Goal: Information Seeking & Learning: Compare options

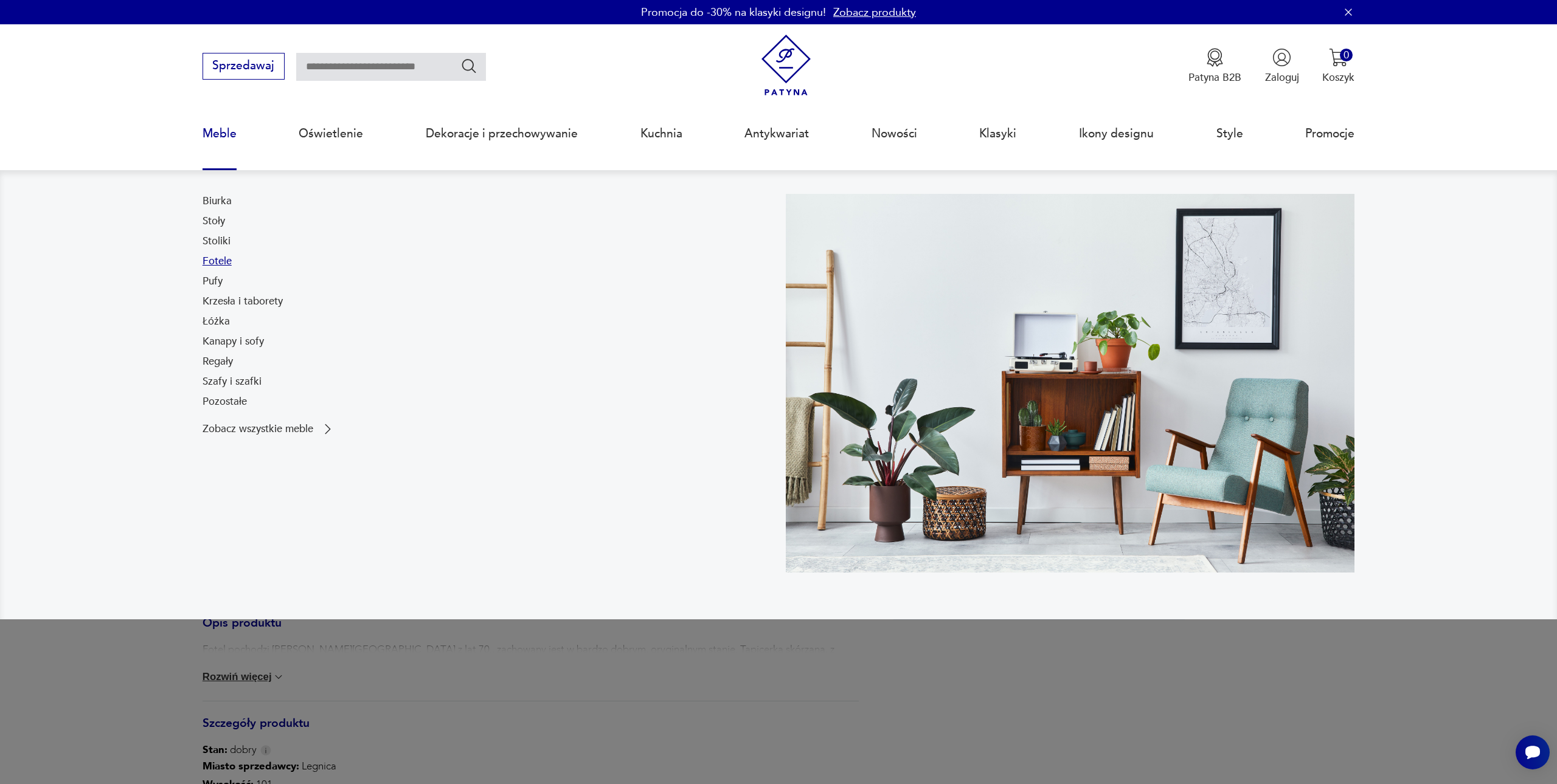
click at [223, 258] on link "Fotele" at bounding box center [217, 261] width 29 height 15
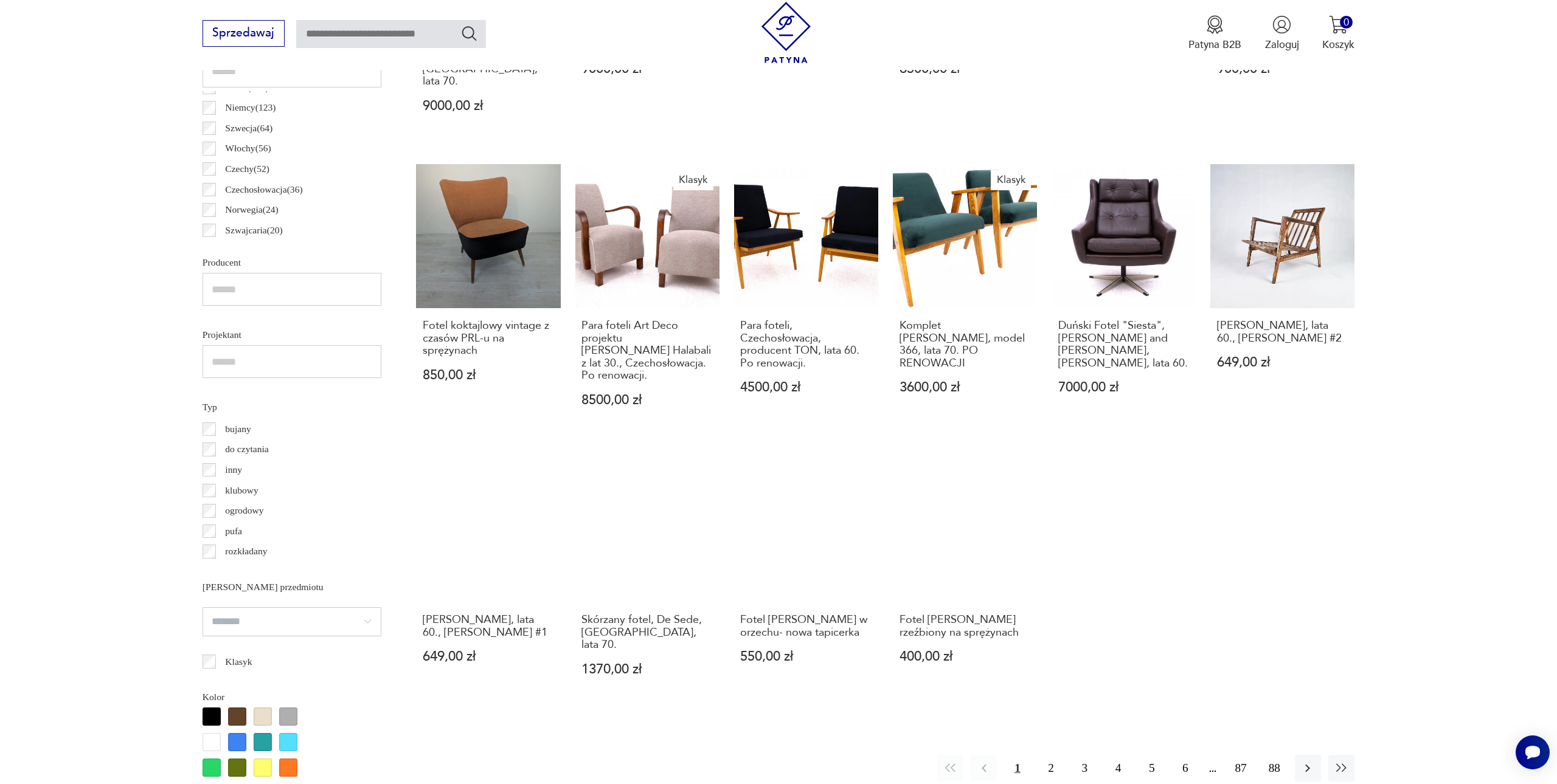
scroll to position [769, 0]
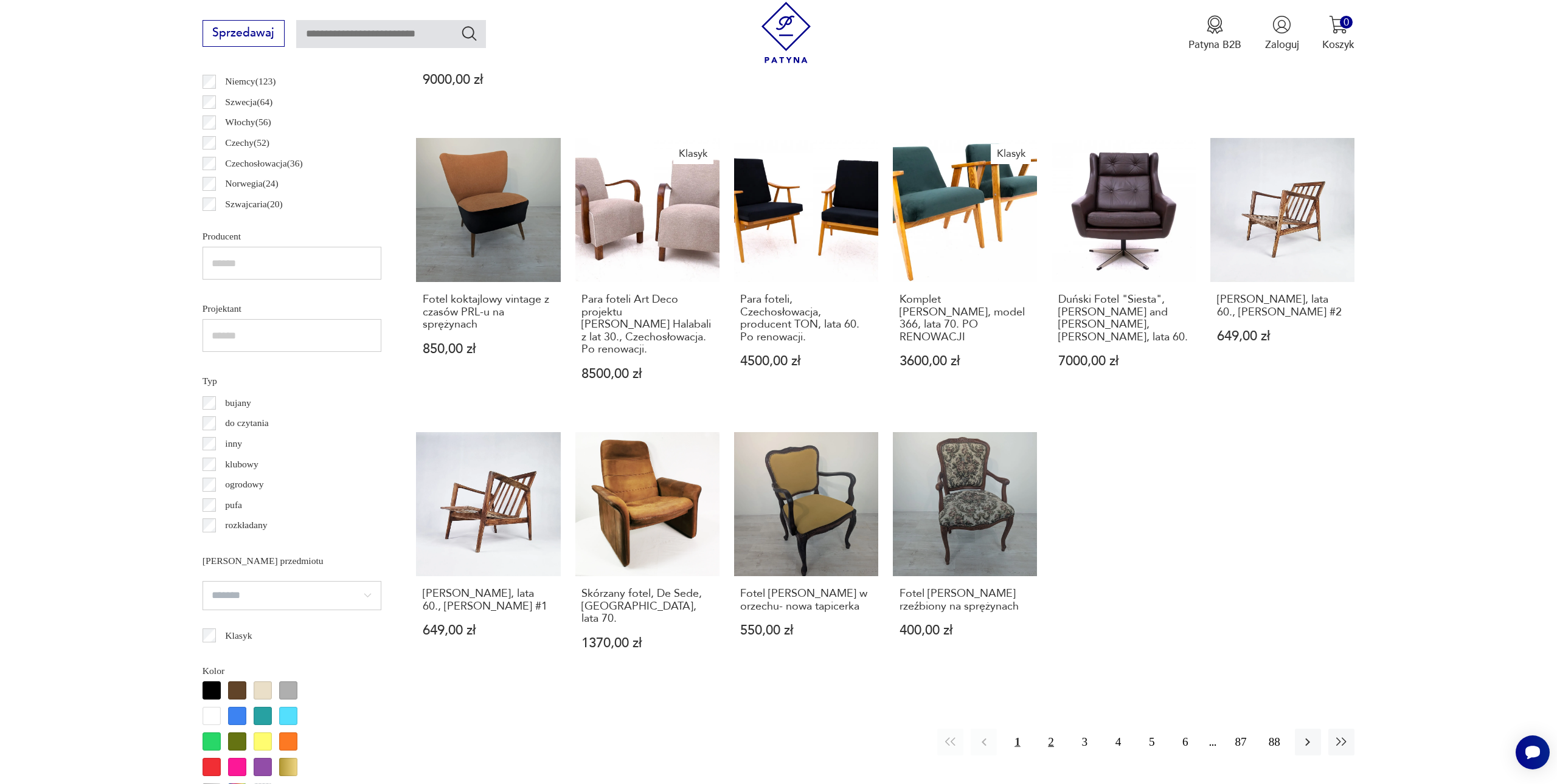
click at [1051, 729] on button "2" at bounding box center [1051, 742] width 26 height 26
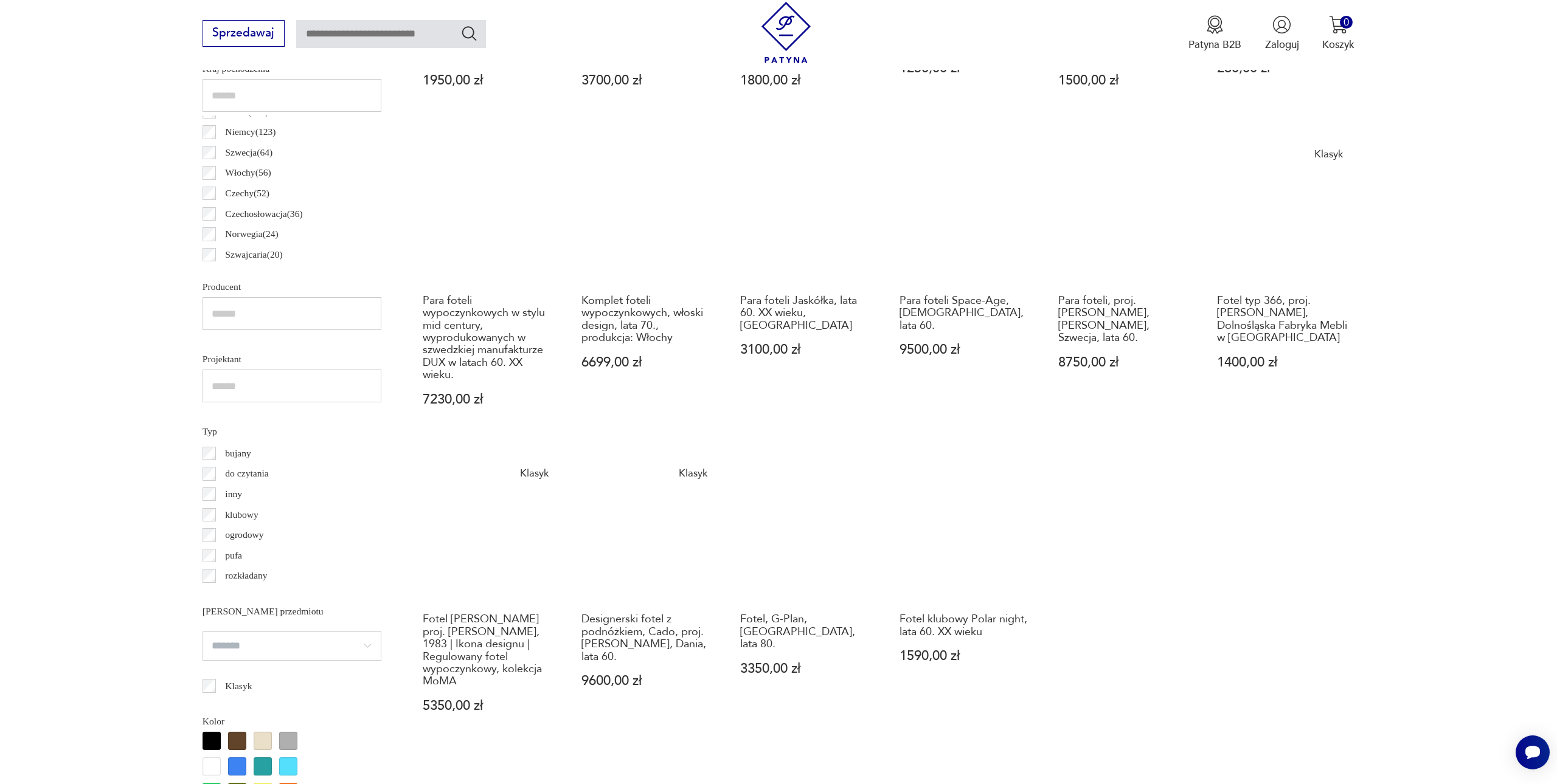
scroll to position [719, 0]
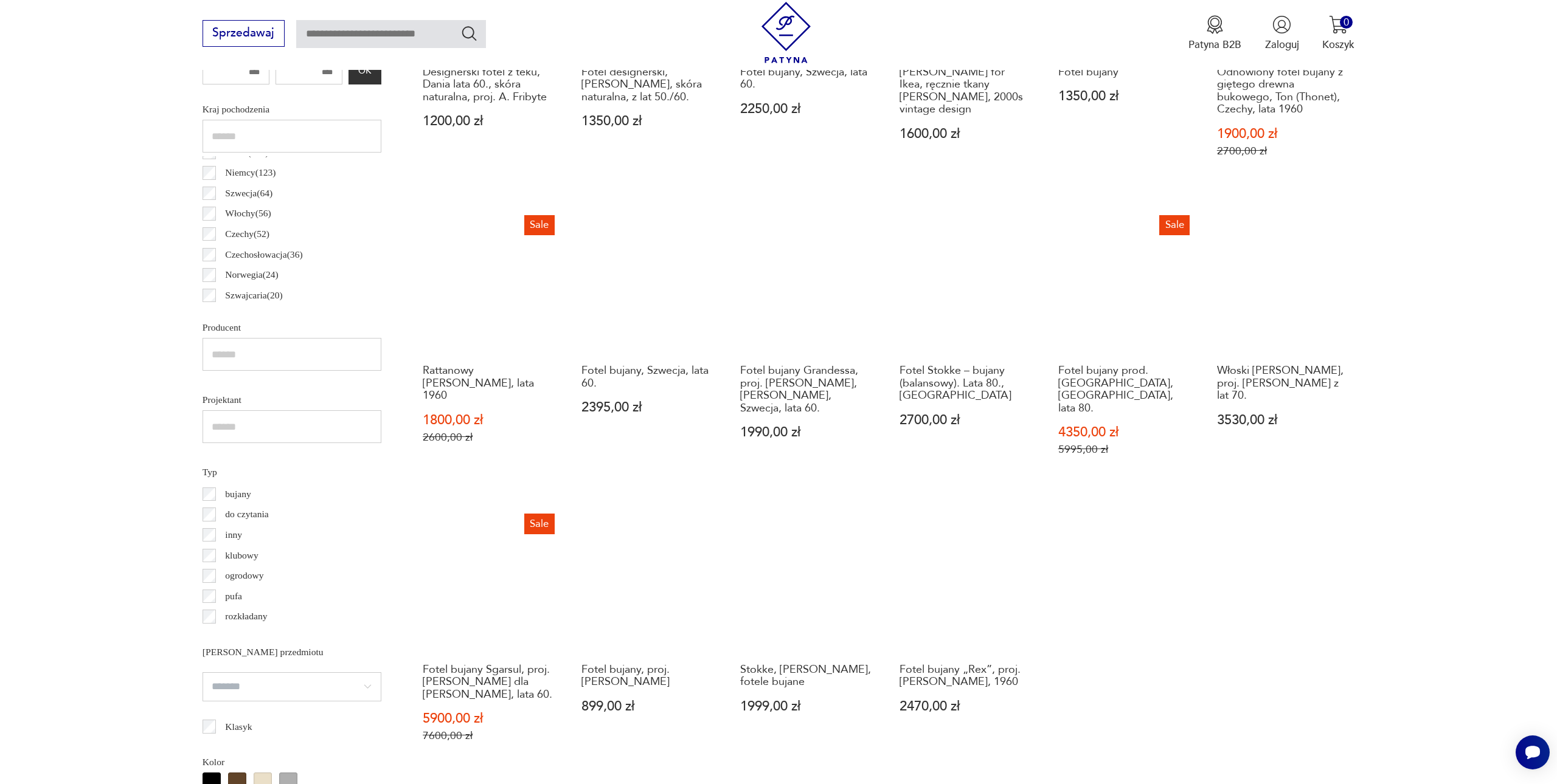
scroll to position [680, 0]
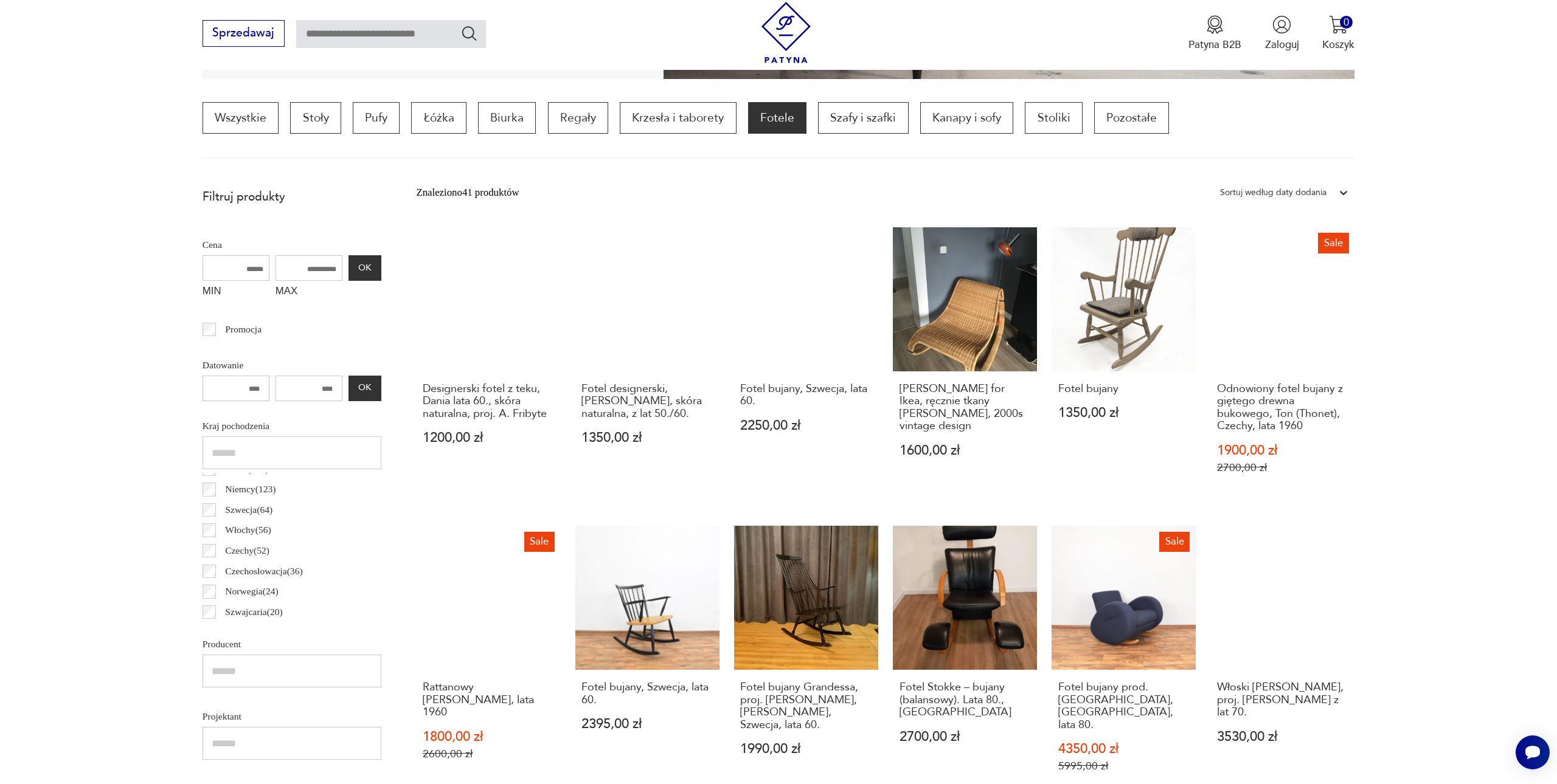
scroll to position [360, 0]
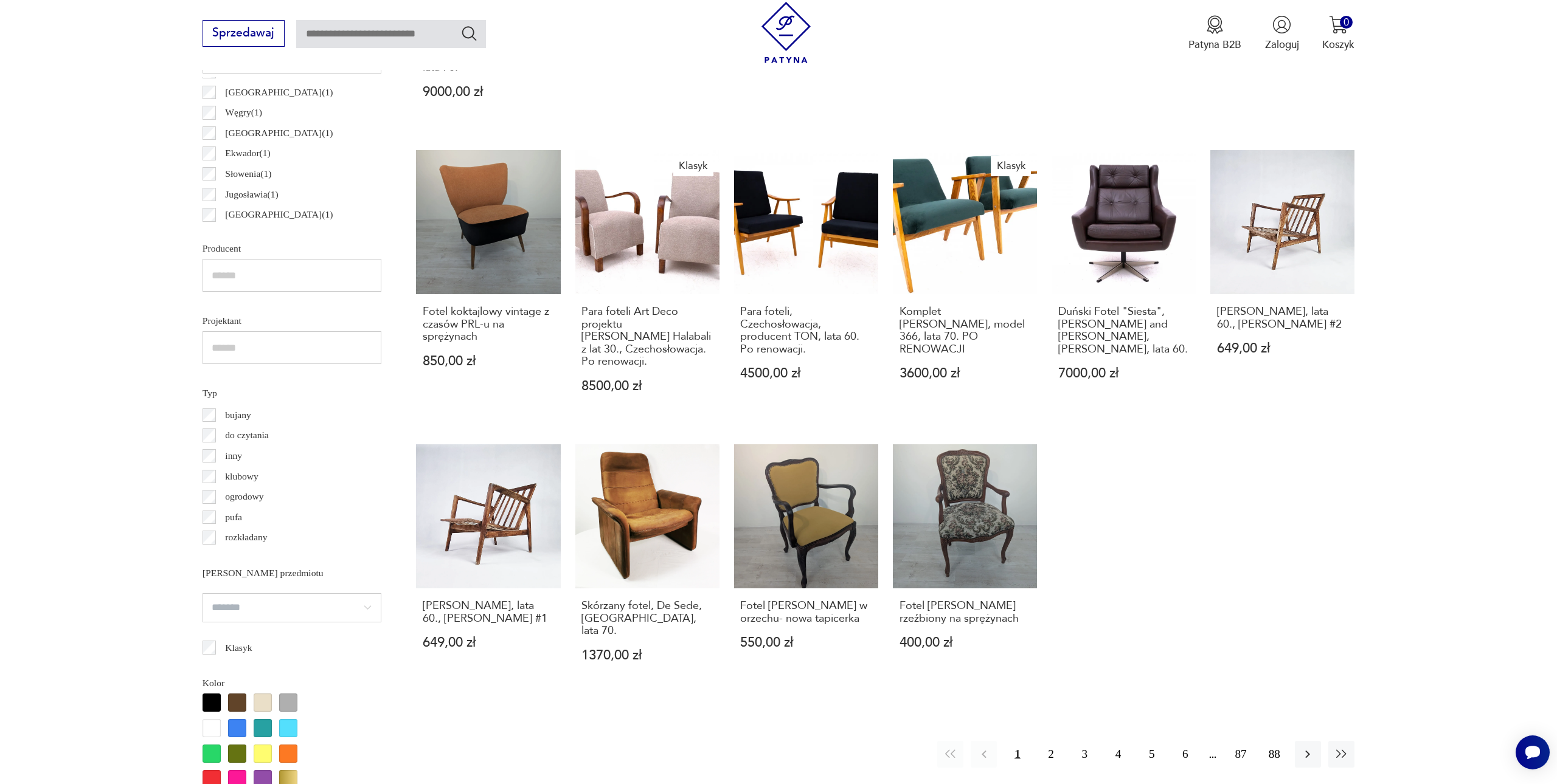
scroll to position [759, 0]
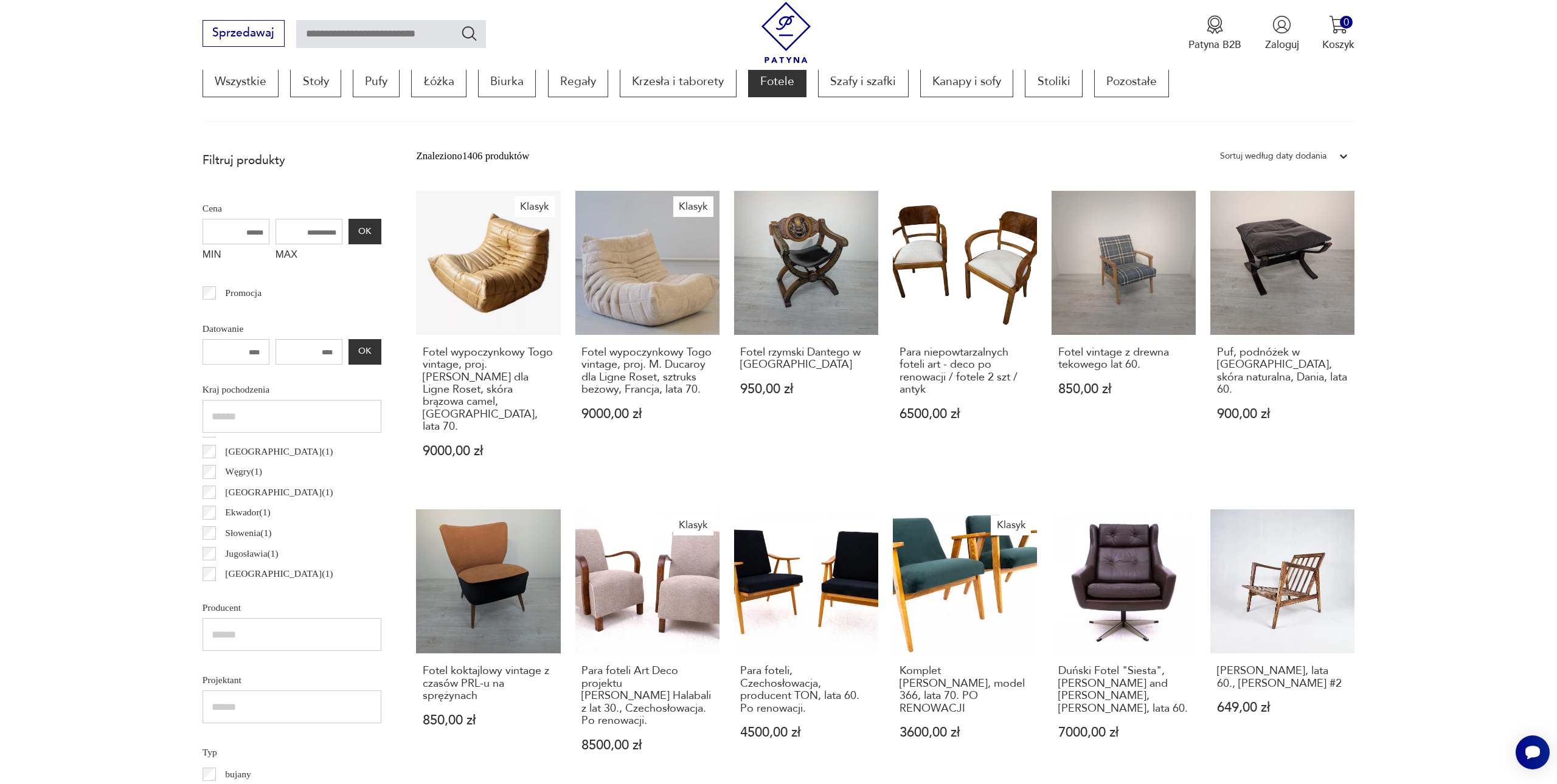
scroll to position [360, 0]
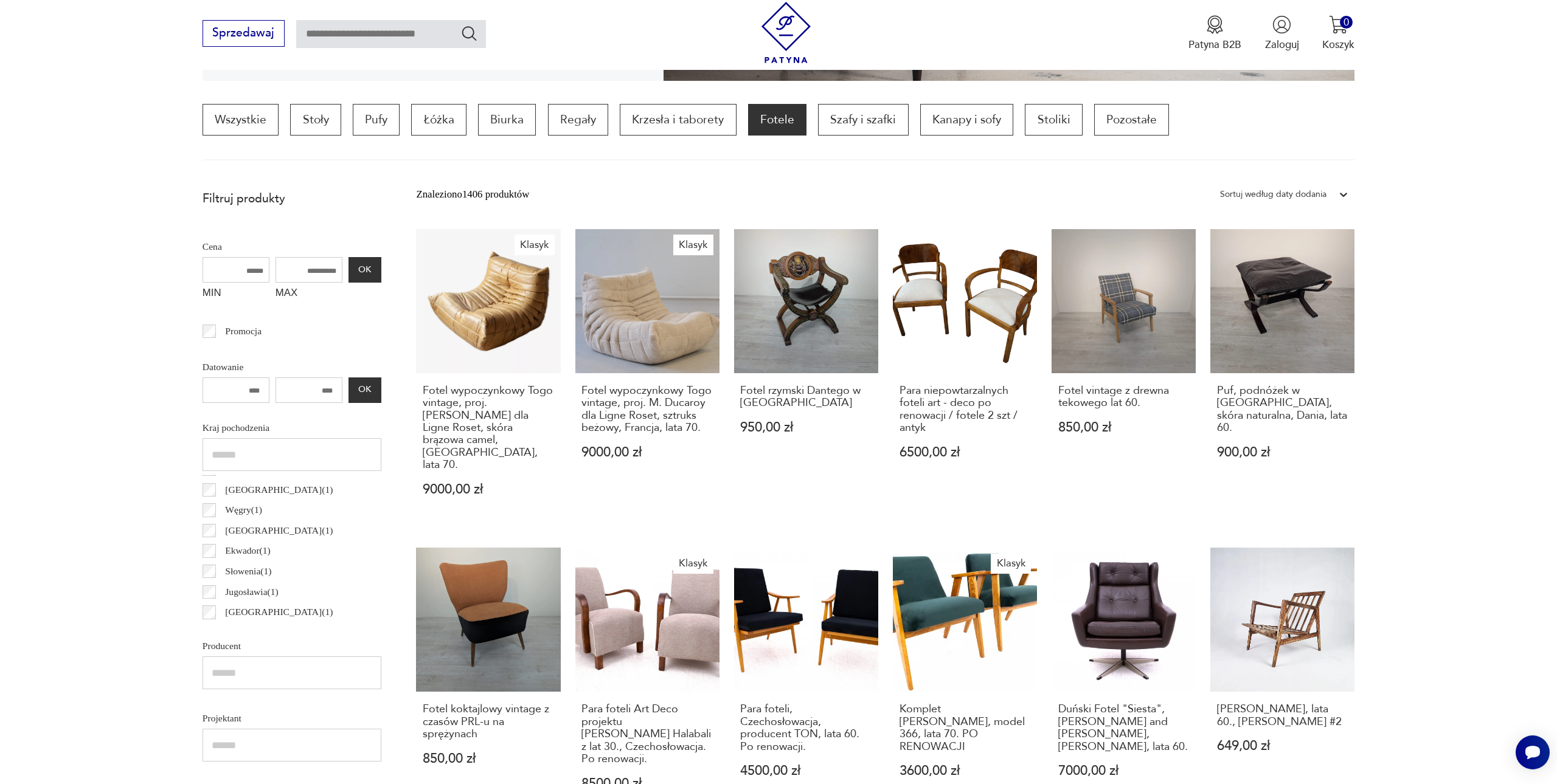
click at [212, 474] on div "Hiszpania ( 1 ) [GEOGRAPHIC_DATA] ( 1 ) [GEOGRAPHIC_DATA] ( 1 ) [GEOGRAPHIC_DAT…" at bounding box center [292, 380] width 178 height 485
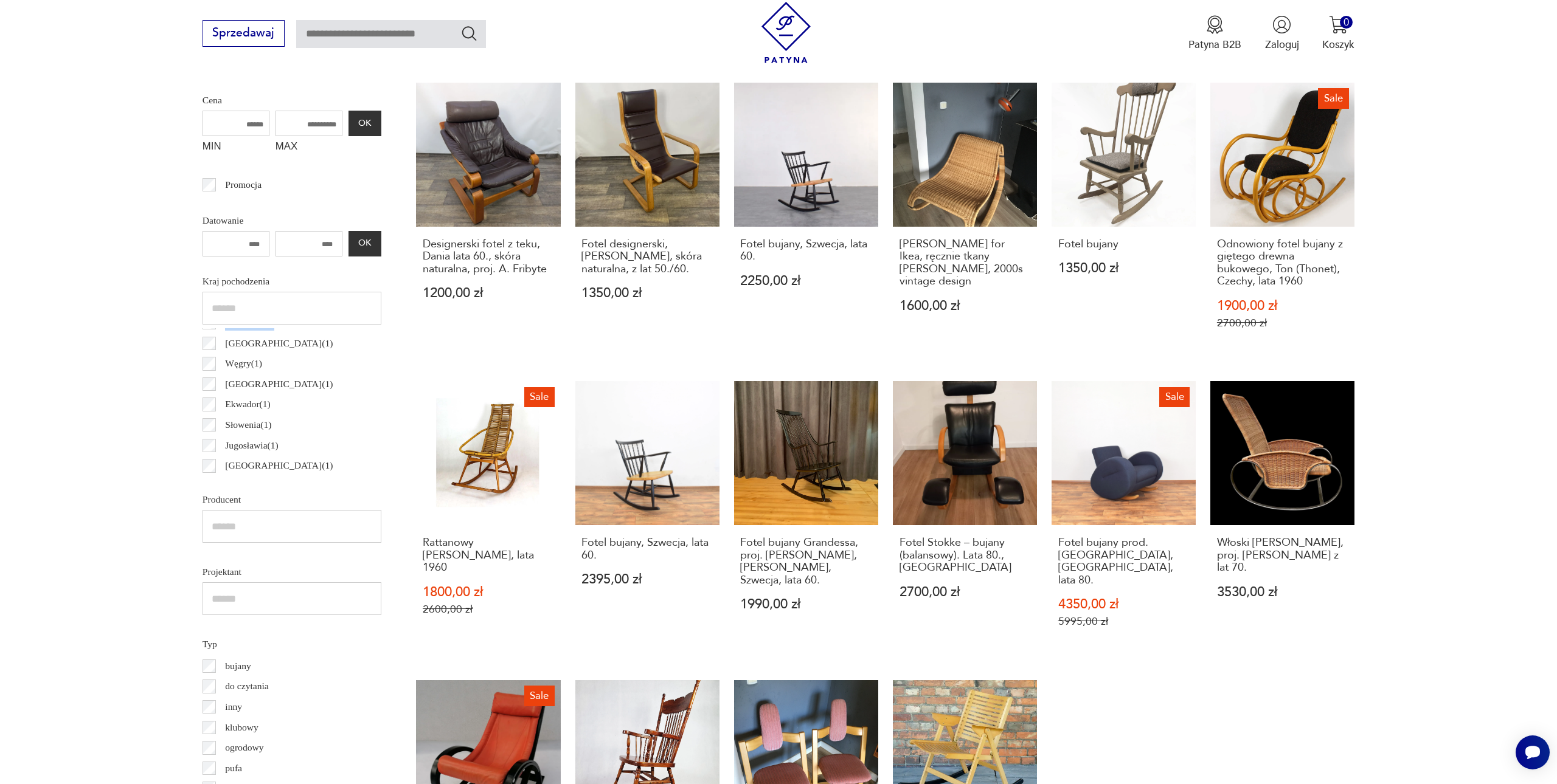
scroll to position [524, 0]
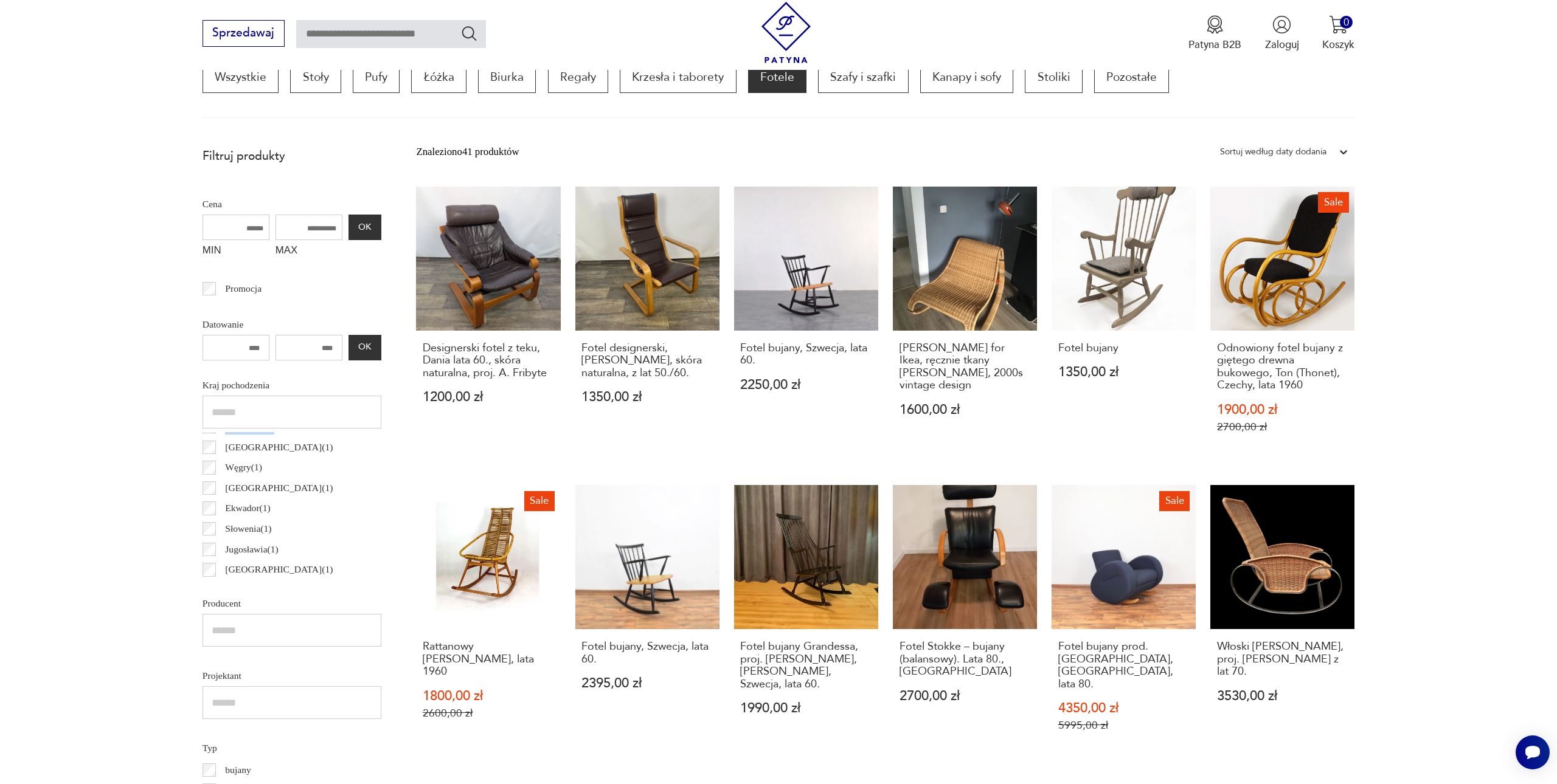
scroll to position [360, 0]
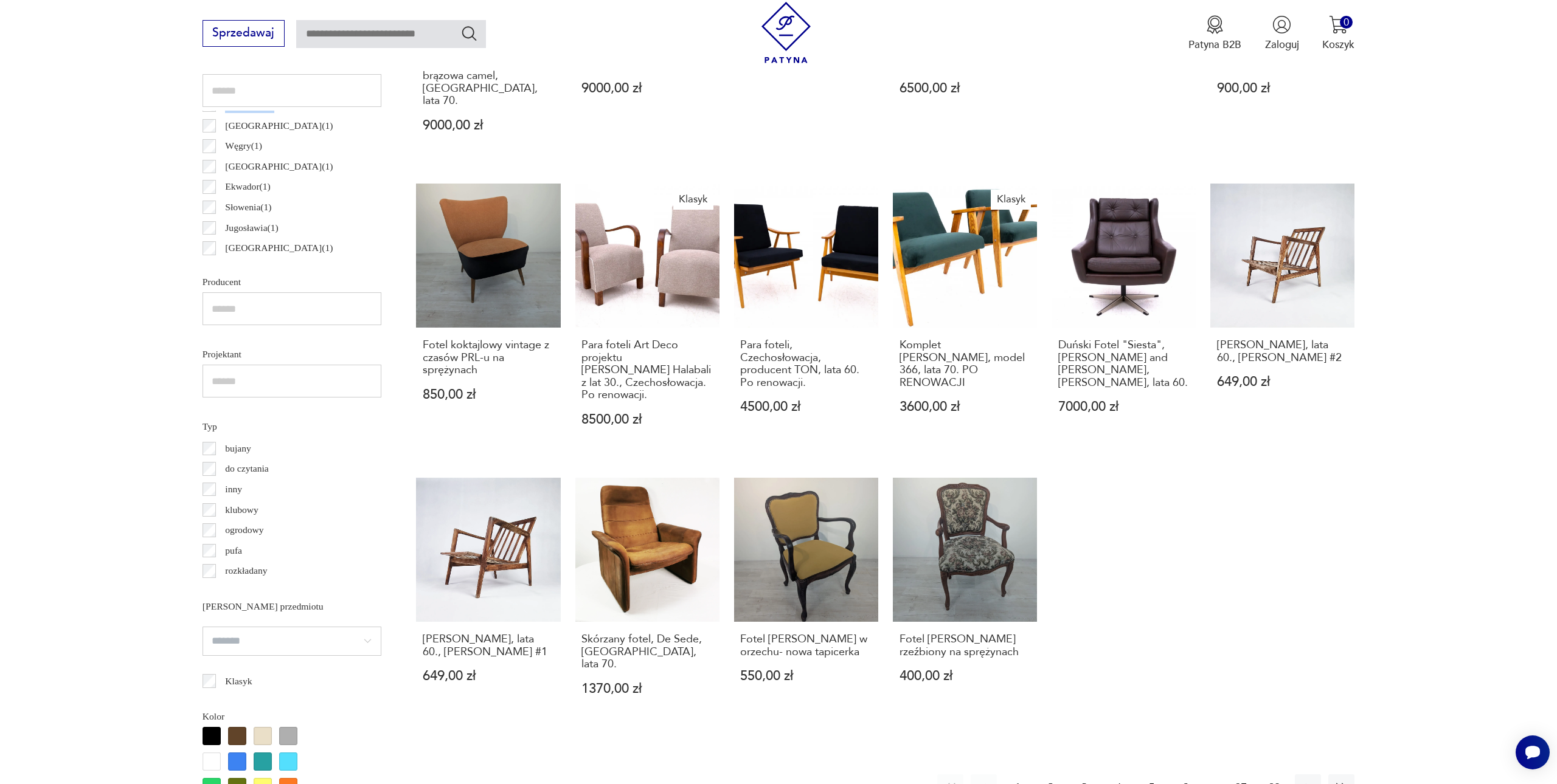
scroll to position [728, 0]
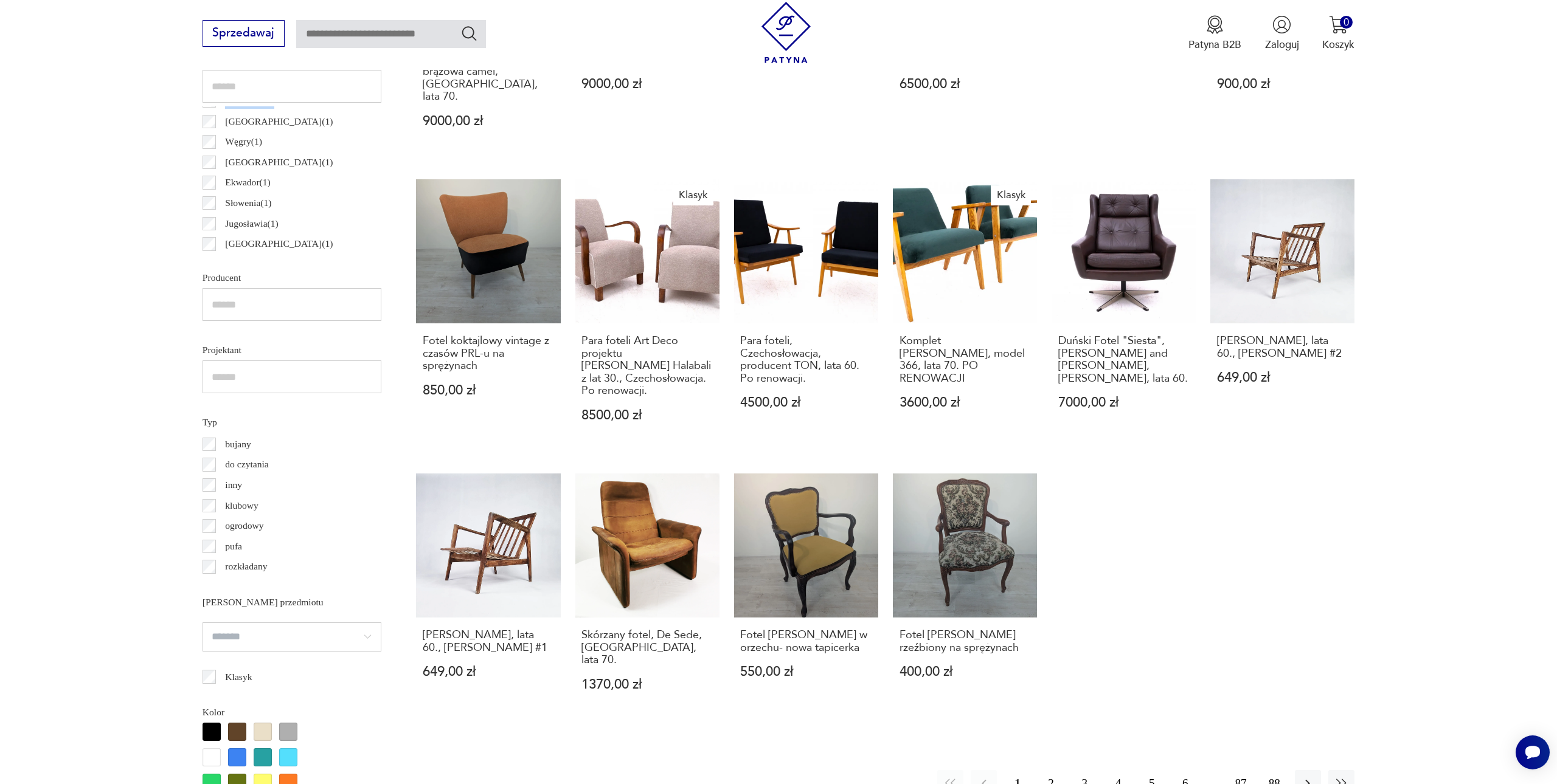
click at [1054, 770] on button "2" at bounding box center [1051, 783] width 26 height 26
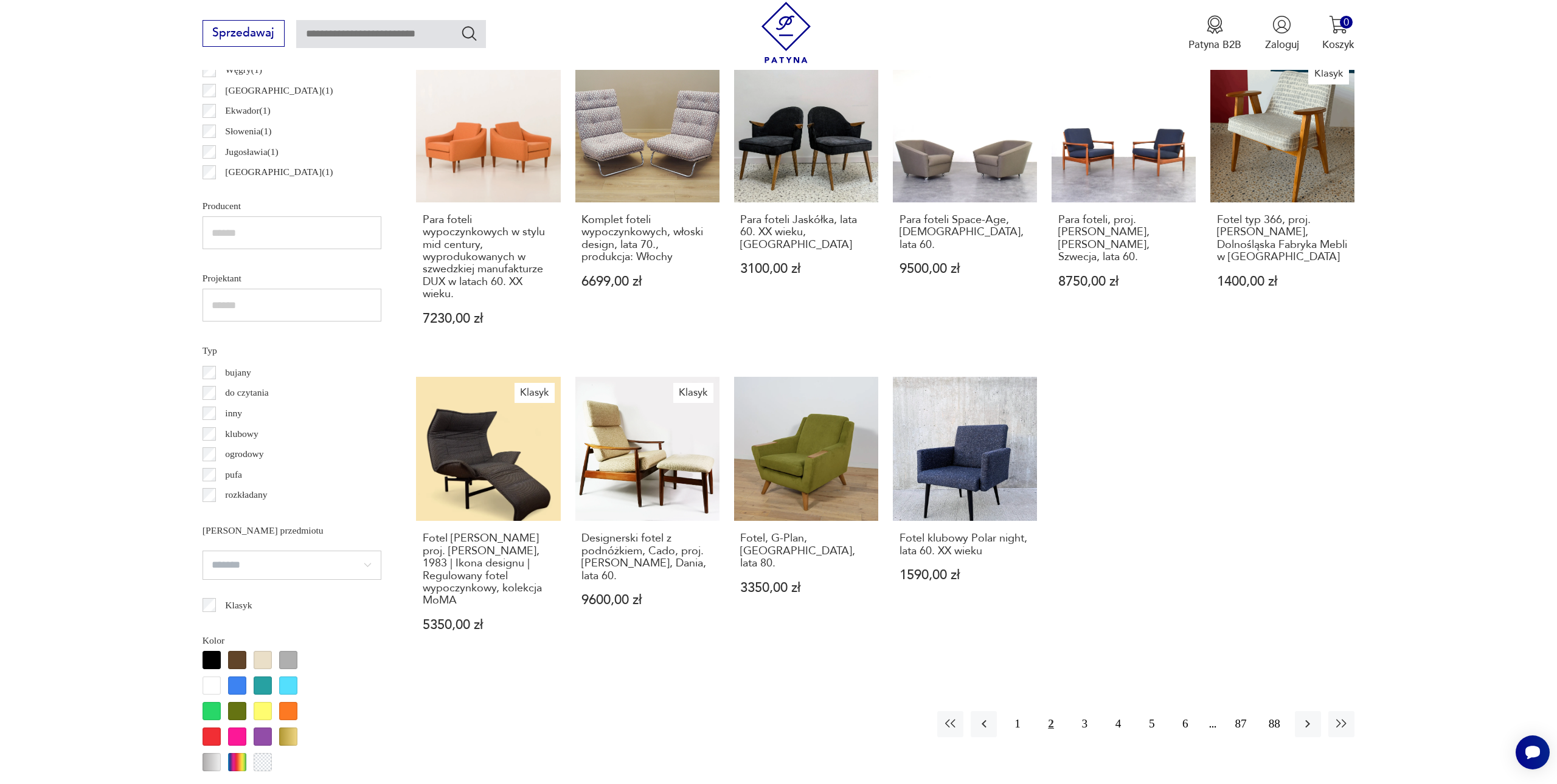
scroll to position [800, 0]
click at [1080, 710] on button "3" at bounding box center [1085, 724] width 26 height 26
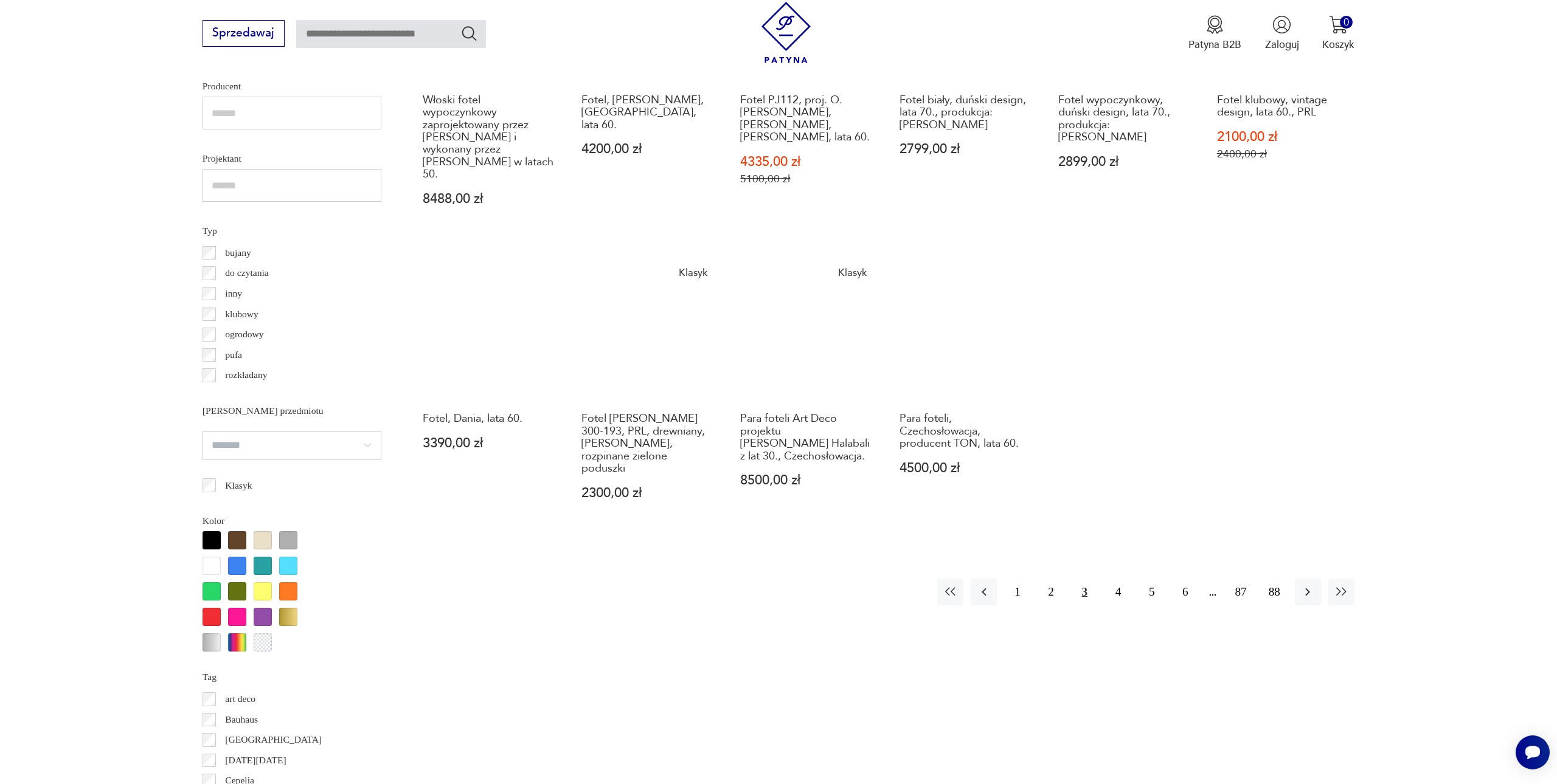
scroll to position [927, 0]
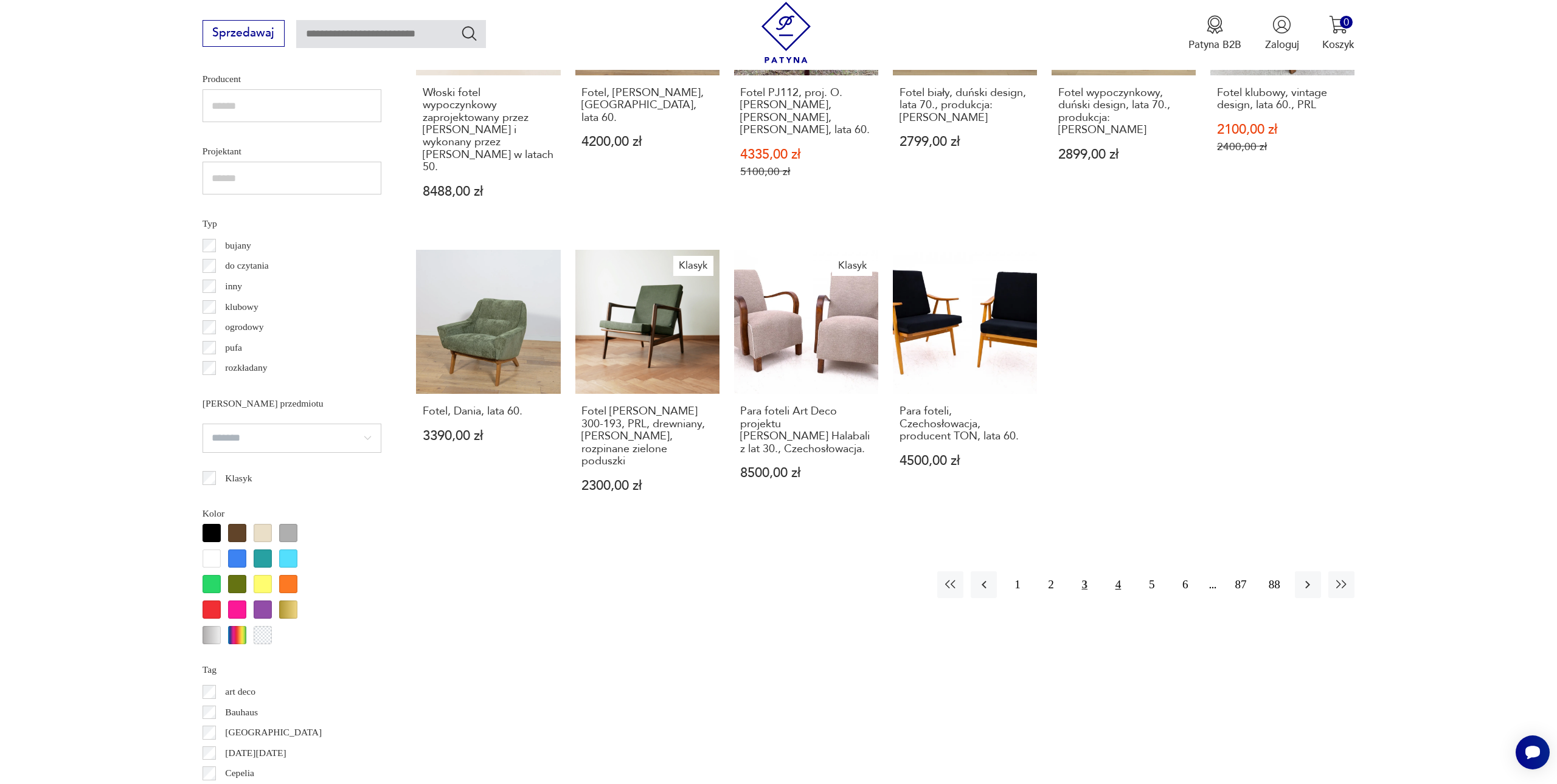
click at [1122, 572] on button "4" at bounding box center [1118, 585] width 26 height 26
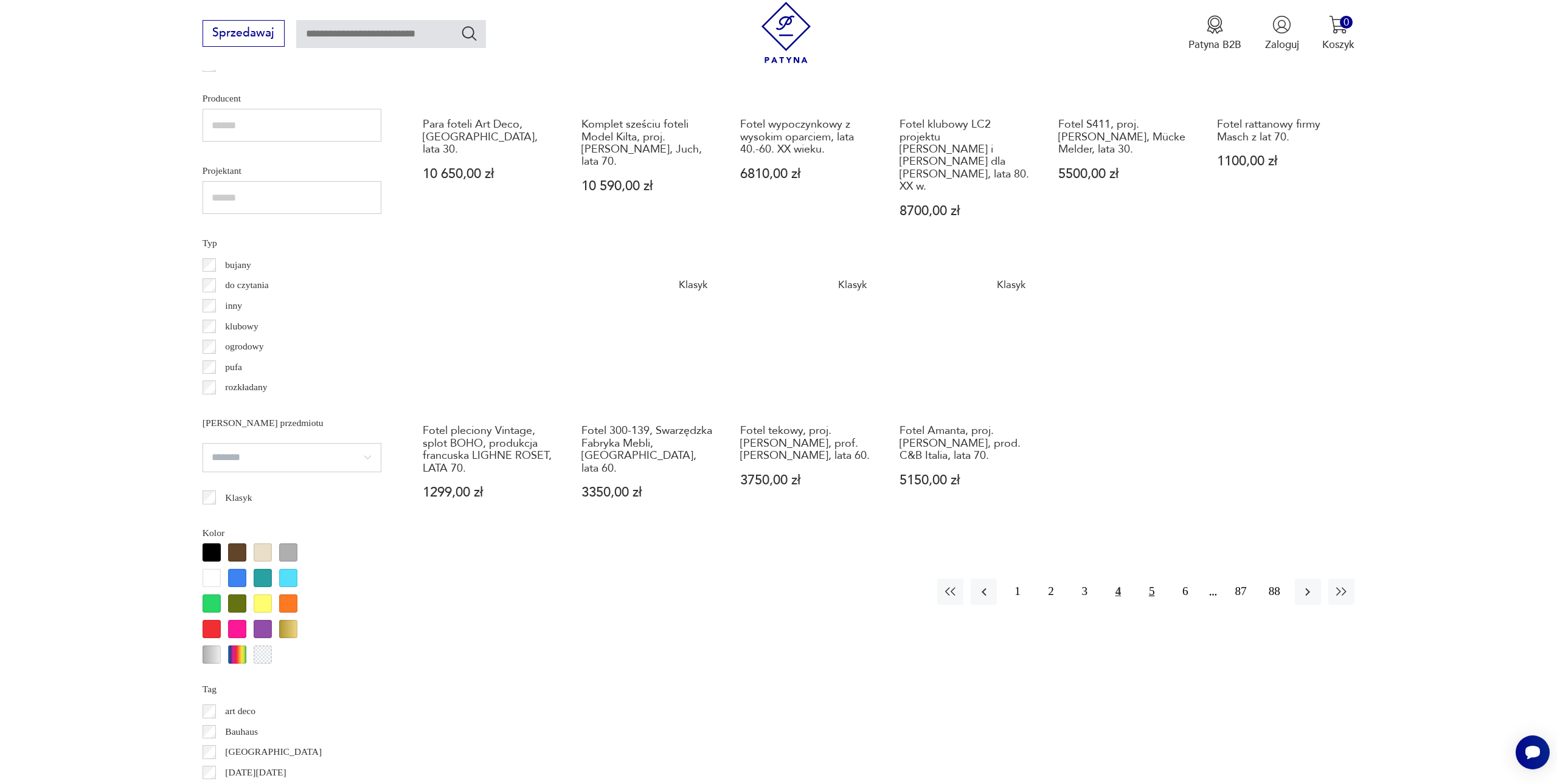
scroll to position [908, 1]
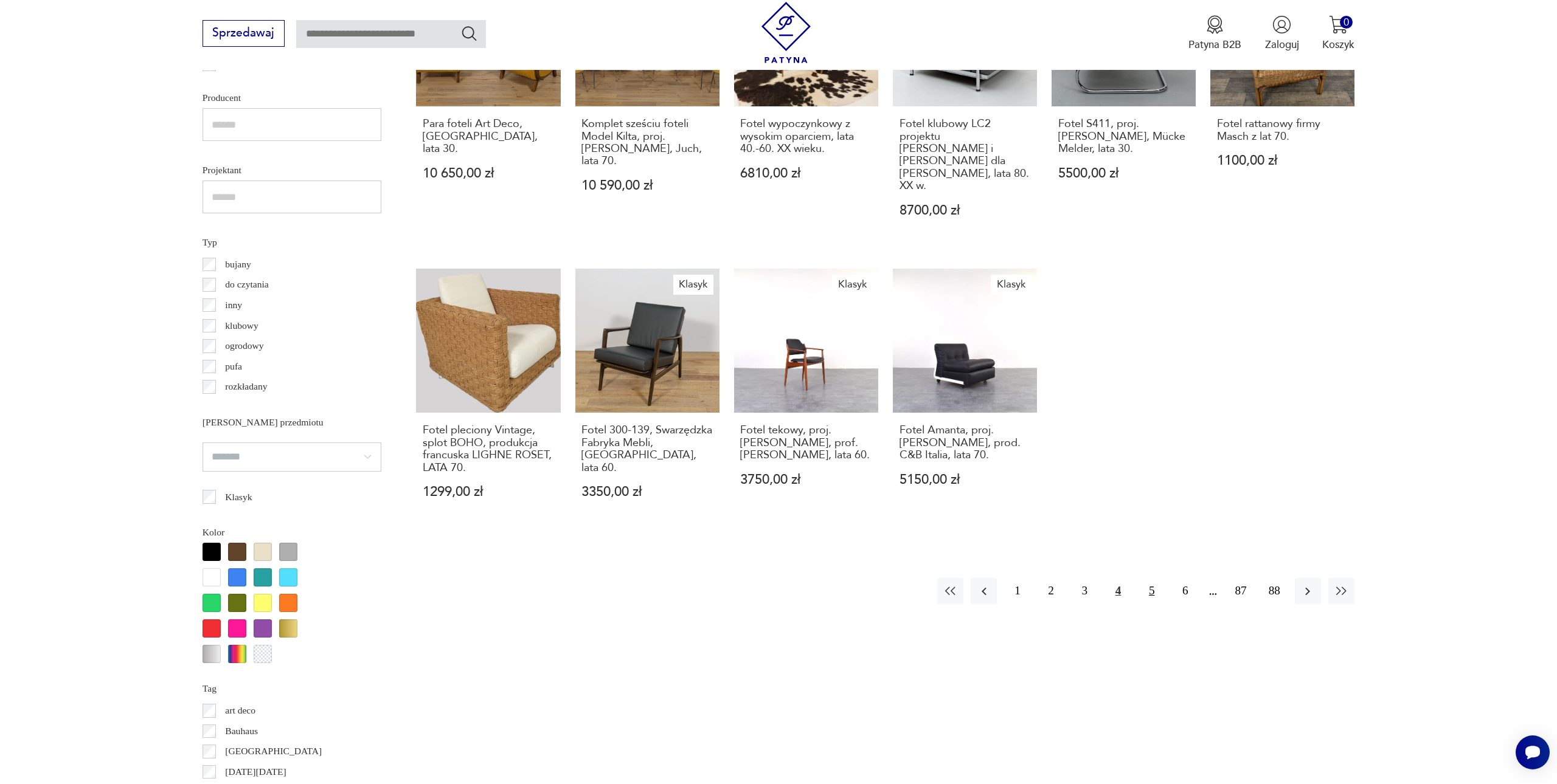
click at [1151, 578] on button "5" at bounding box center [1151, 591] width 26 height 26
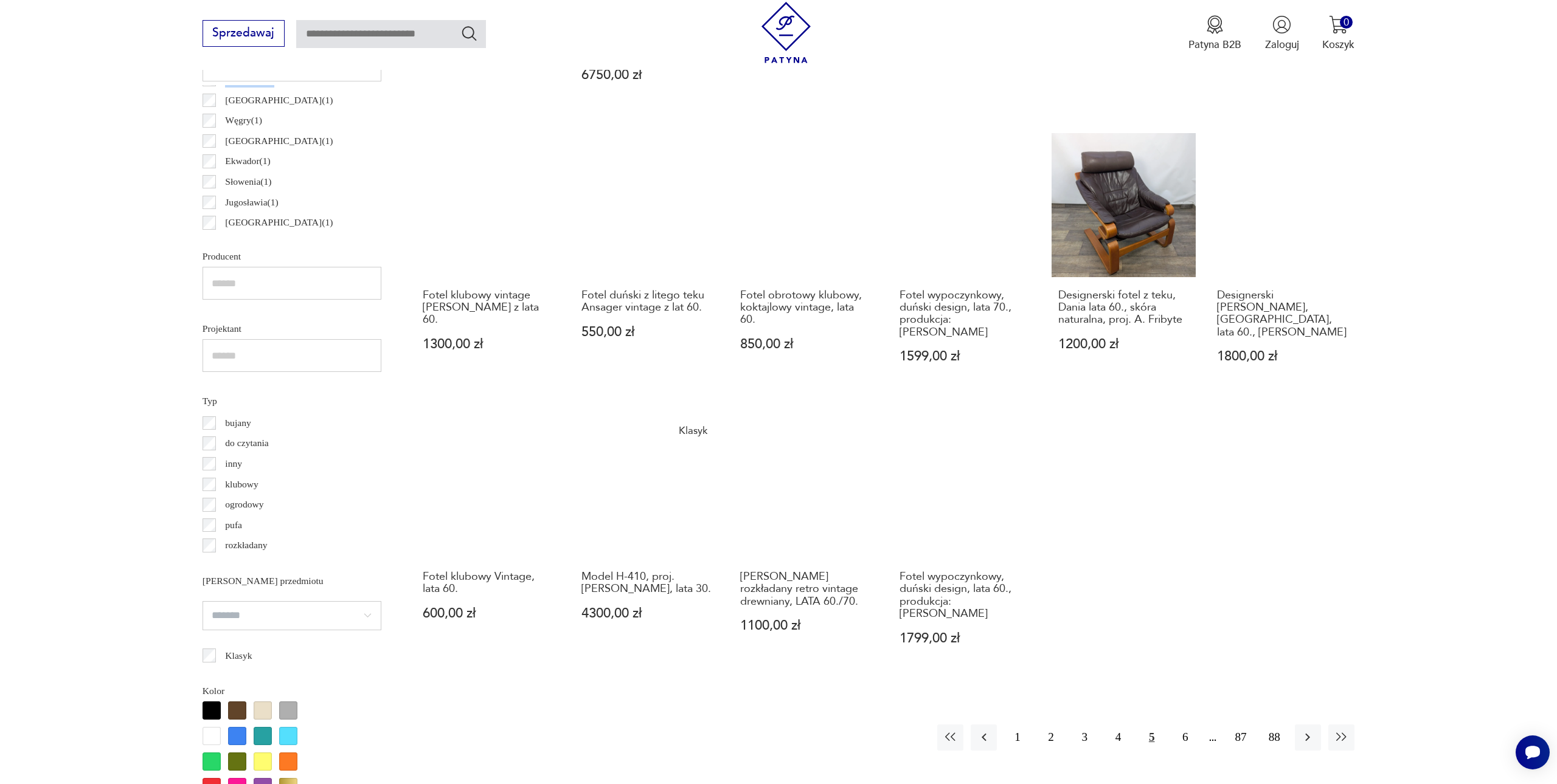
scroll to position [750, 0]
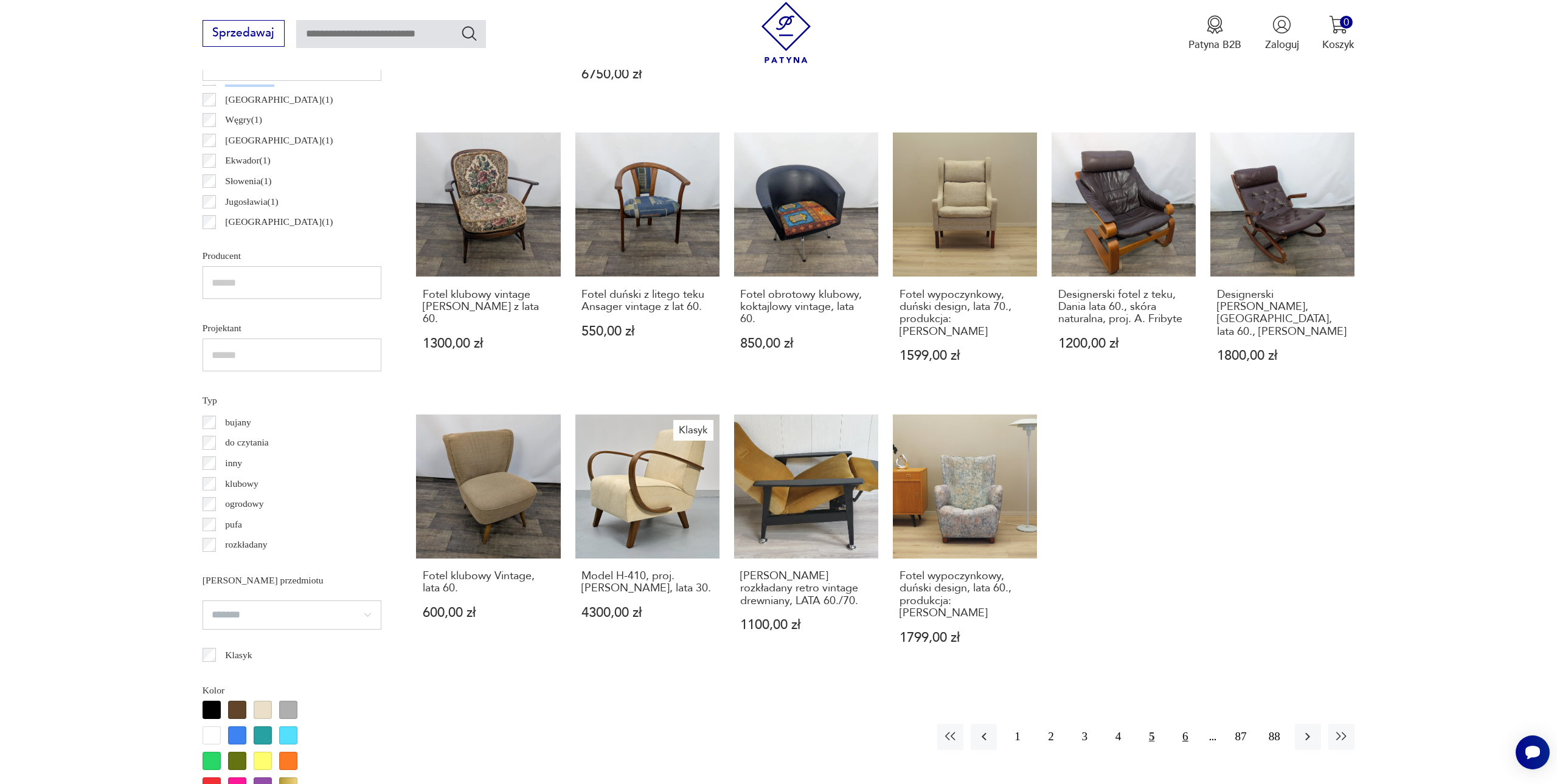
click at [1185, 724] on button "6" at bounding box center [1185, 737] width 26 height 26
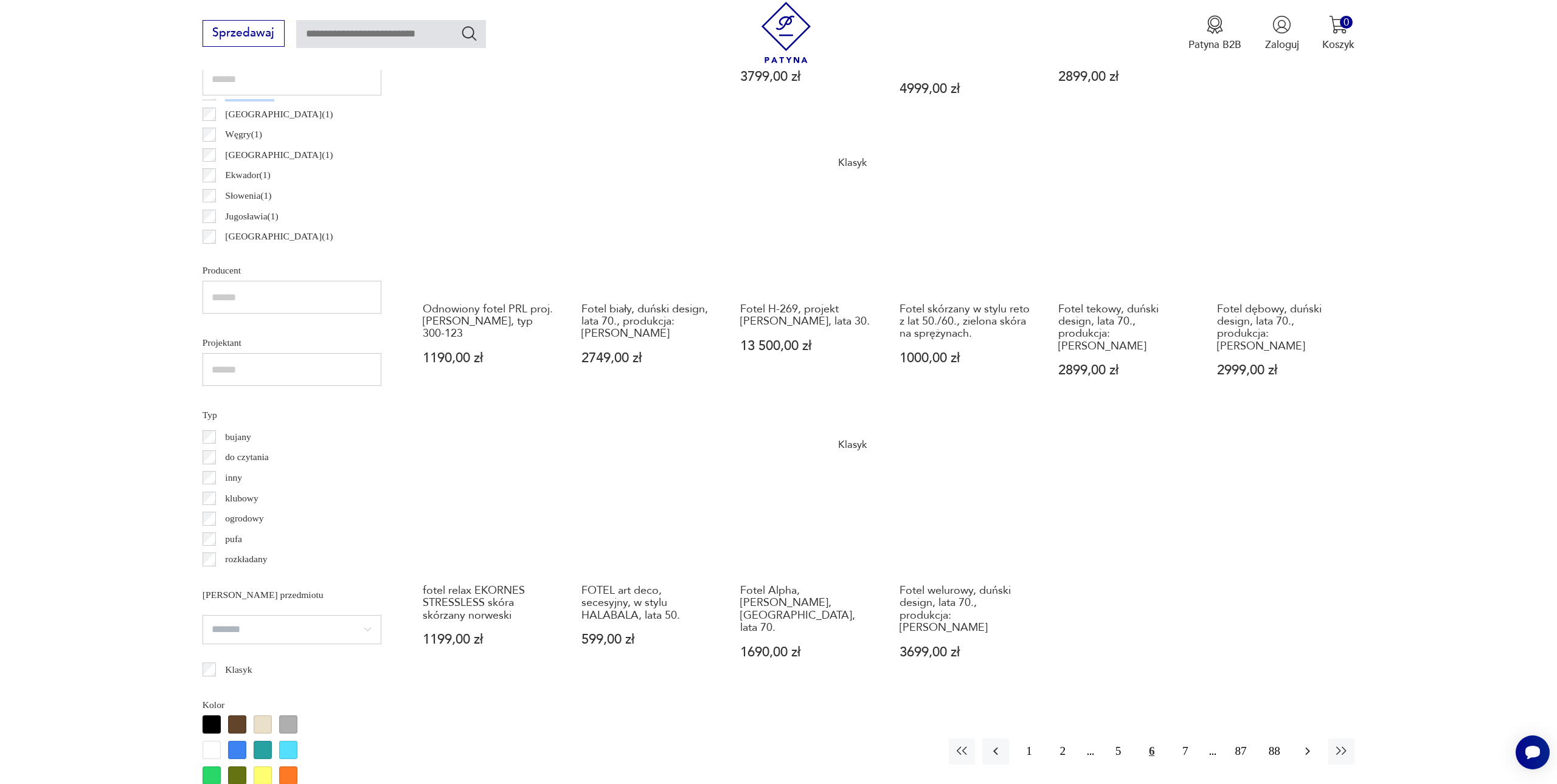
scroll to position [756, 0]
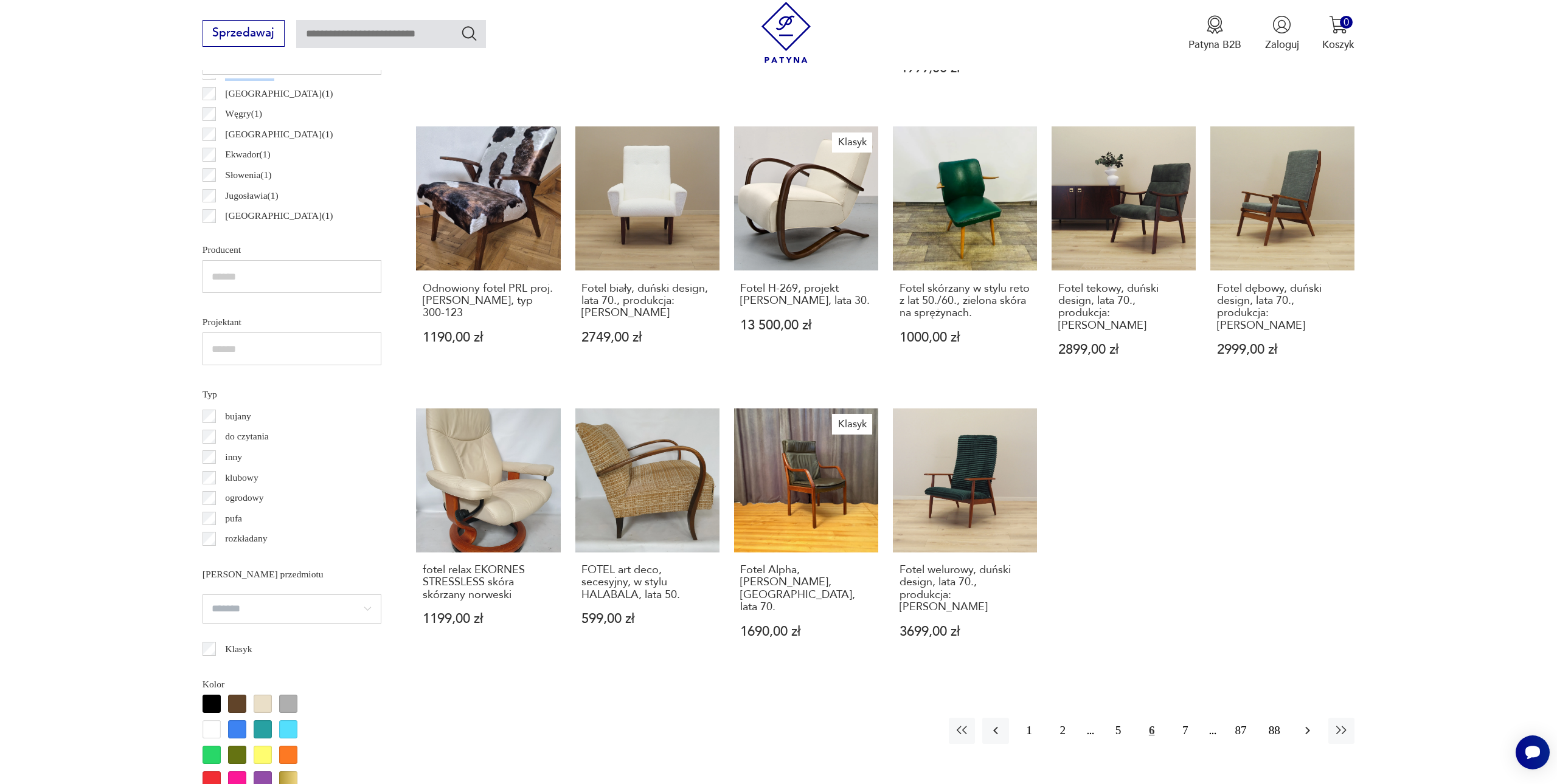
click at [1306, 724] on icon "button" at bounding box center [1307, 730] width 15 height 15
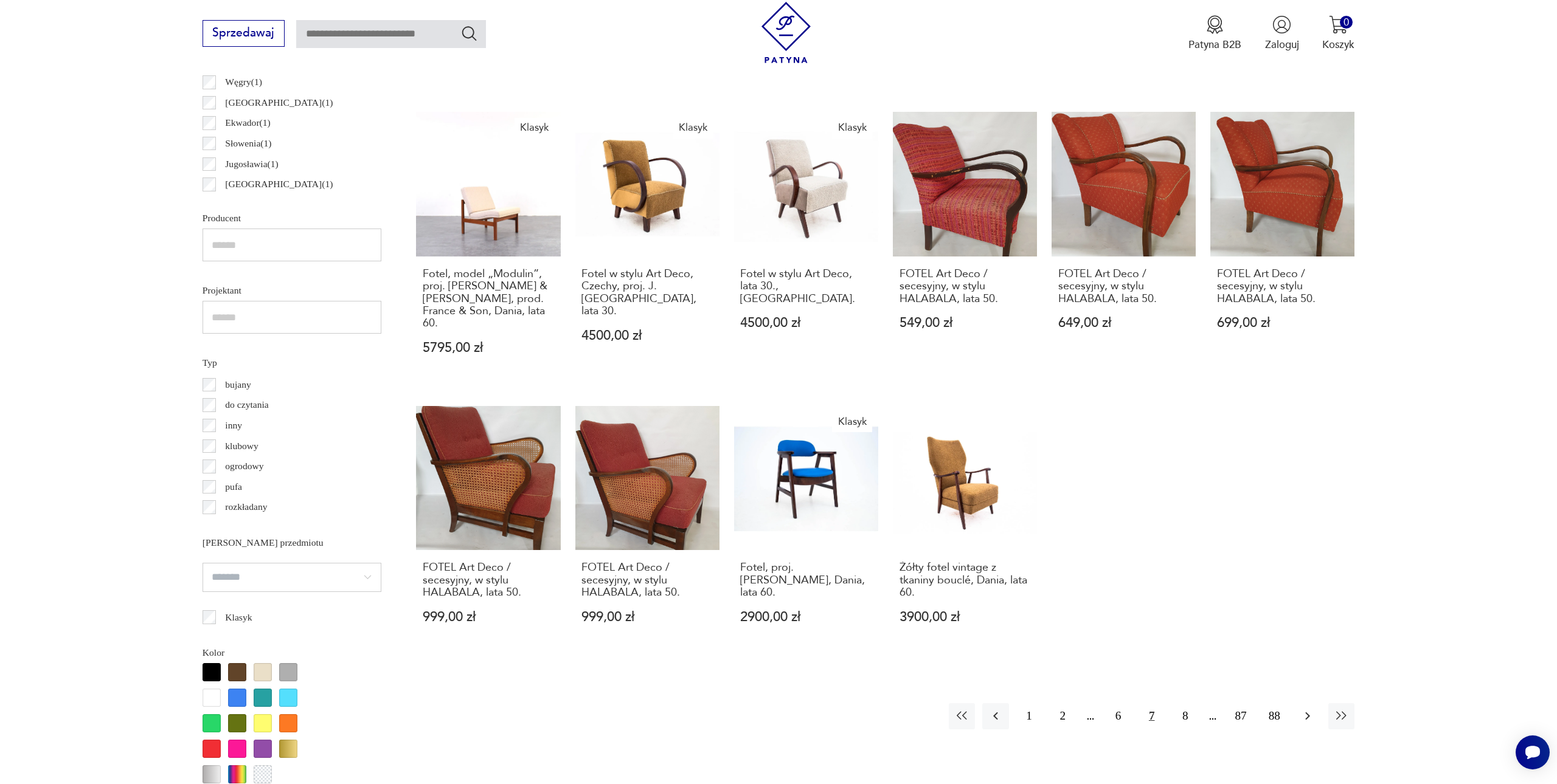
click at [1296, 703] on button "button" at bounding box center [1308, 717] width 26 height 26
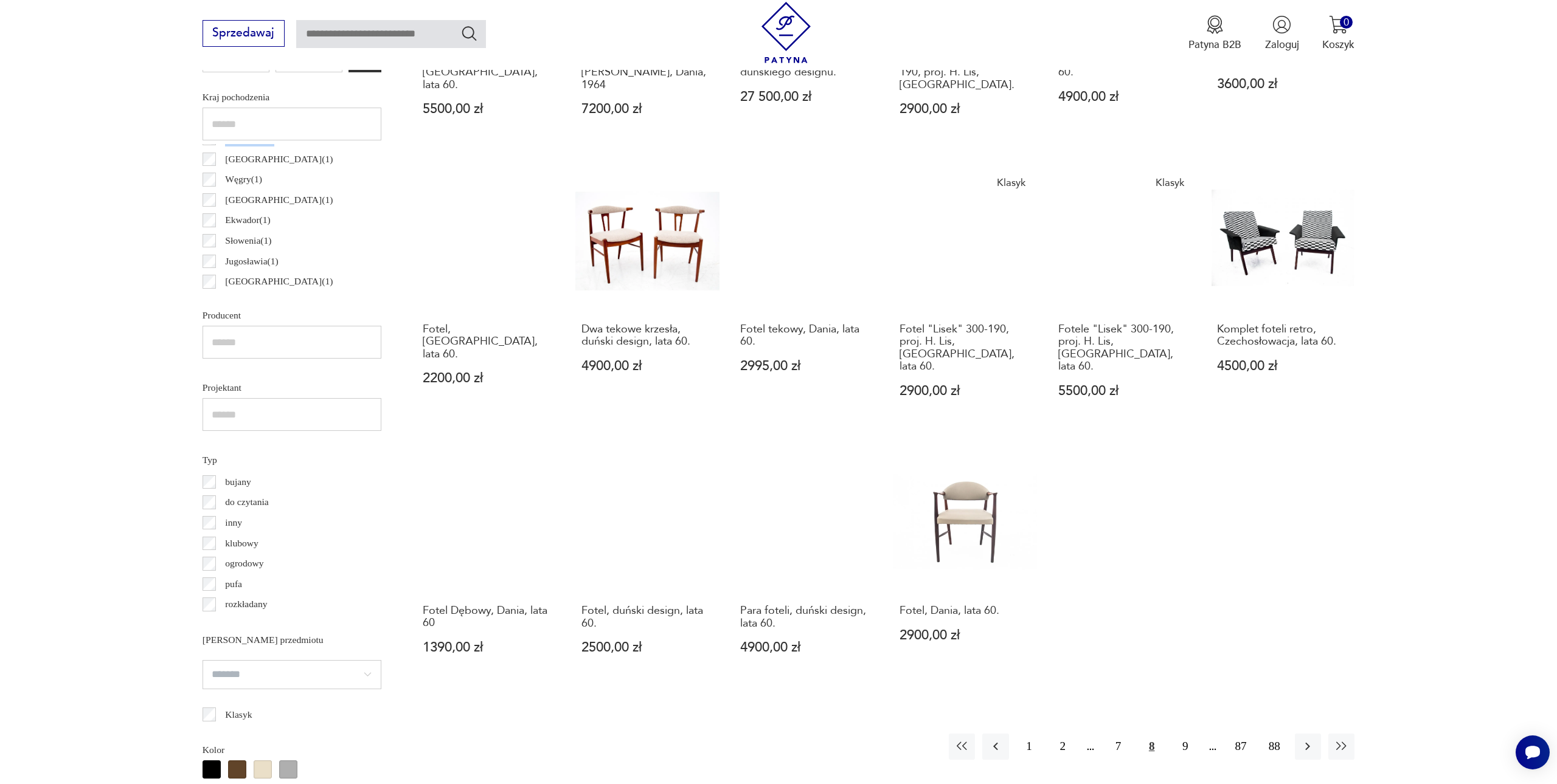
scroll to position [693, 0]
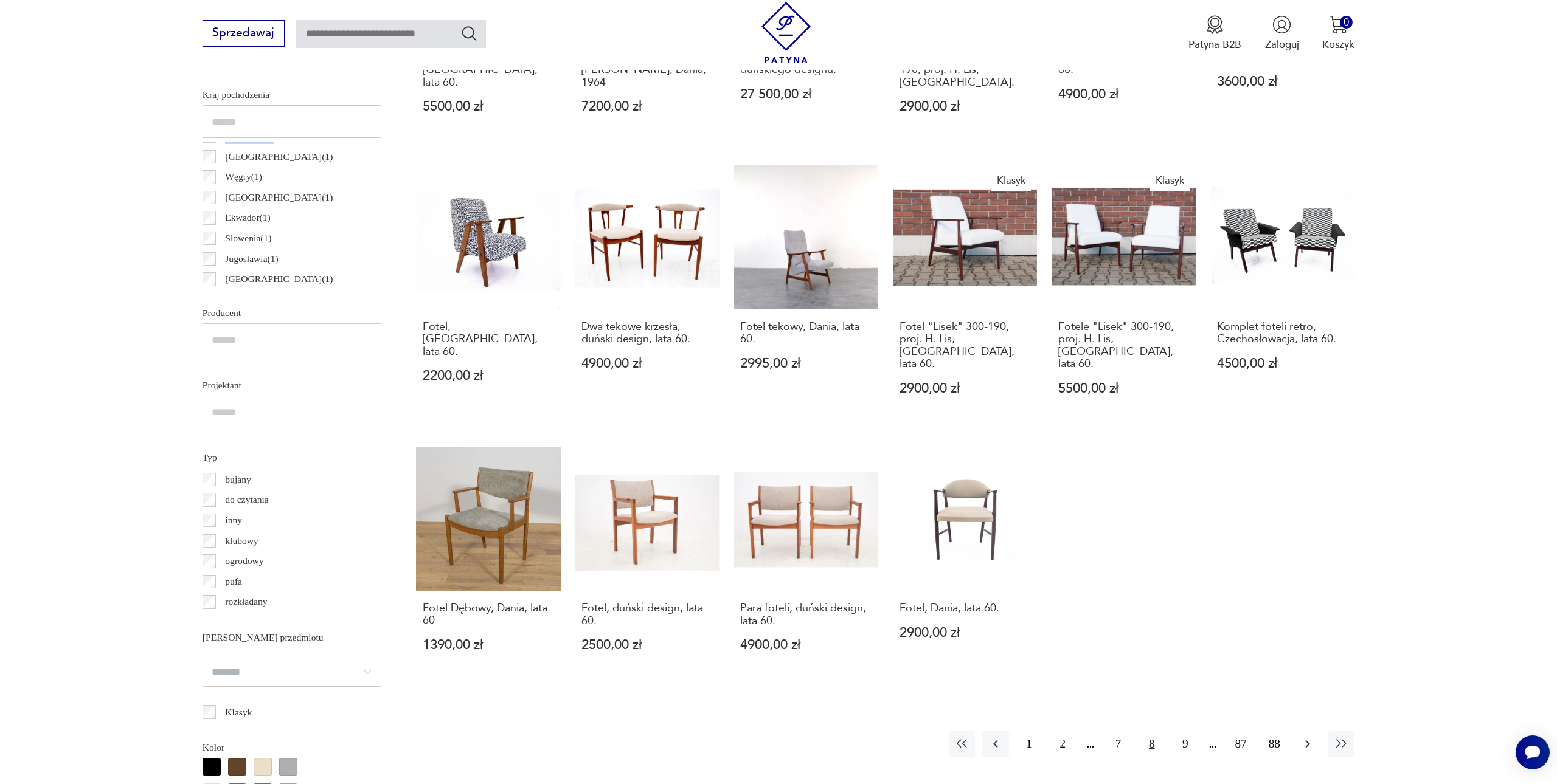
click at [1302, 737] on icon "button" at bounding box center [1307, 744] width 15 height 15
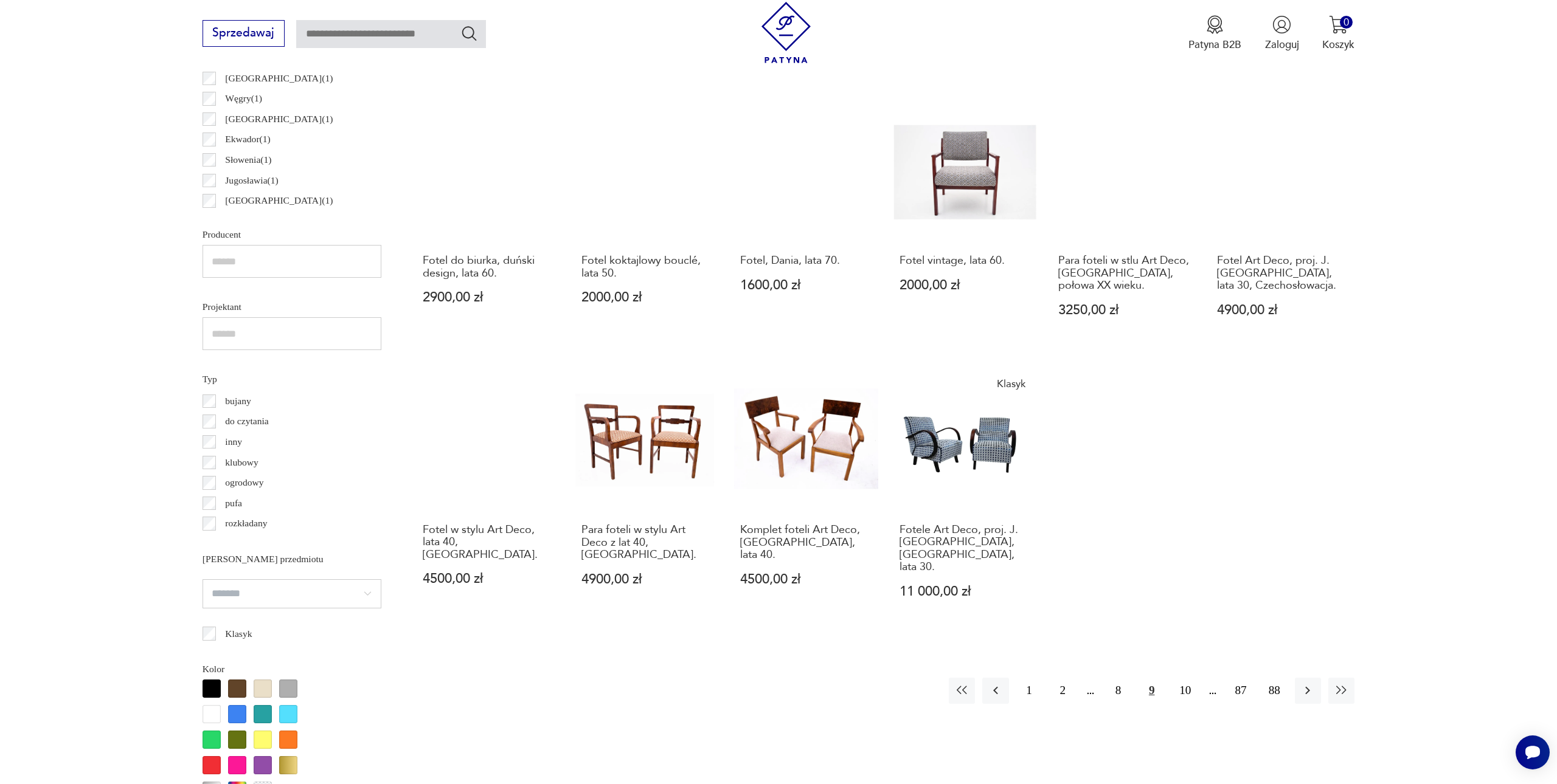
scroll to position [772, 0]
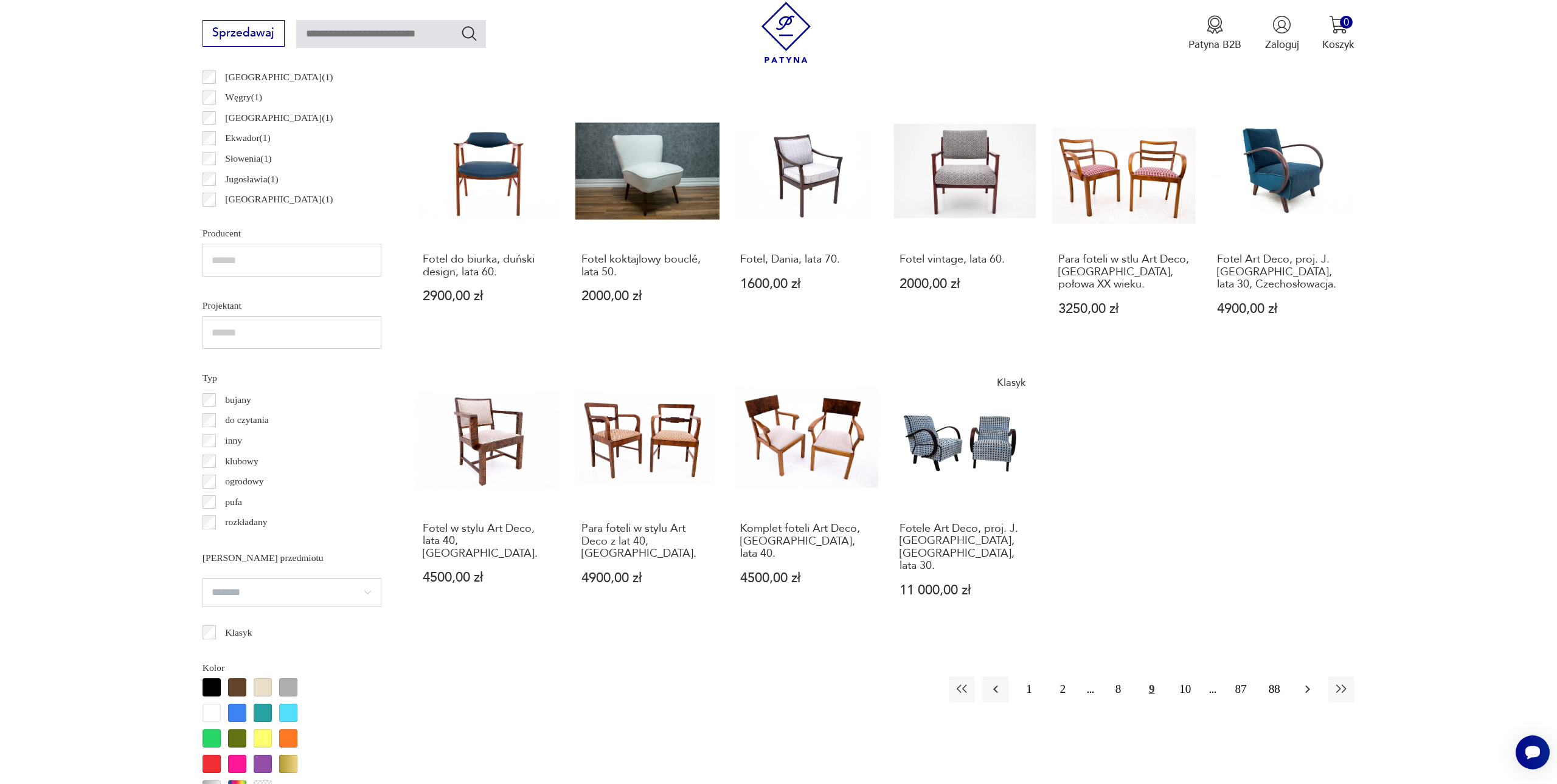
click at [1298, 676] on button "button" at bounding box center [1308, 689] width 26 height 26
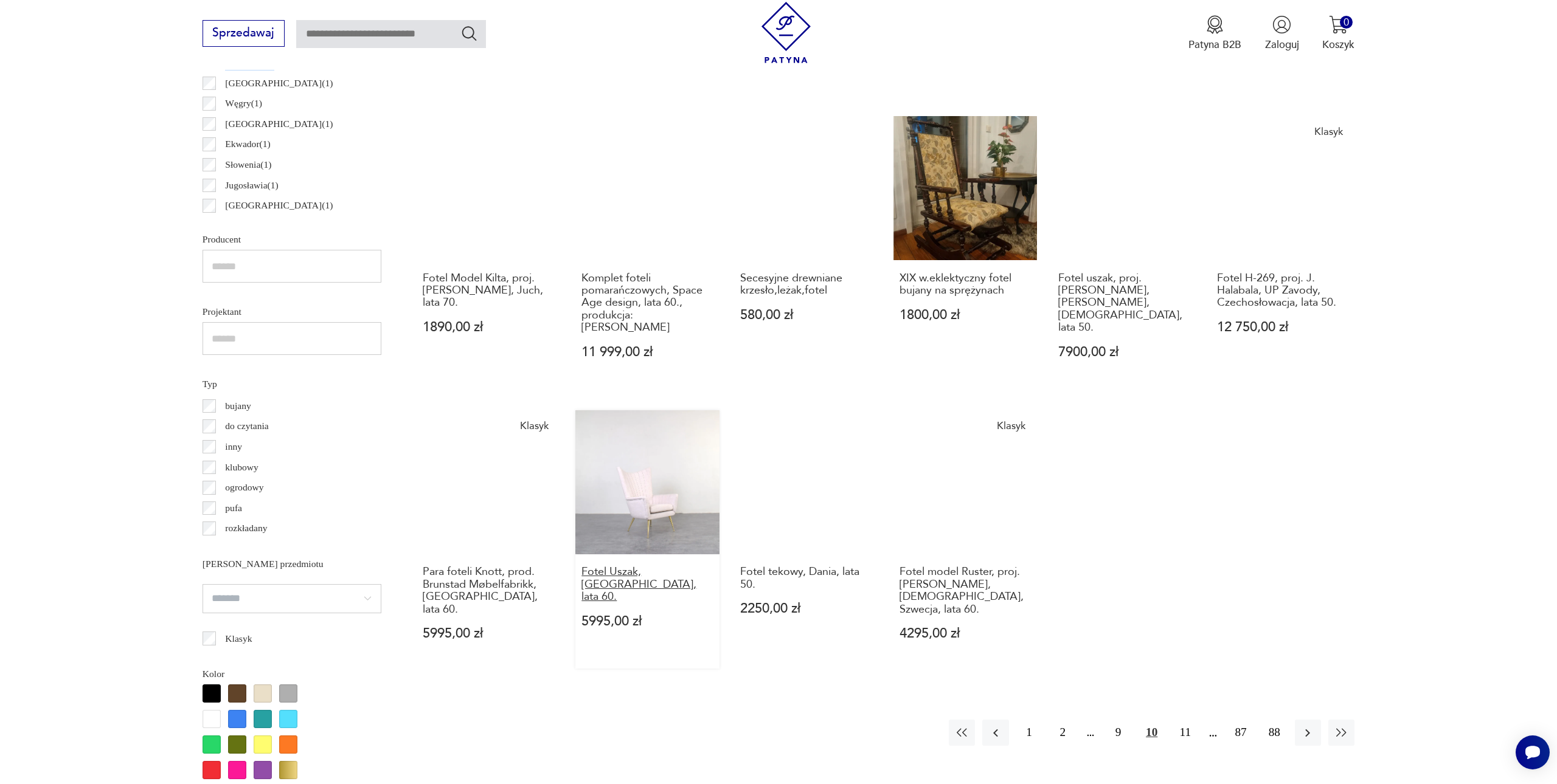
scroll to position [800, 0]
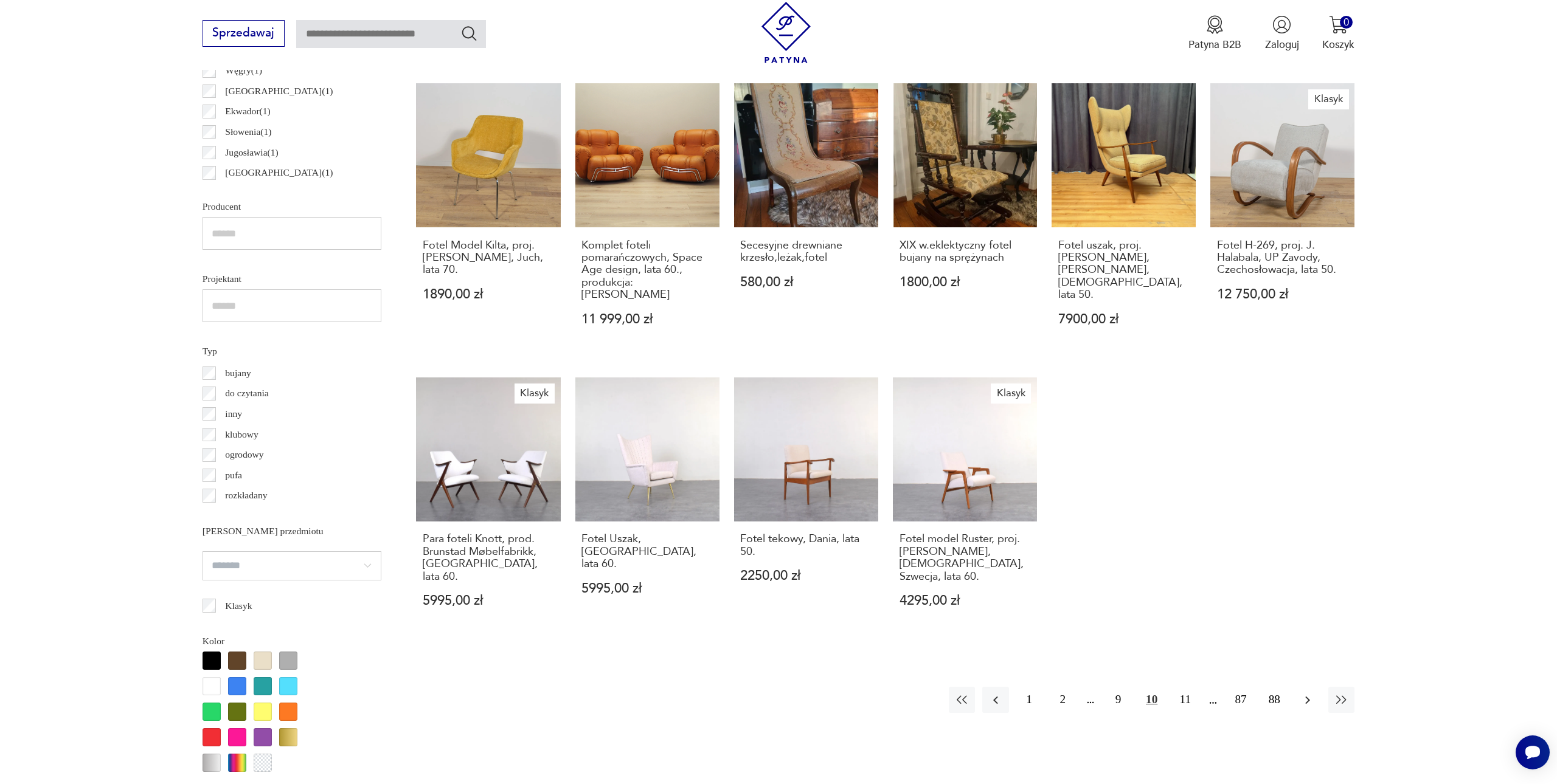
click at [1301, 693] on icon "button" at bounding box center [1307, 700] width 15 height 15
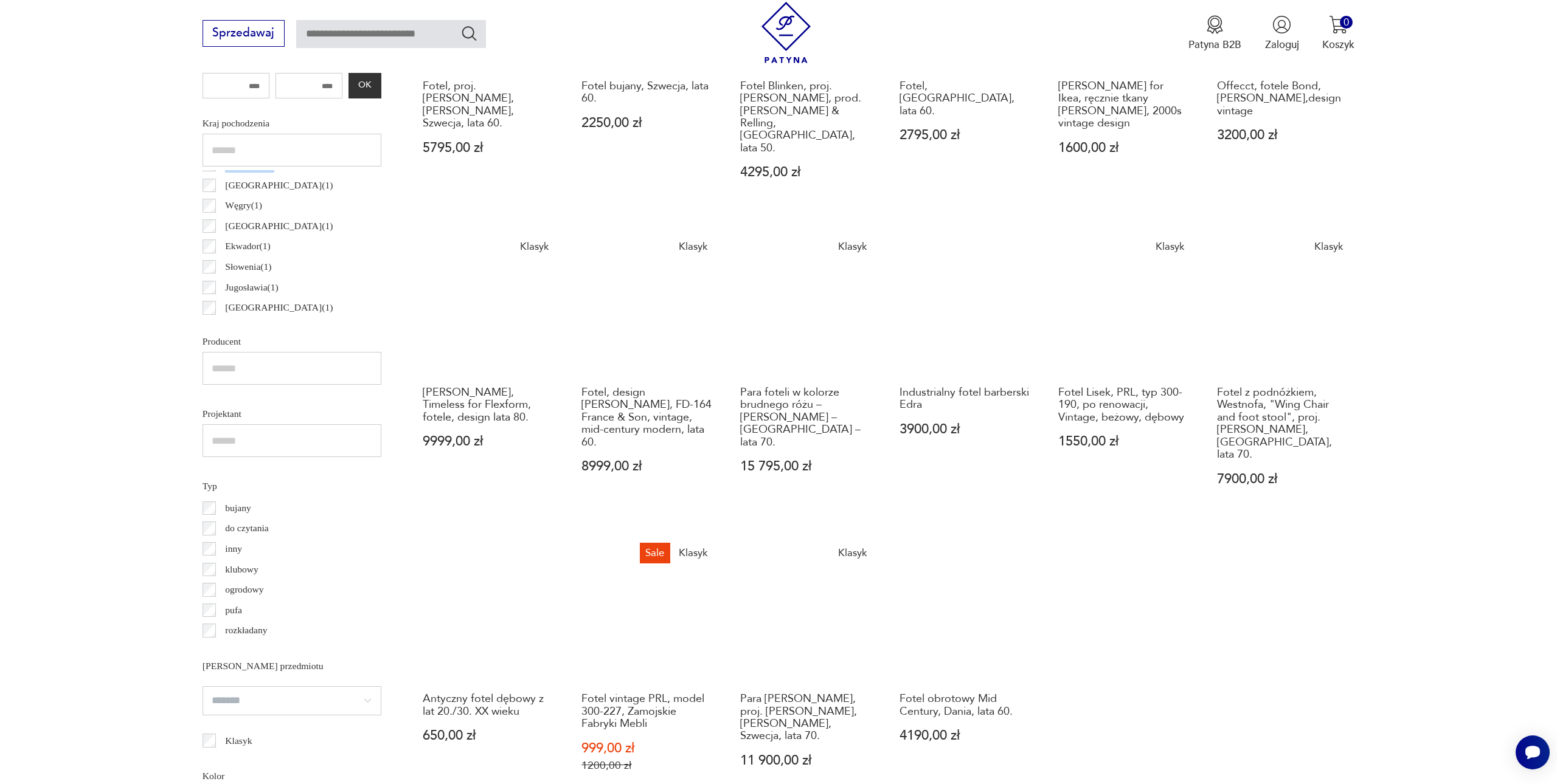
scroll to position [665, 0]
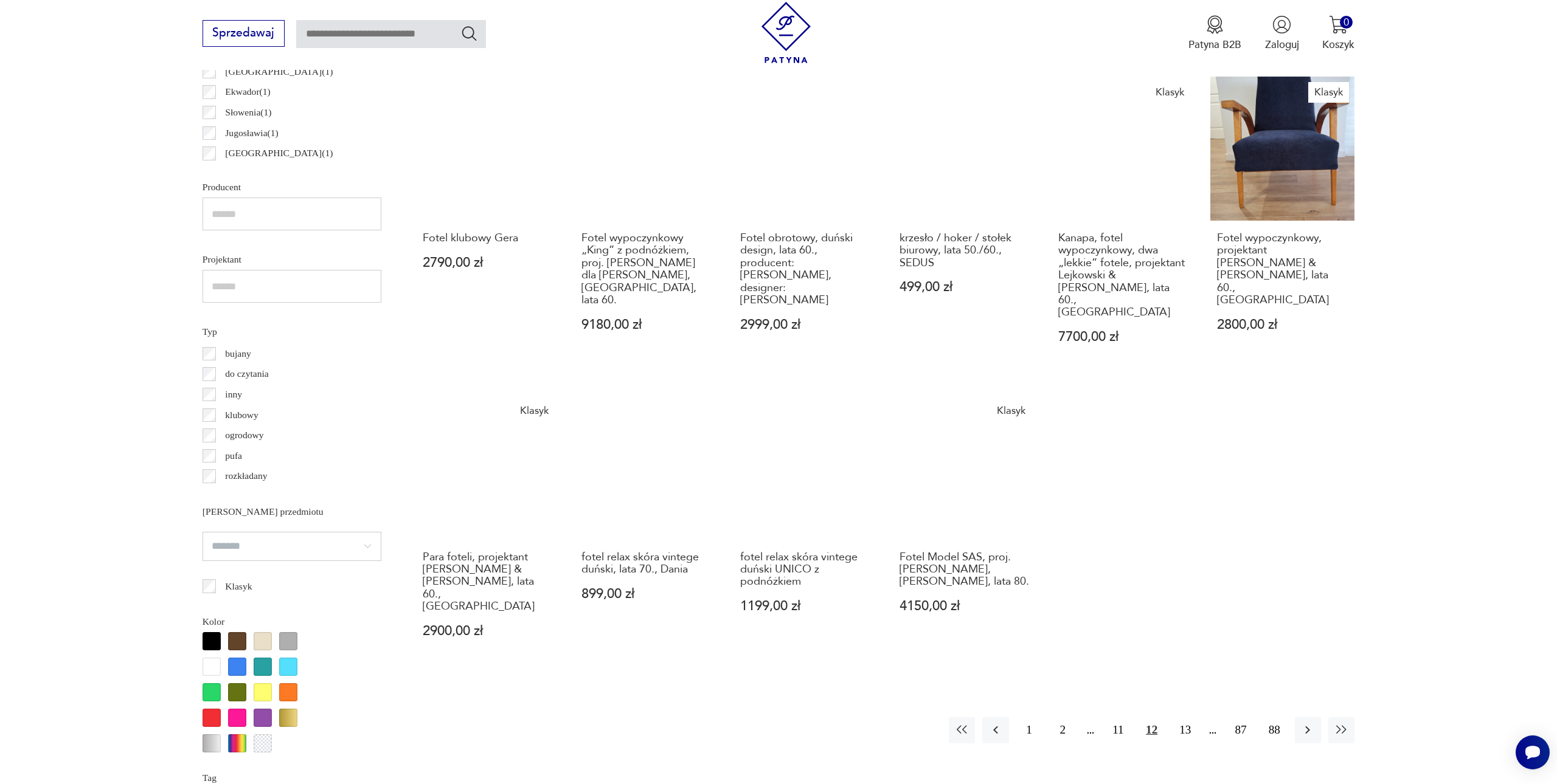
scroll to position [821, 0]
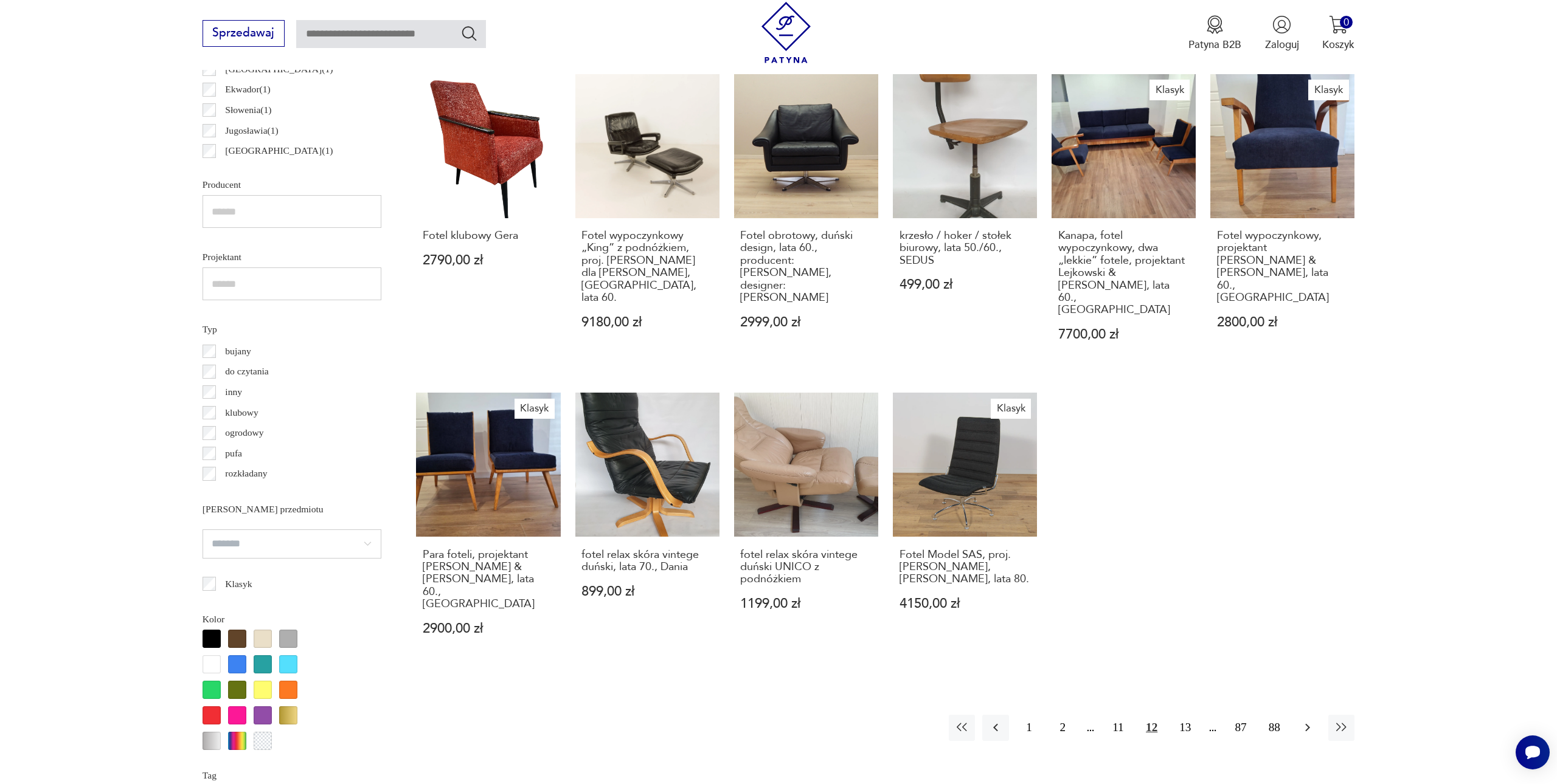
click at [1304, 720] on icon "button" at bounding box center [1307, 727] width 15 height 15
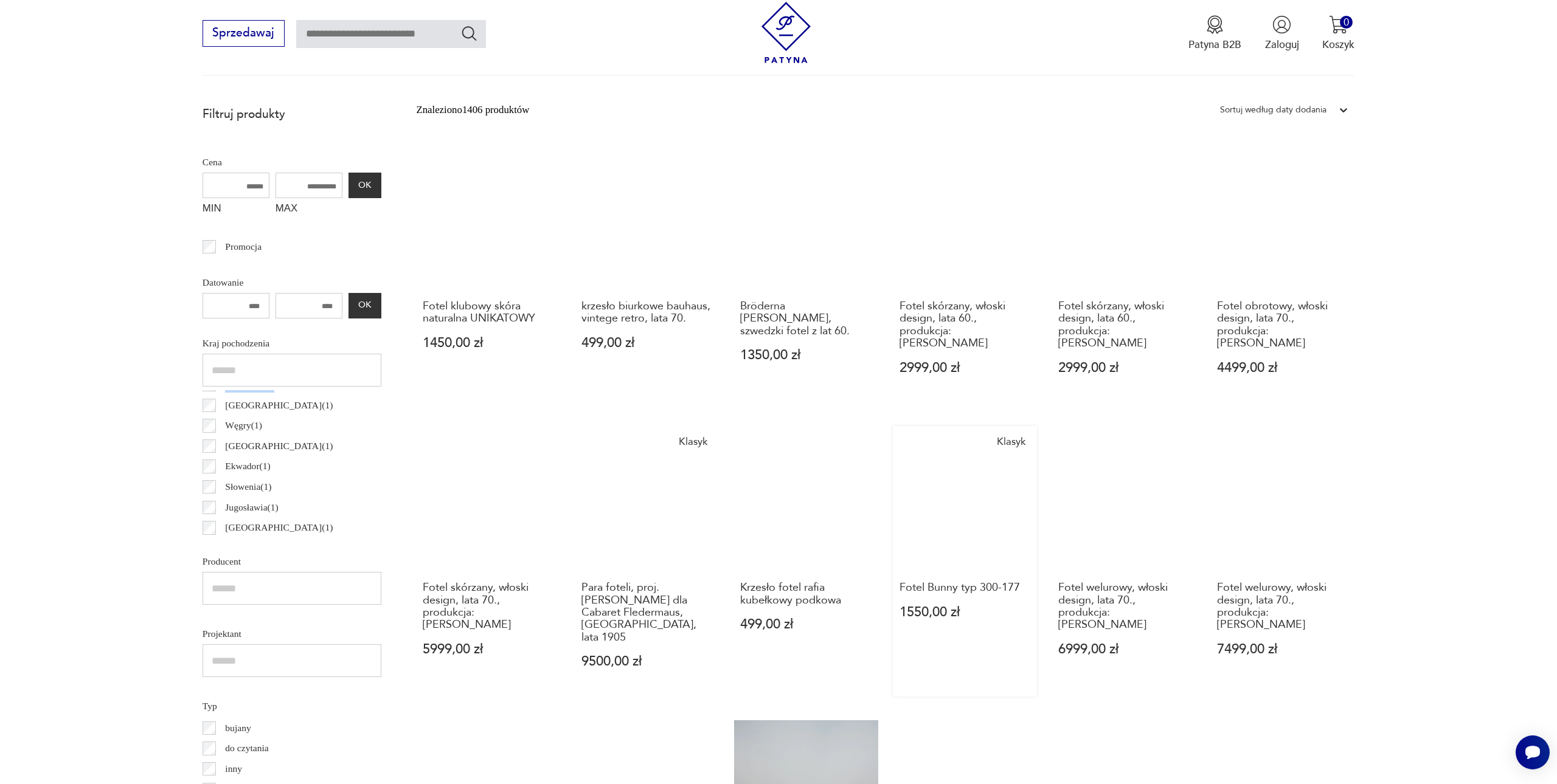
scroll to position [446, 0]
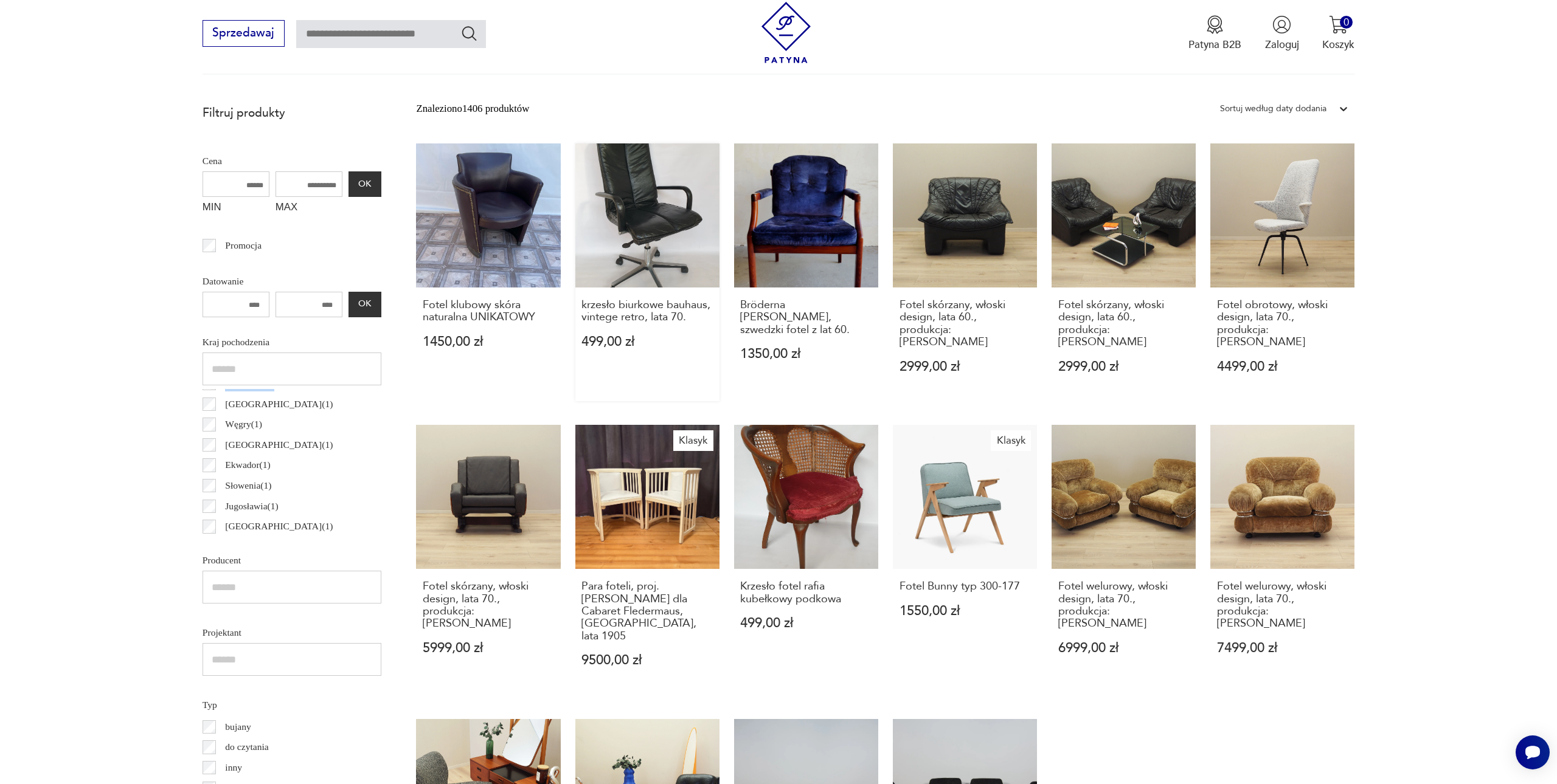
click at [607, 241] on link "krzesło biurkowe bauhaus, vintege retro, lata 70. 499,00 zł" at bounding box center [648, 272] width 144 height 258
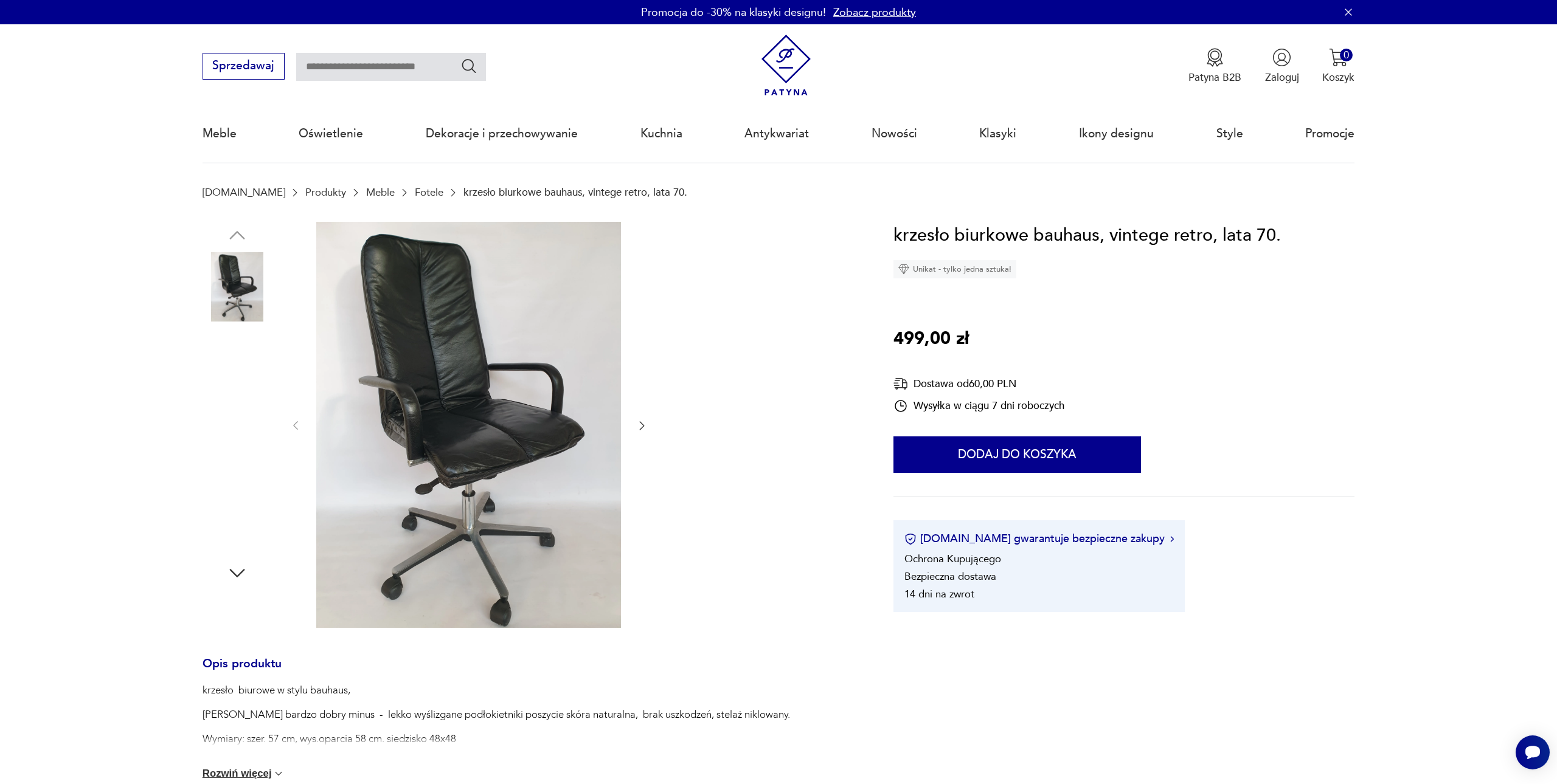
click at [482, 397] on img at bounding box center [469, 425] width 305 height 406
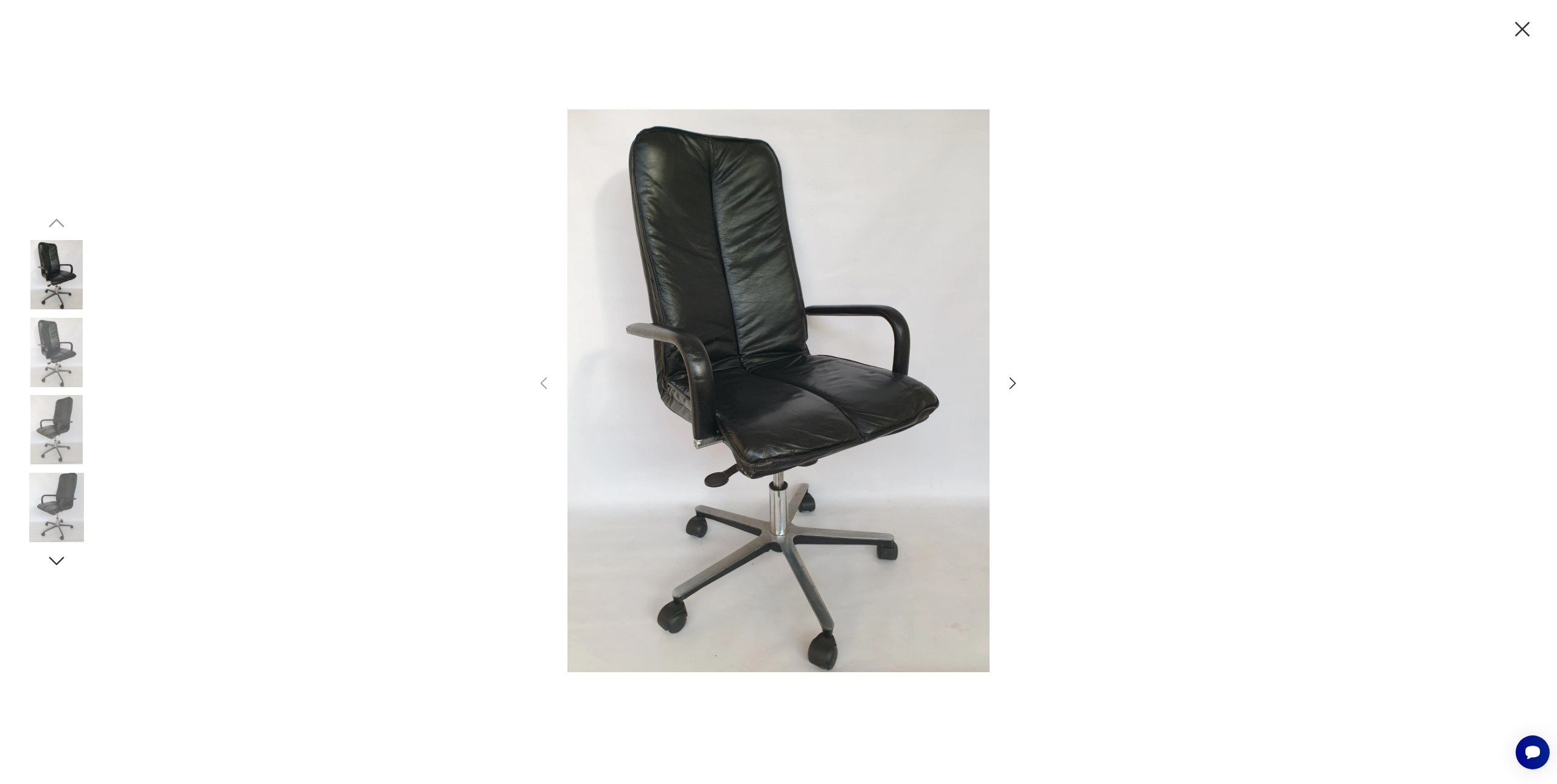
click at [1018, 386] on icon "button" at bounding box center [1012, 383] width 18 height 18
click at [1017, 386] on icon "button" at bounding box center [1012, 383] width 18 height 18
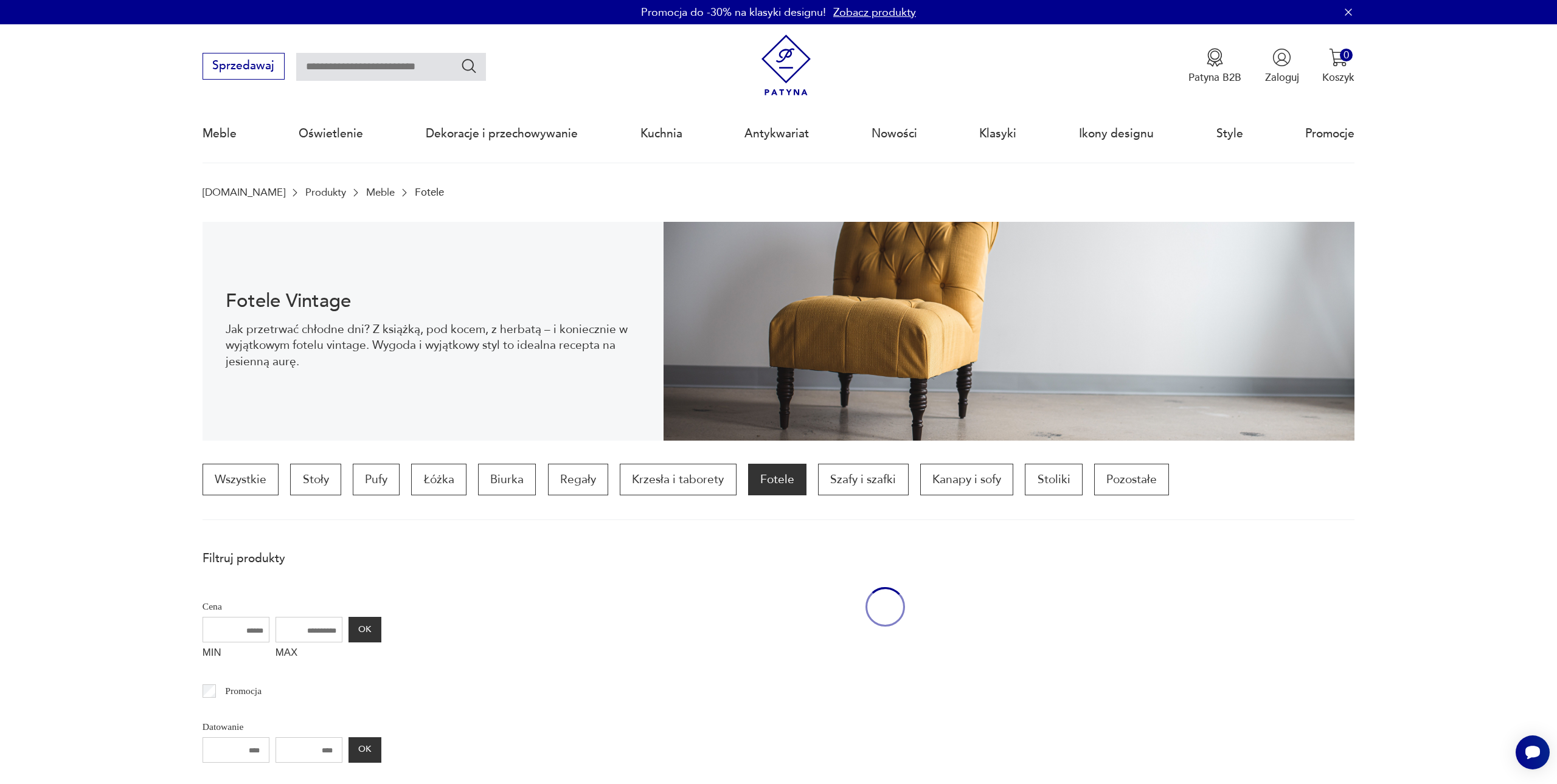
scroll to position [434, 0]
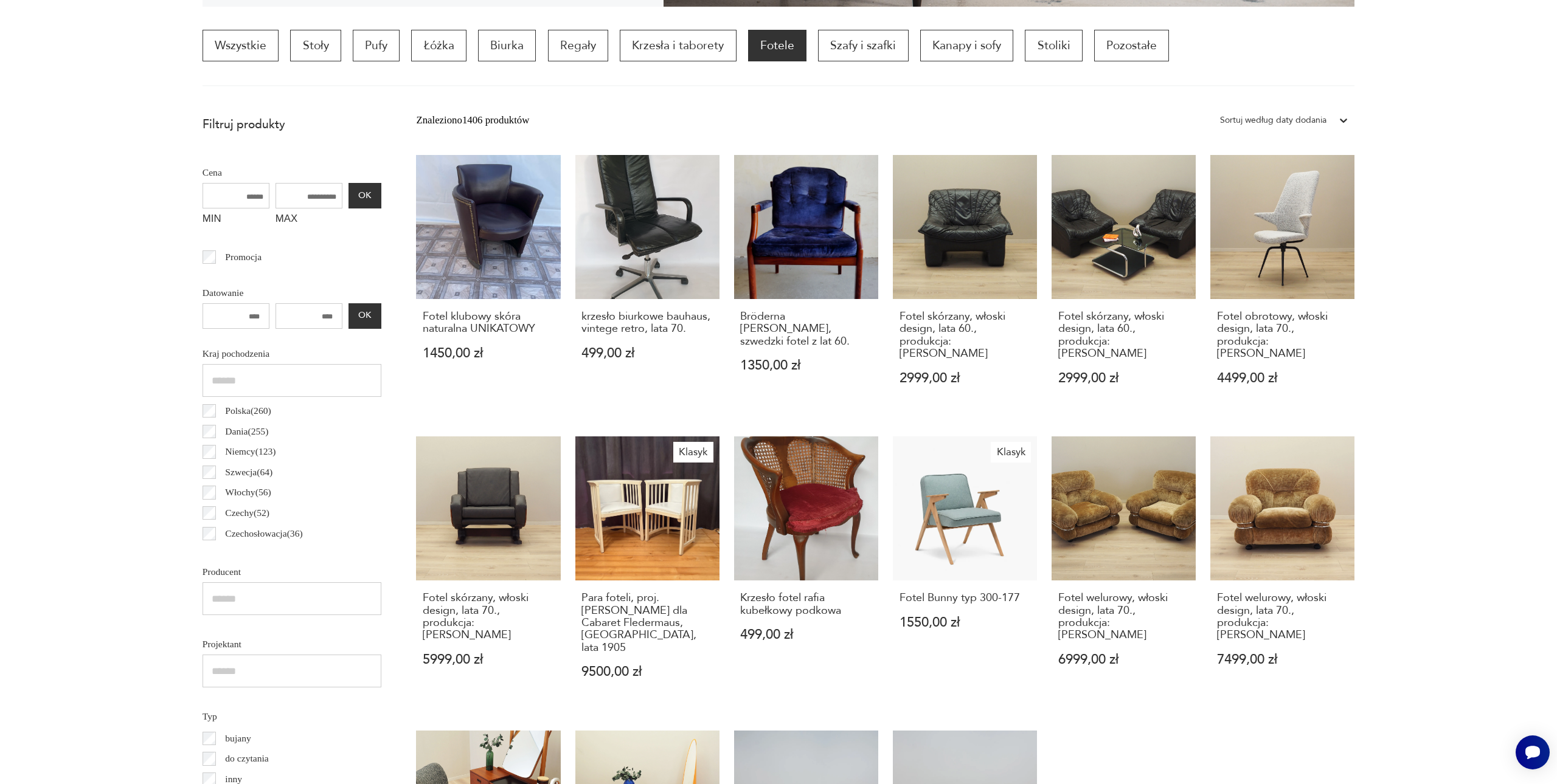
drag, startPoint x: 1502, startPoint y: 593, endPoint x: 1491, endPoint y: 595, distance: 11.2
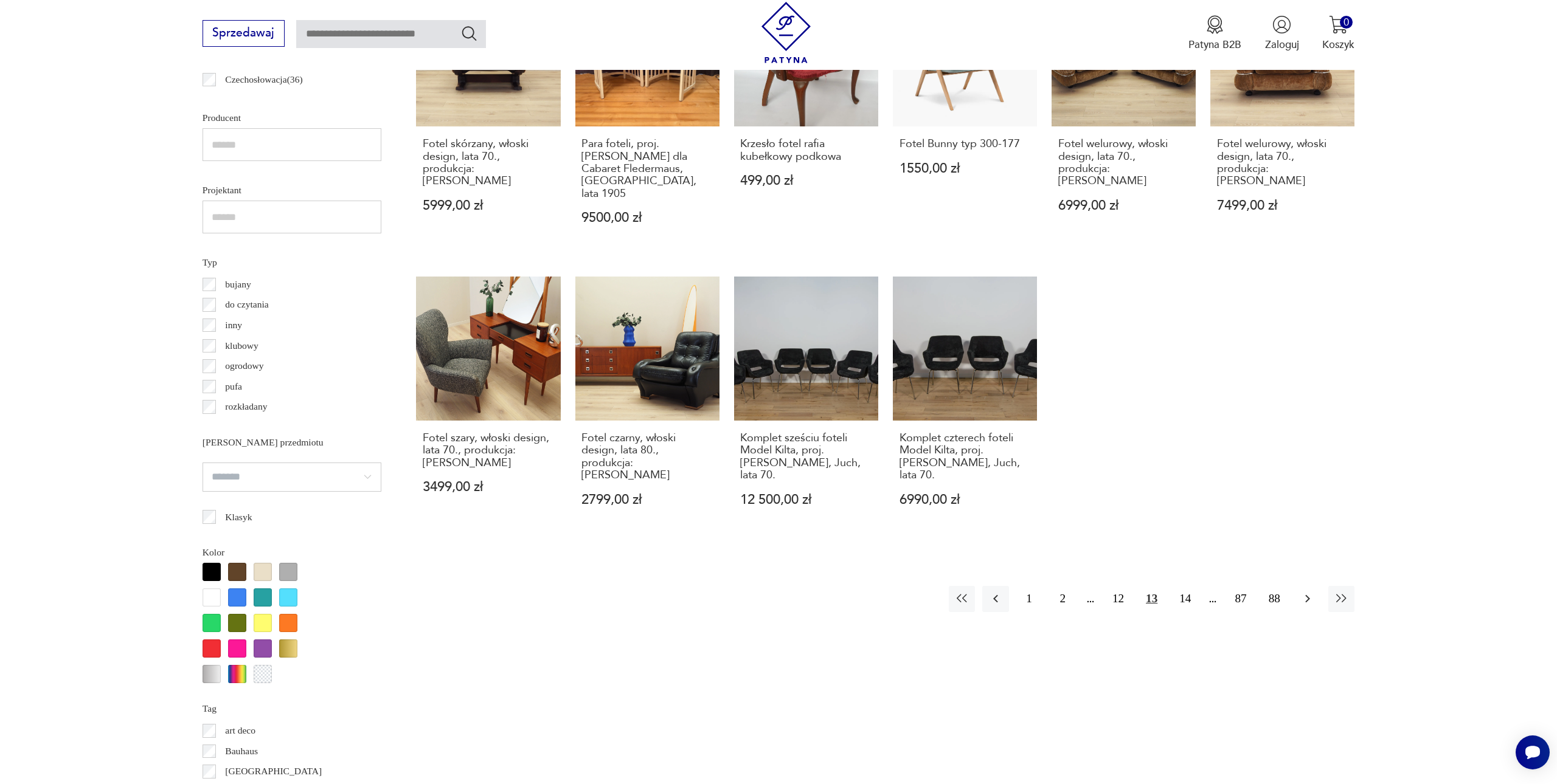
click at [1309, 592] on icon "button" at bounding box center [1307, 599] width 15 height 15
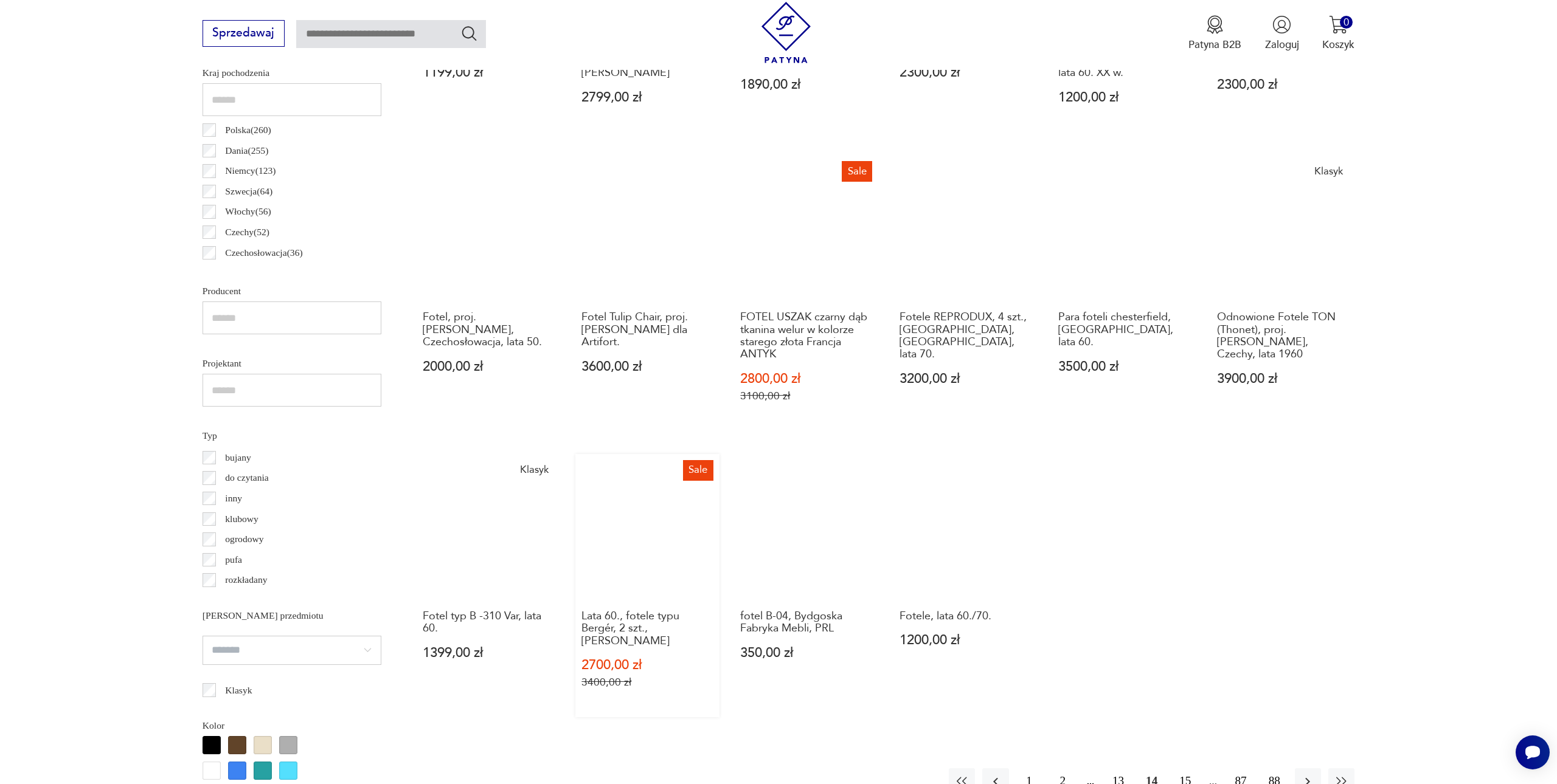
scroll to position [717, 0]
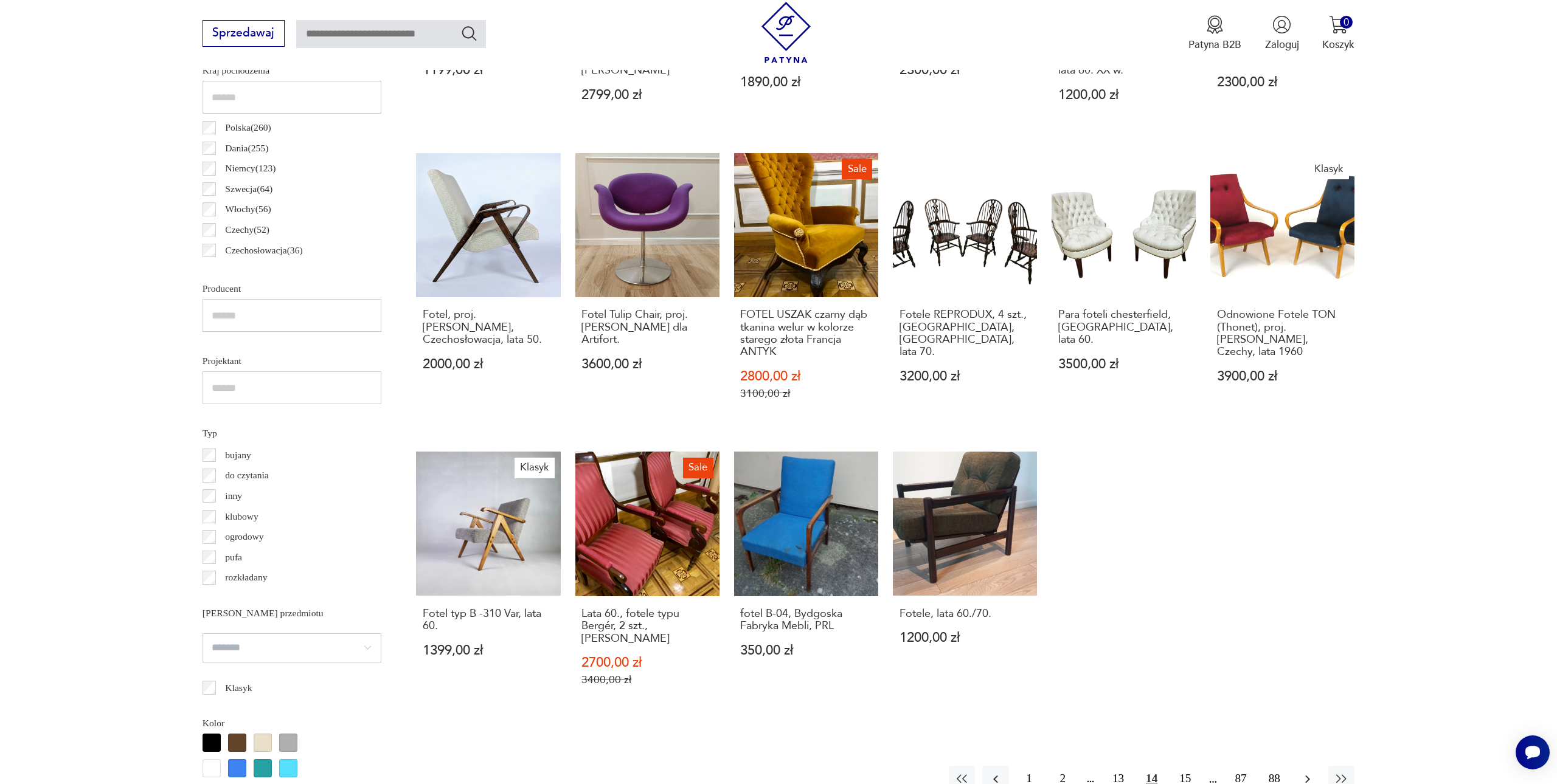
click at [1306, 772] on icon "button" at bounding box center [1307, 779] width 15 height 15
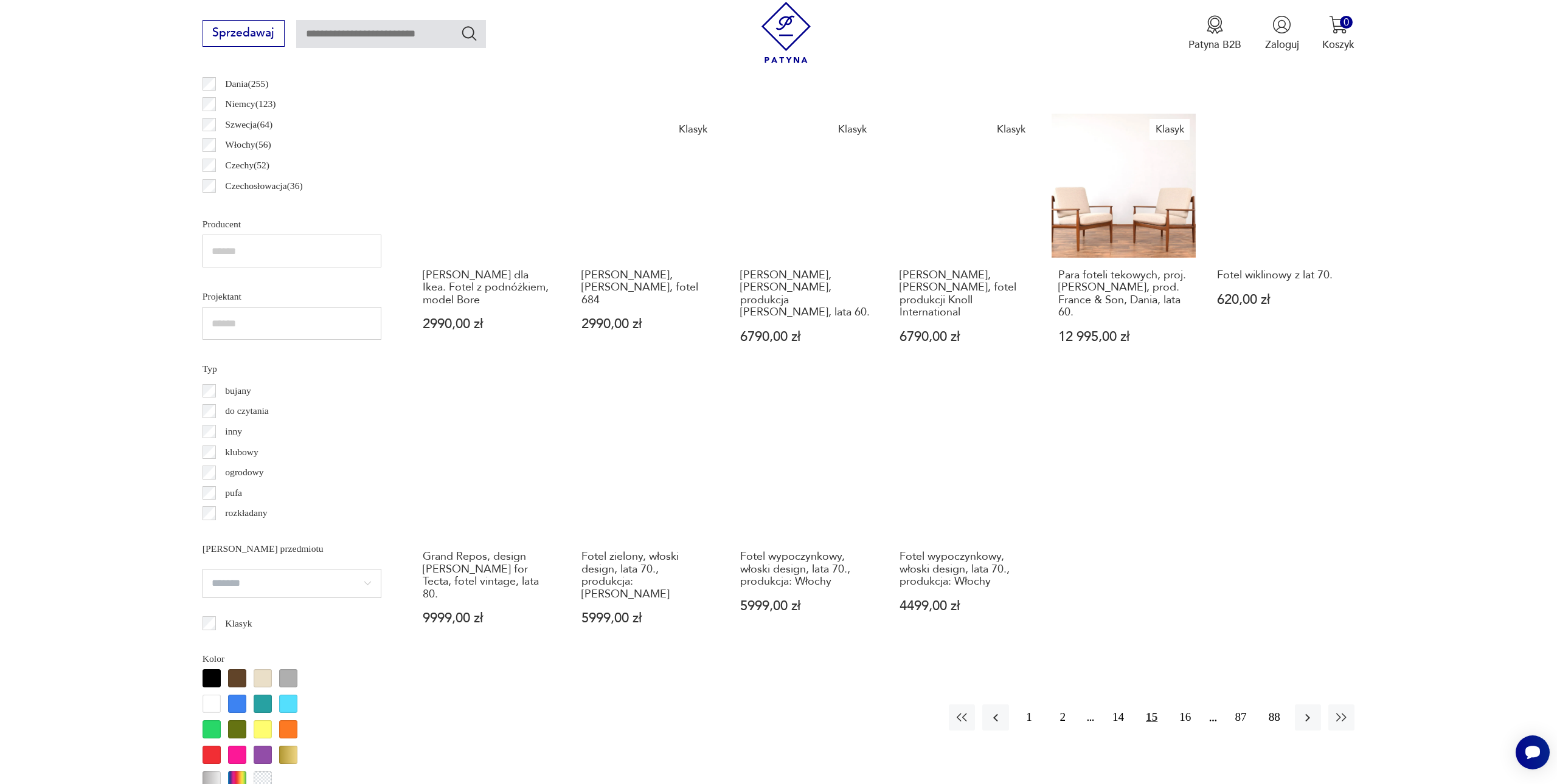
scroll to position [786, 0]
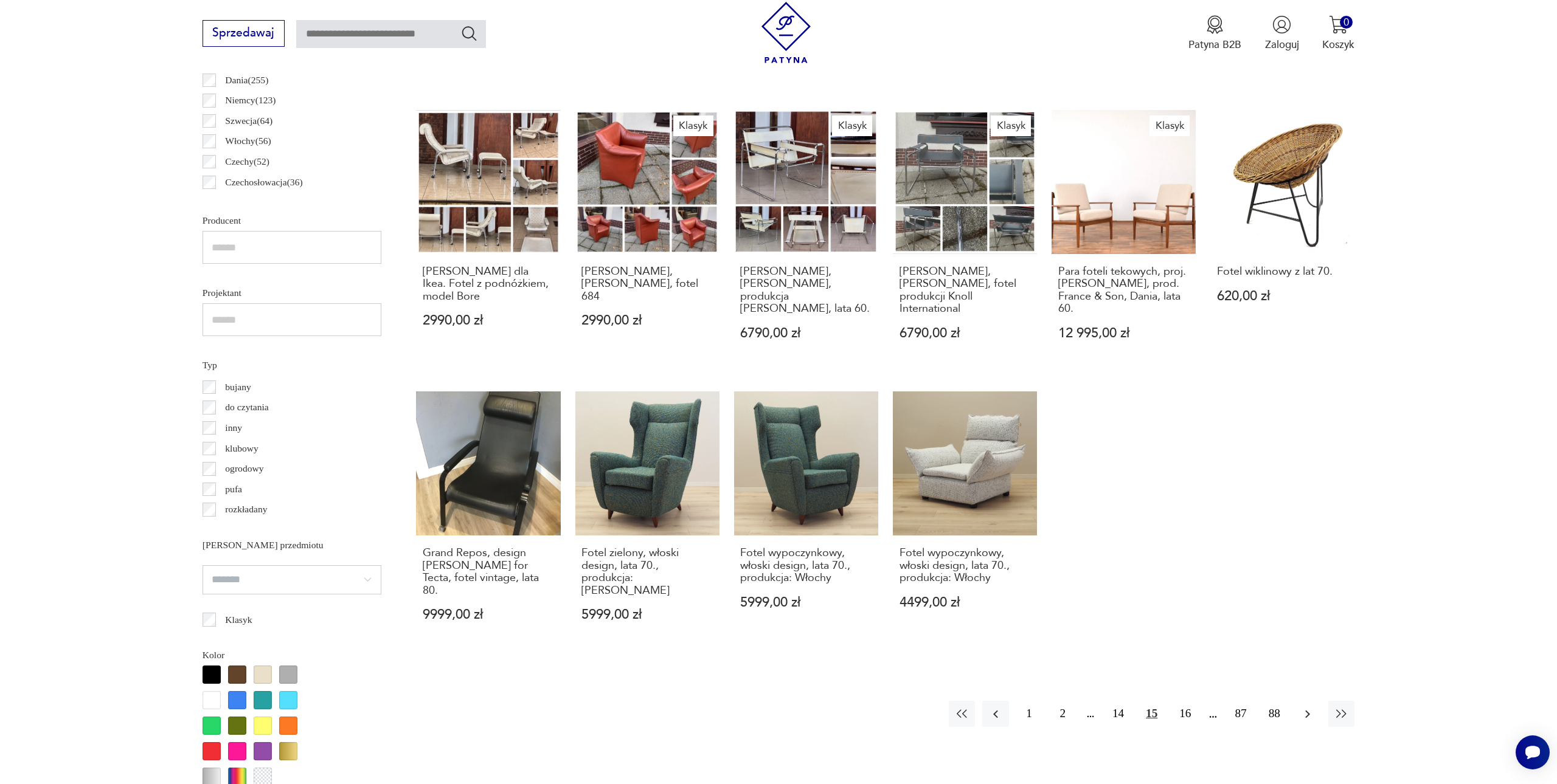
click at [1306, 707] on icon "button" at bounding box center [1307, 714] width 15 height 15
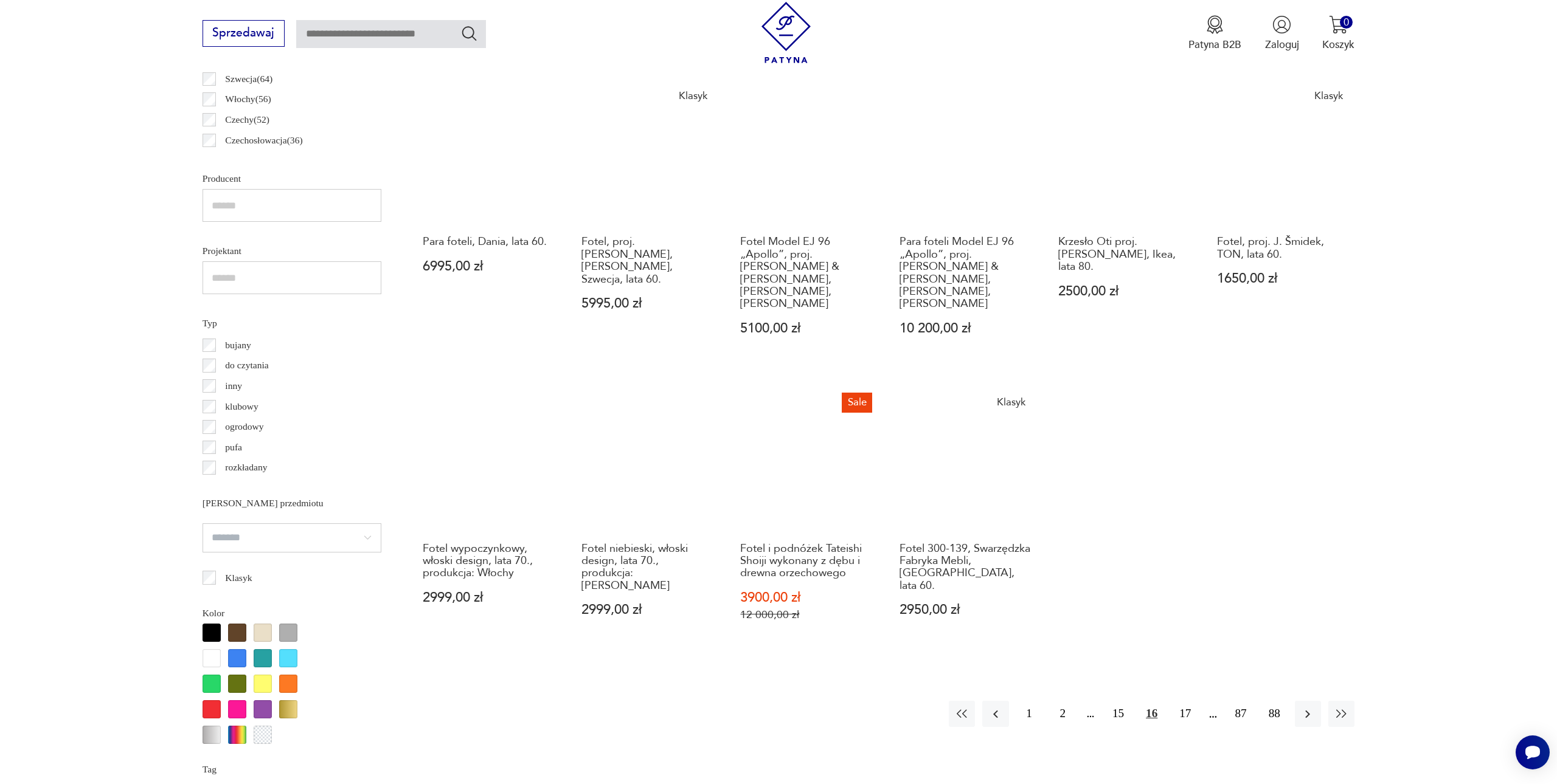
scroll to position [826, 0]
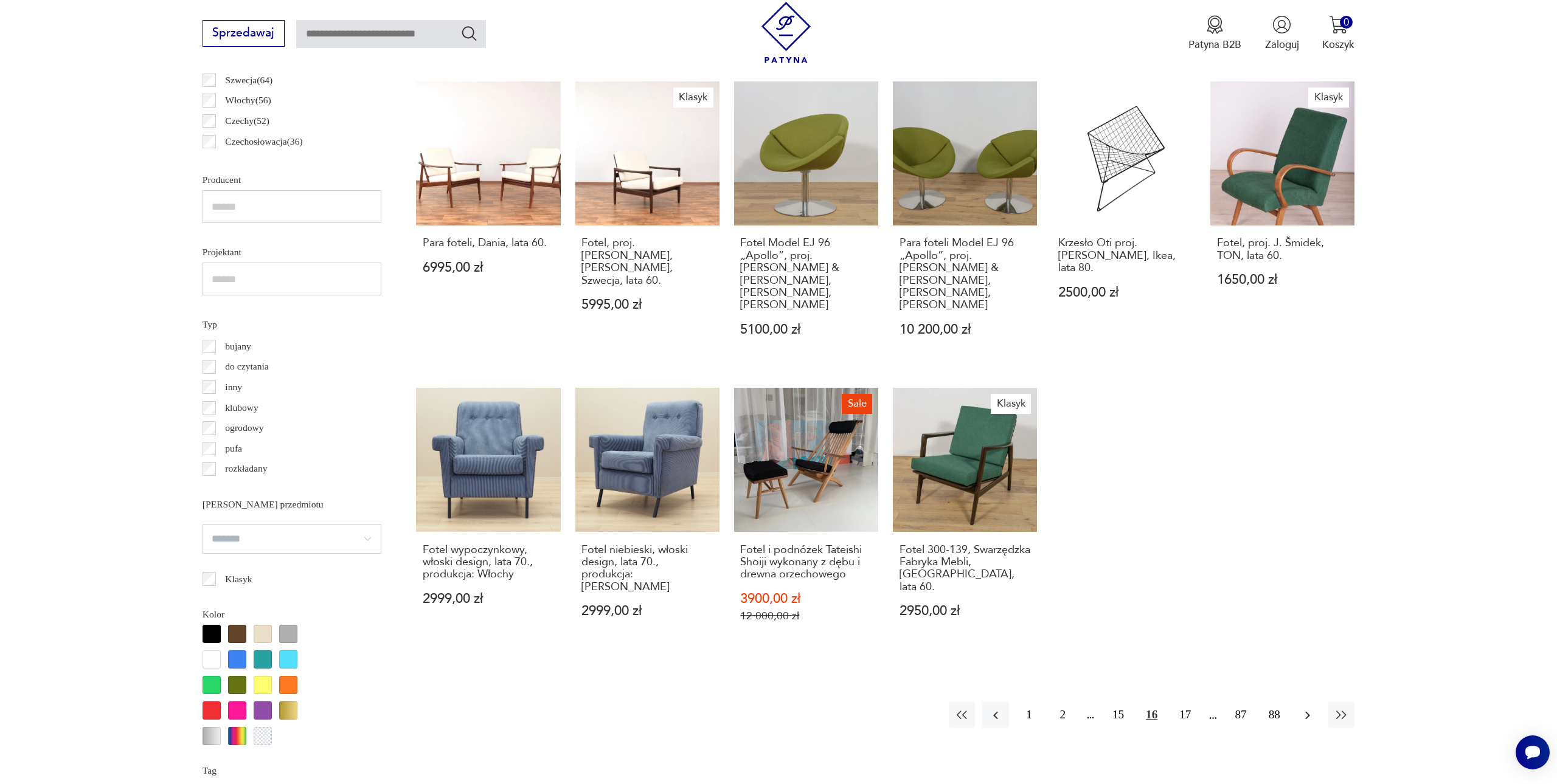
click at [1304, 708] on icon "button" at bounding box center [1307, 715] width 15 height 15
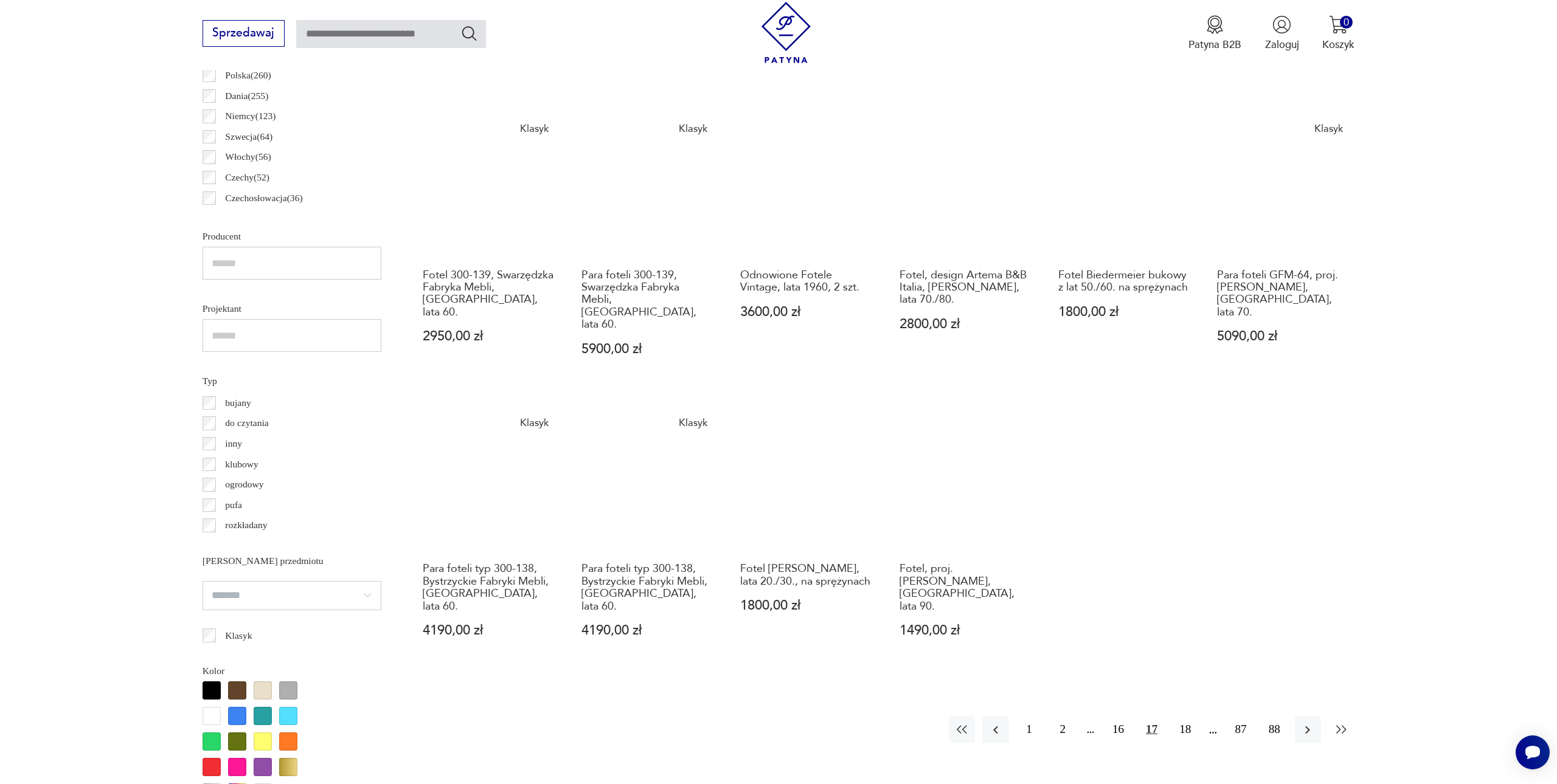
scroll to position [771, 0]
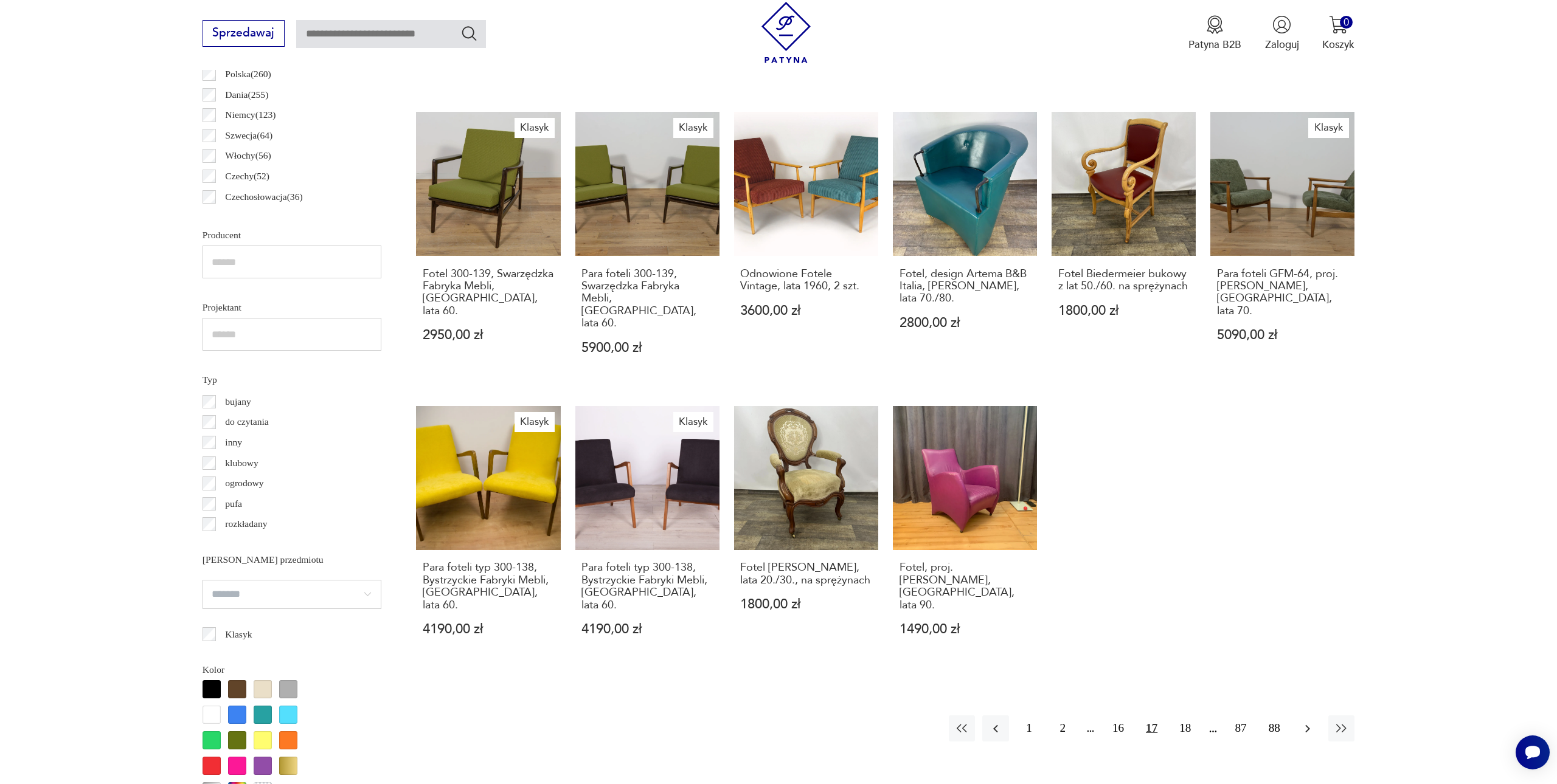
click at [1304, 721] on icon "button" at bounding box center [1307, 728] width 15 height 15
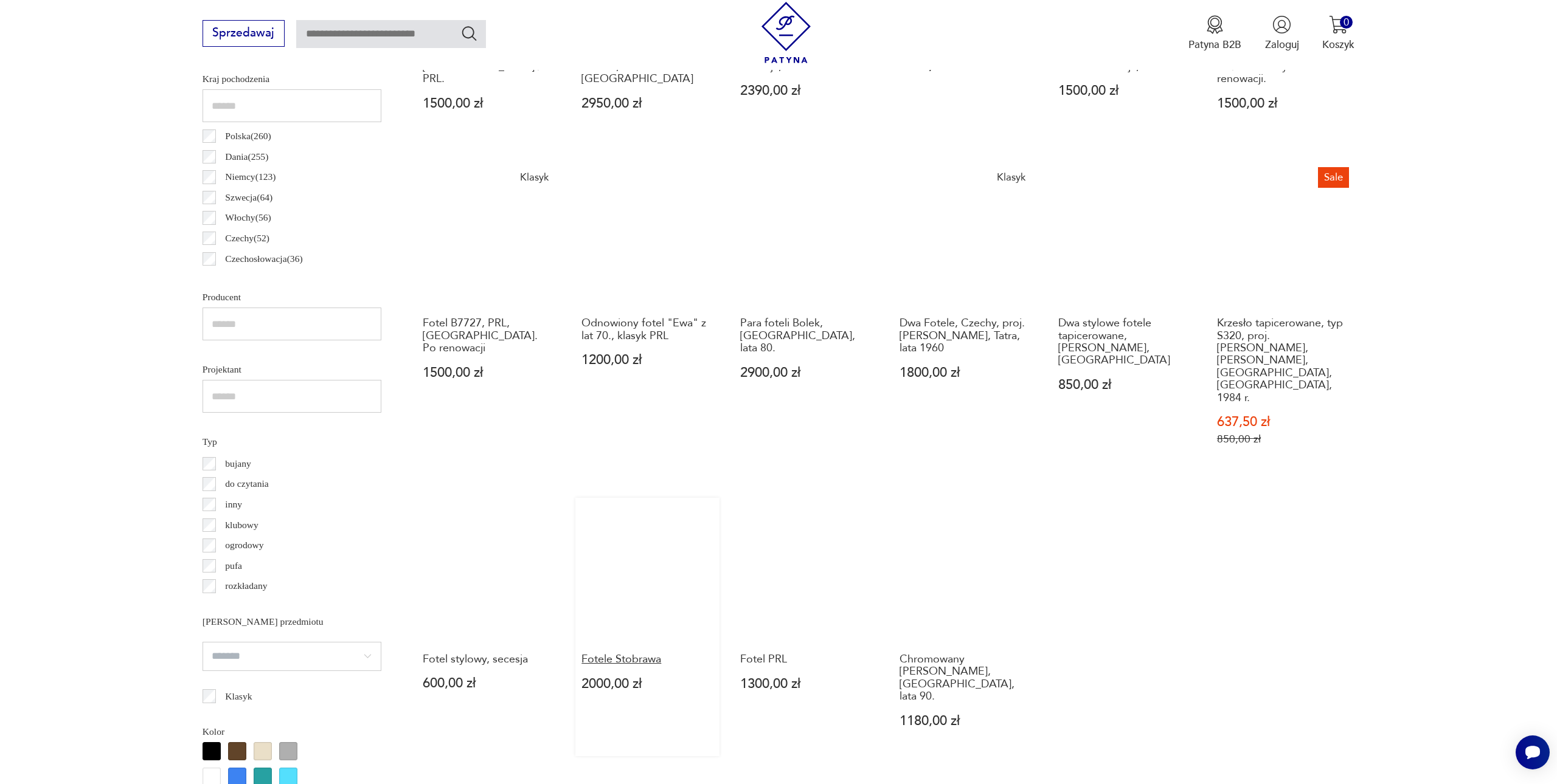
scroll to position [739, 0]
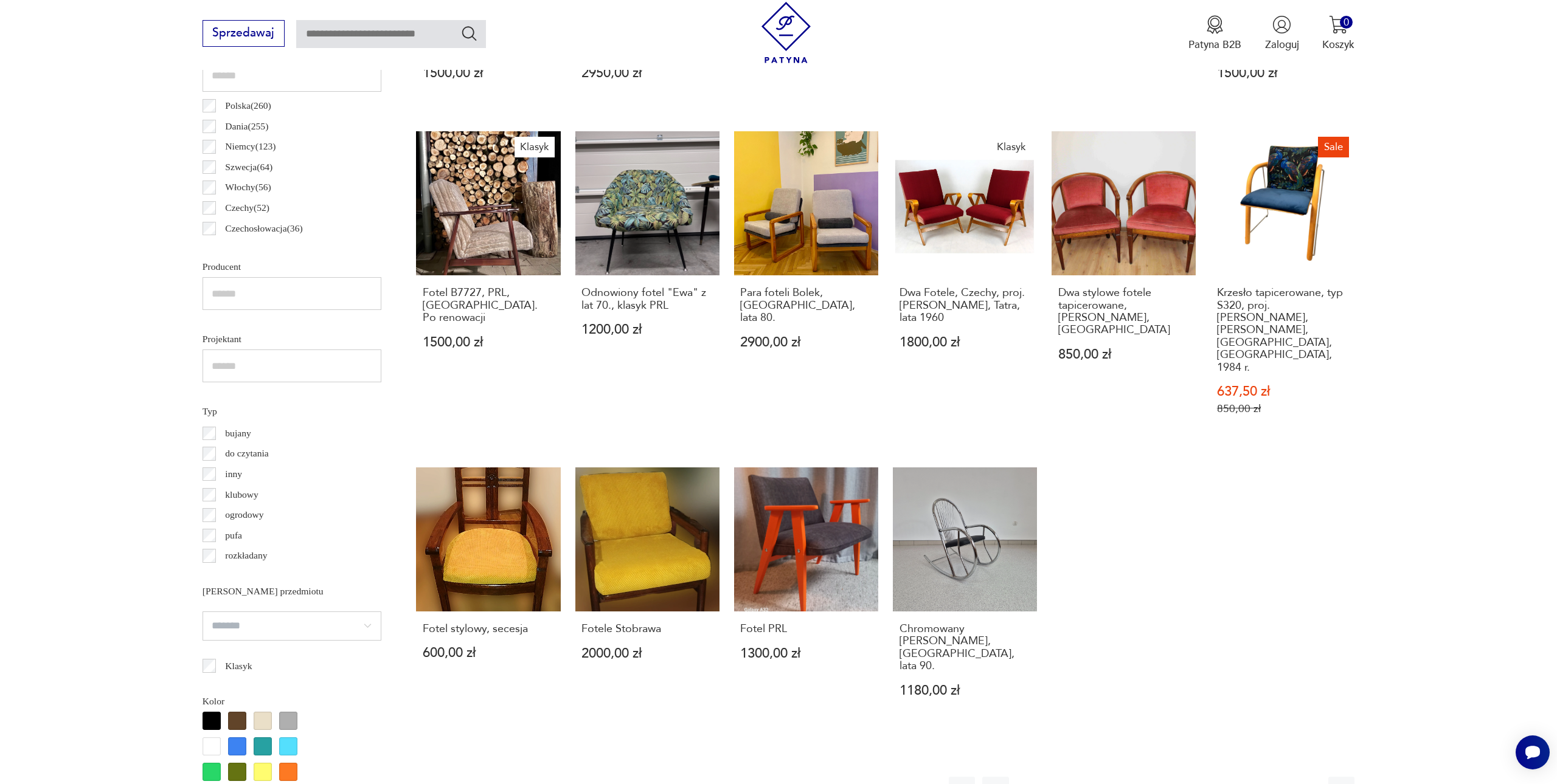
click at [1301, 782] on icon "button" at bounding box center [1307, 789] width 15 height 15
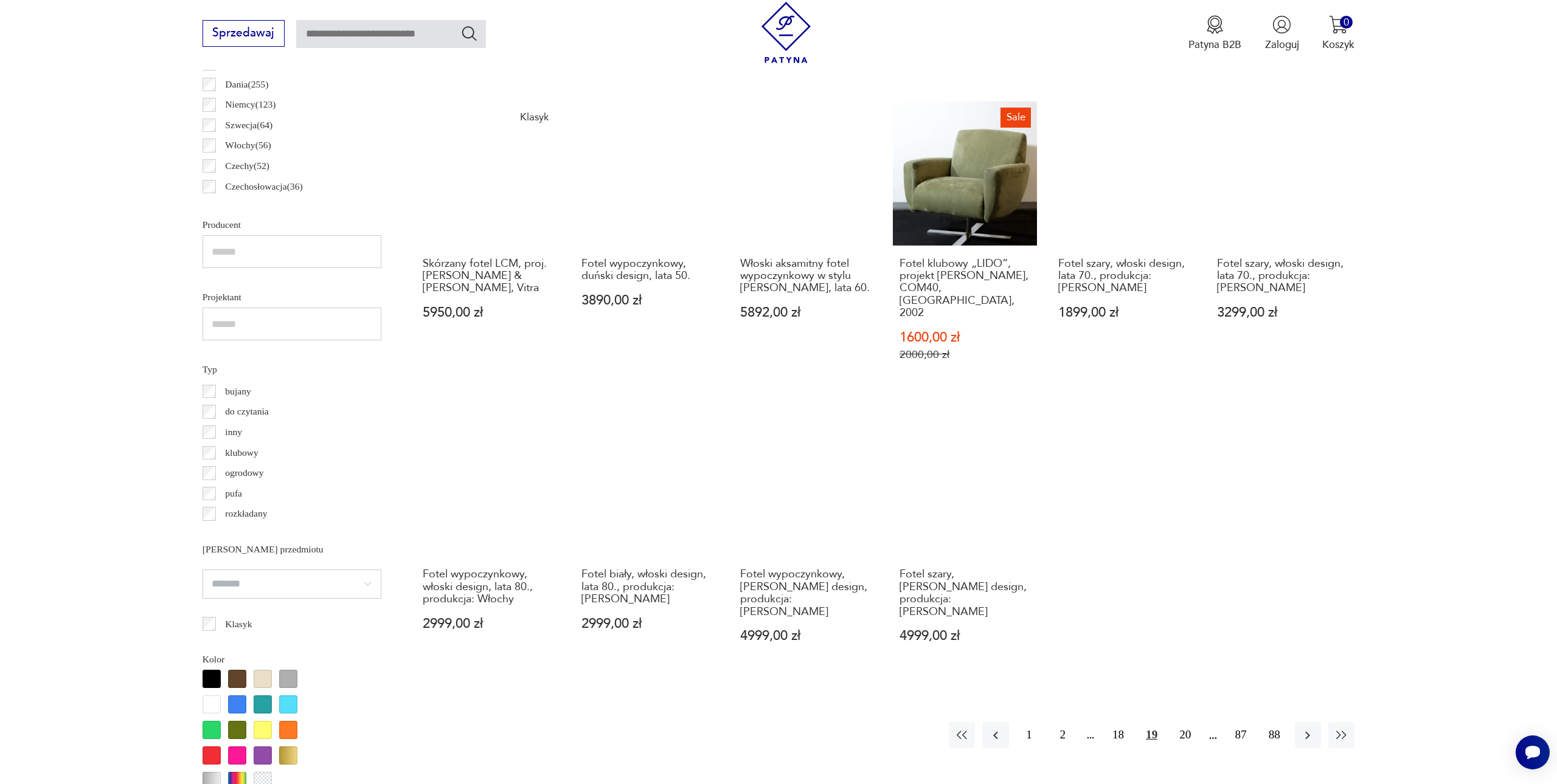
scroll to position [796, 0]
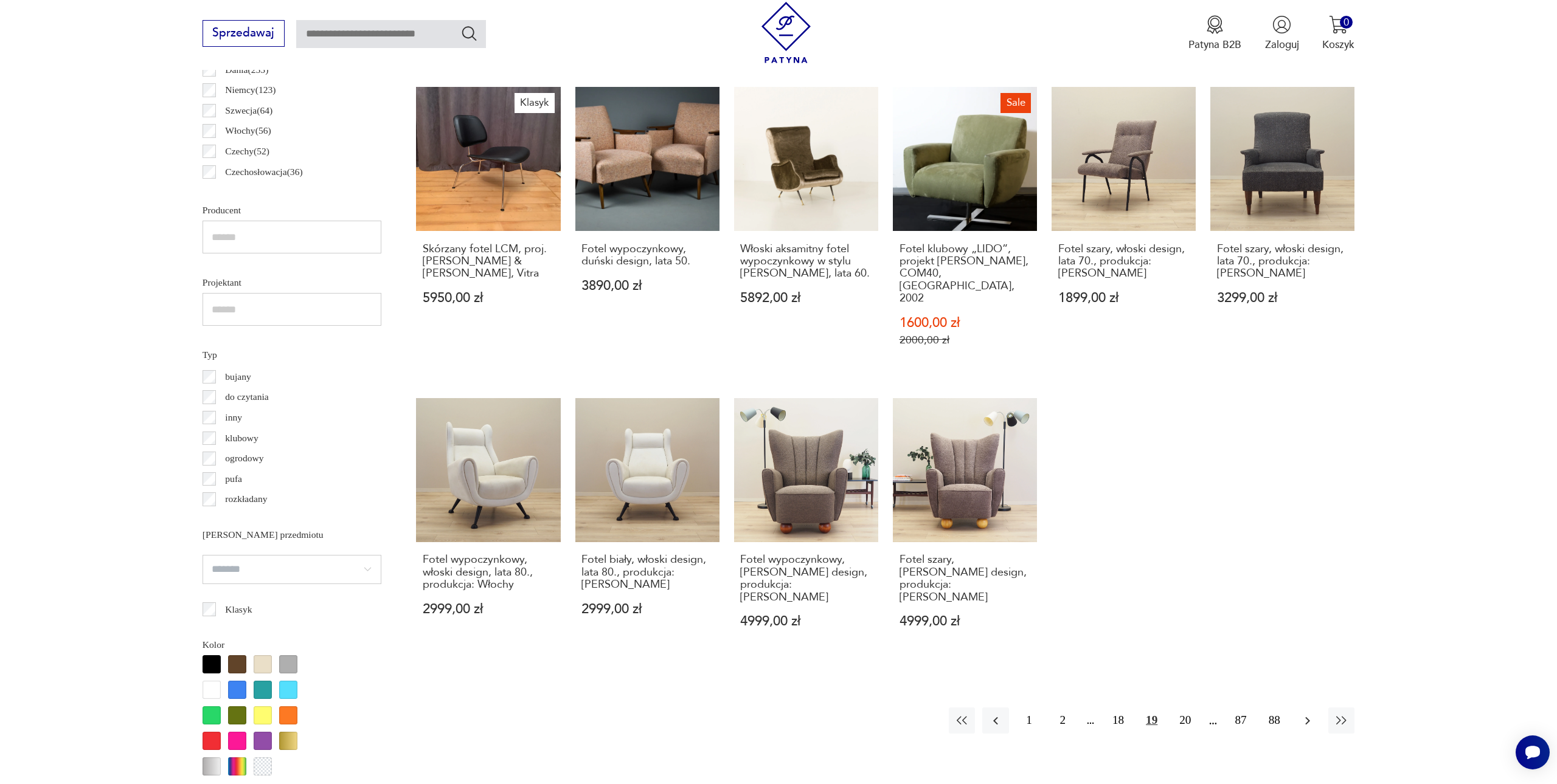
click at [1306, 713] on icon "button" at bounding box center [1307, 720] width 15 height 15
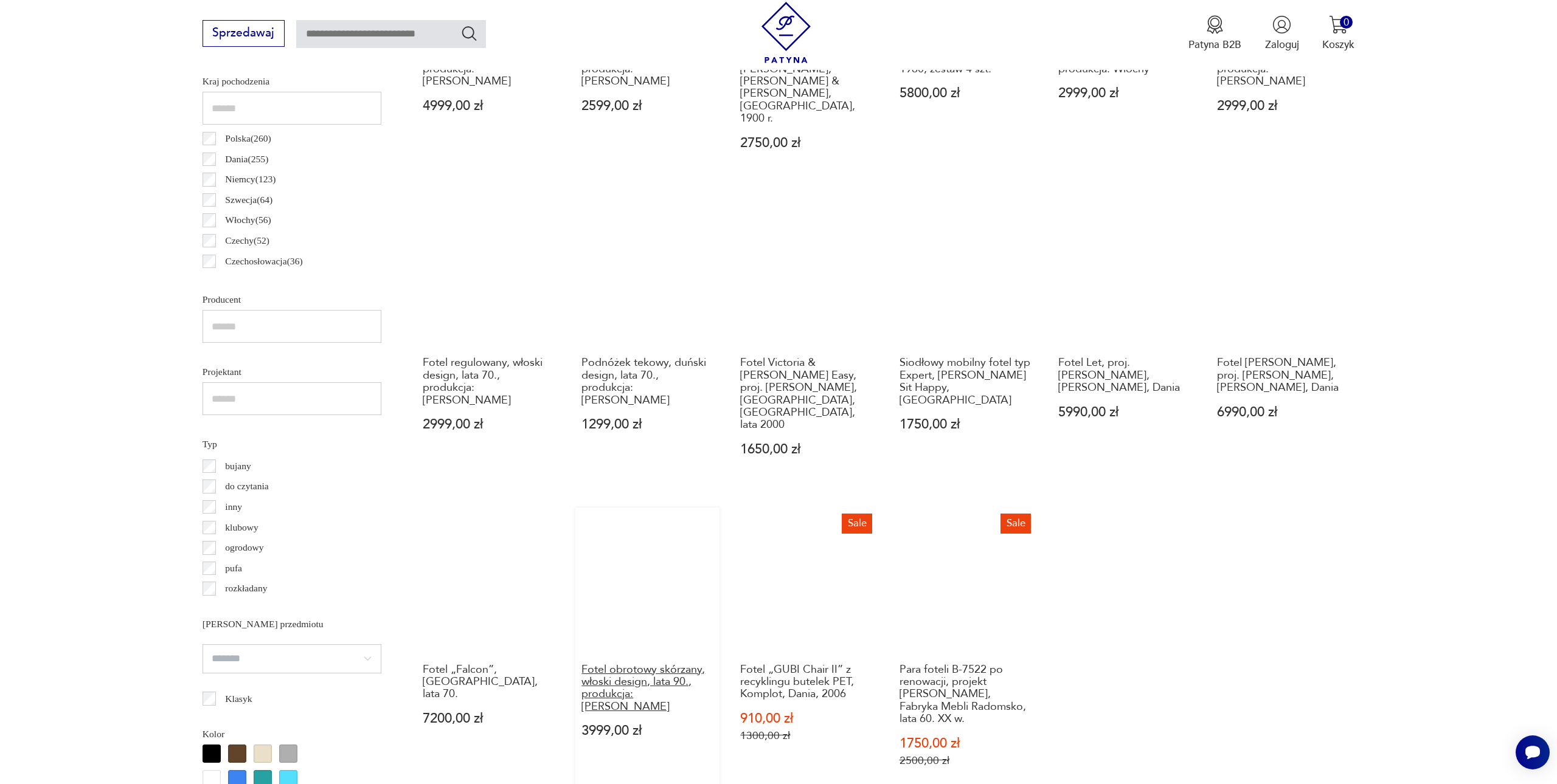
scroll to position [707, 0]
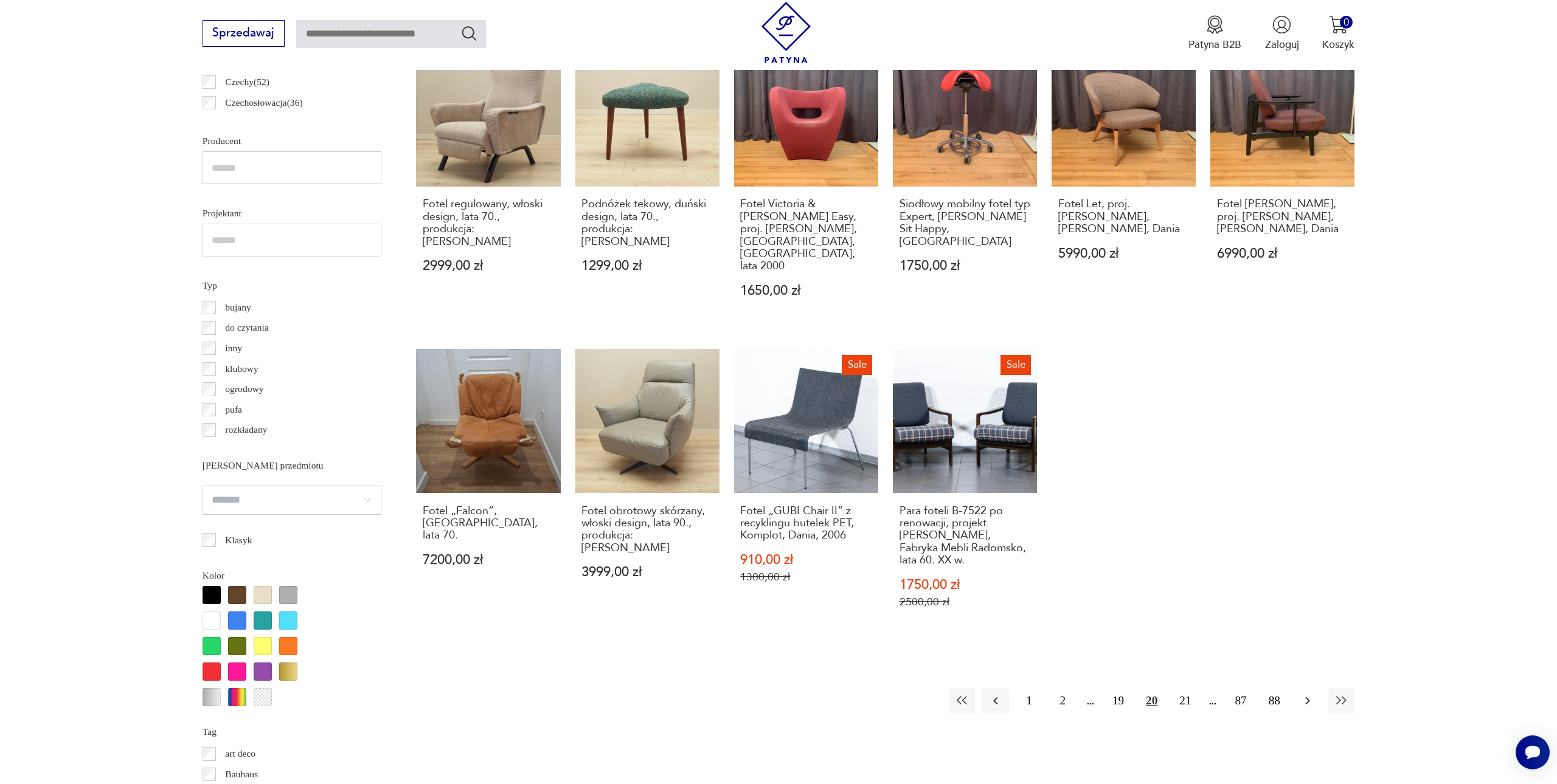
click at [1306, 693] on icon "button" at bounding box center [1307, 700] width 15 height 15
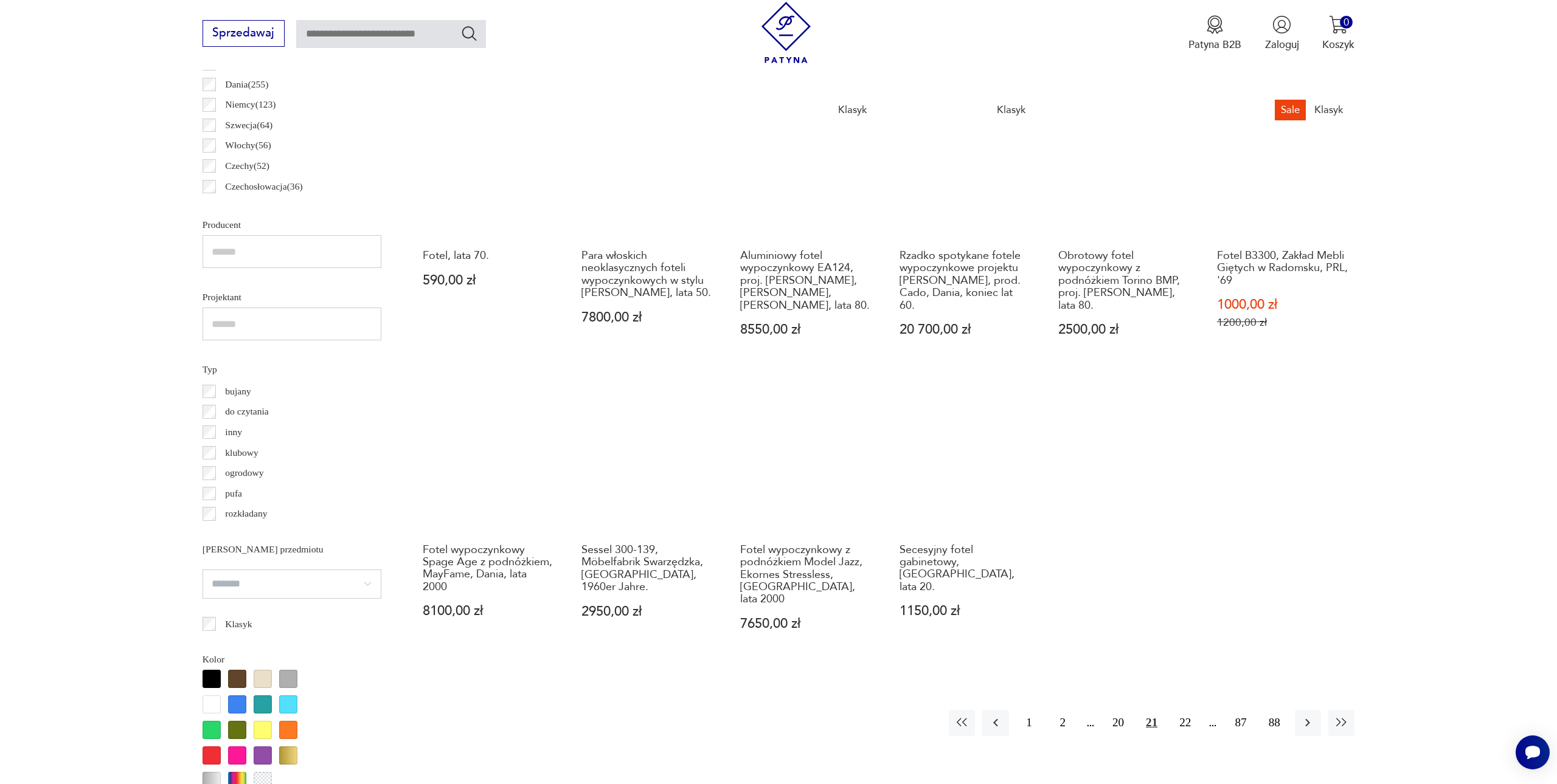
scroll to position [785, 0]
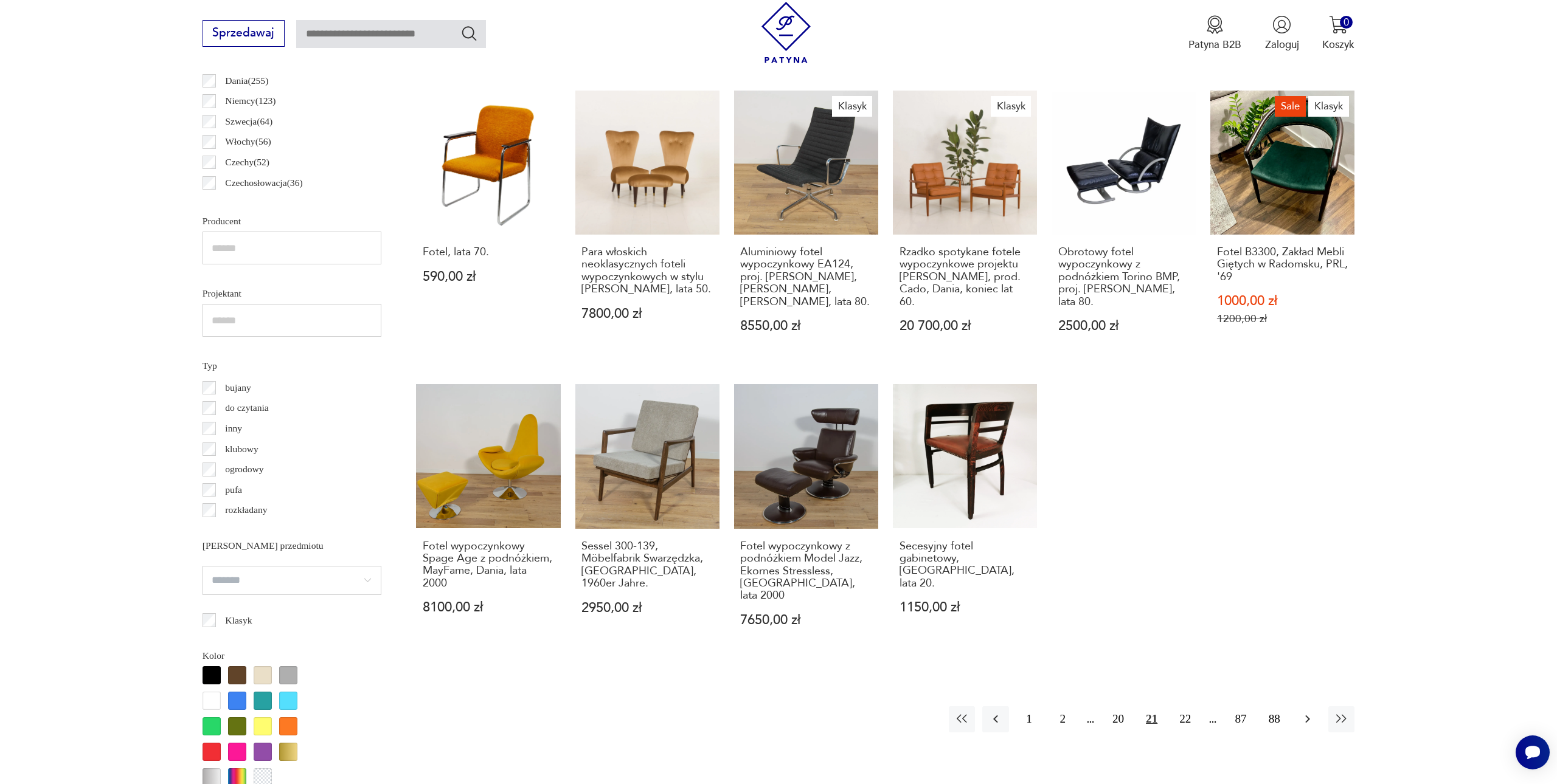
click at [1299, 706] on button "button" at bounding box center [1308, 720] width 26 height 26
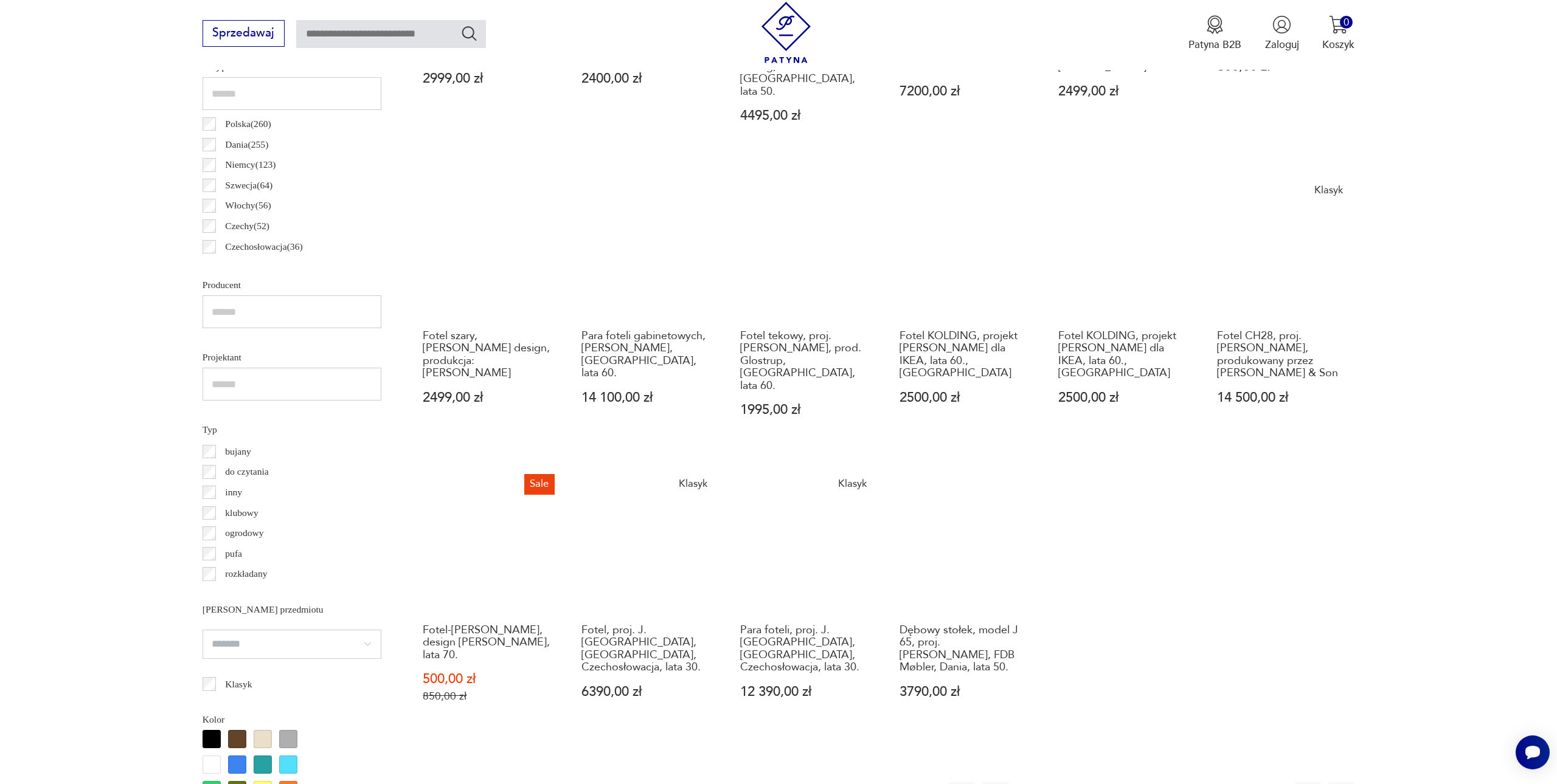
scroll to position [723, 0]
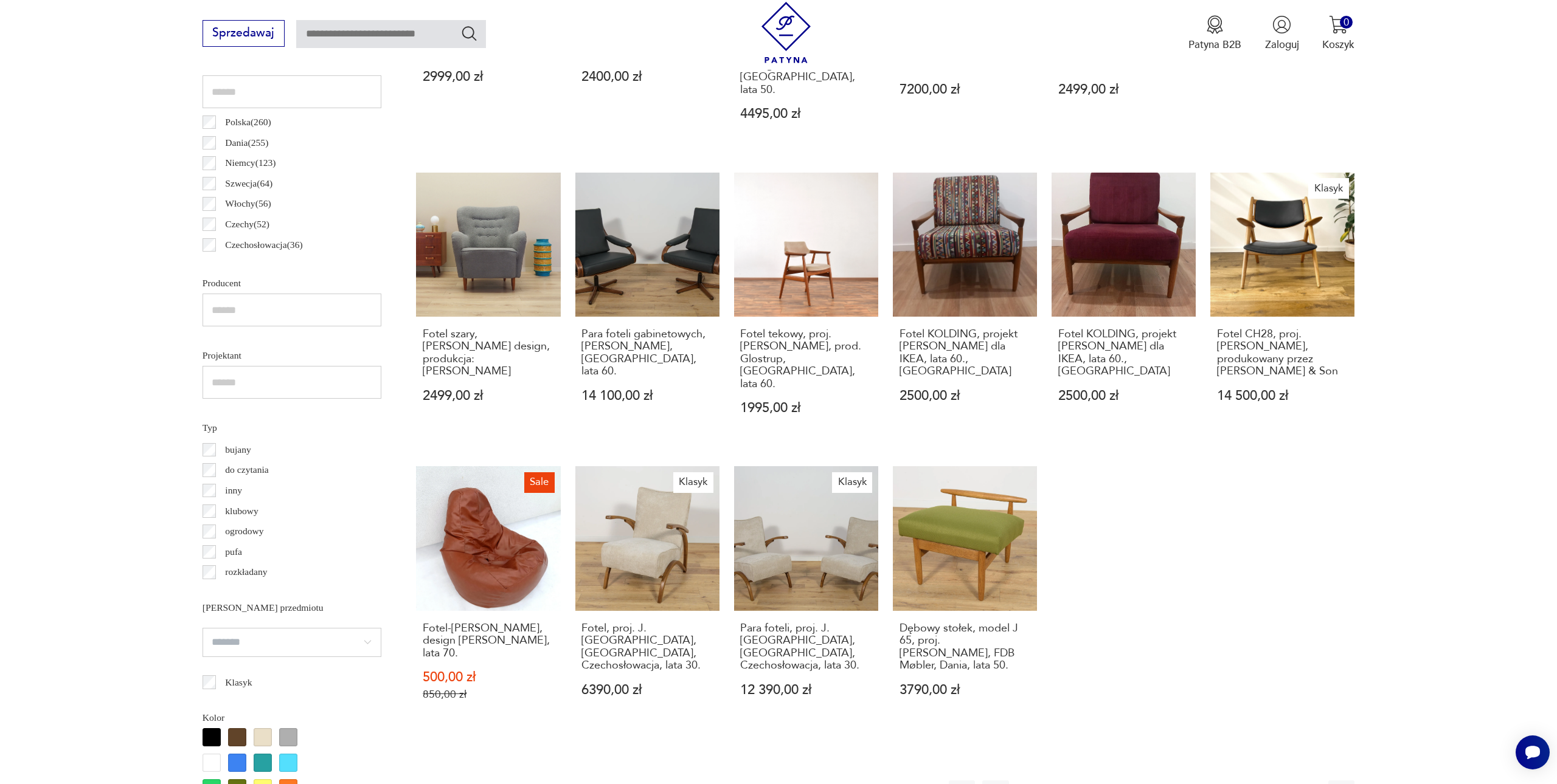
click at [1303, 783] on icon "button" at bounding box center [1307, 793] width 15 height 15
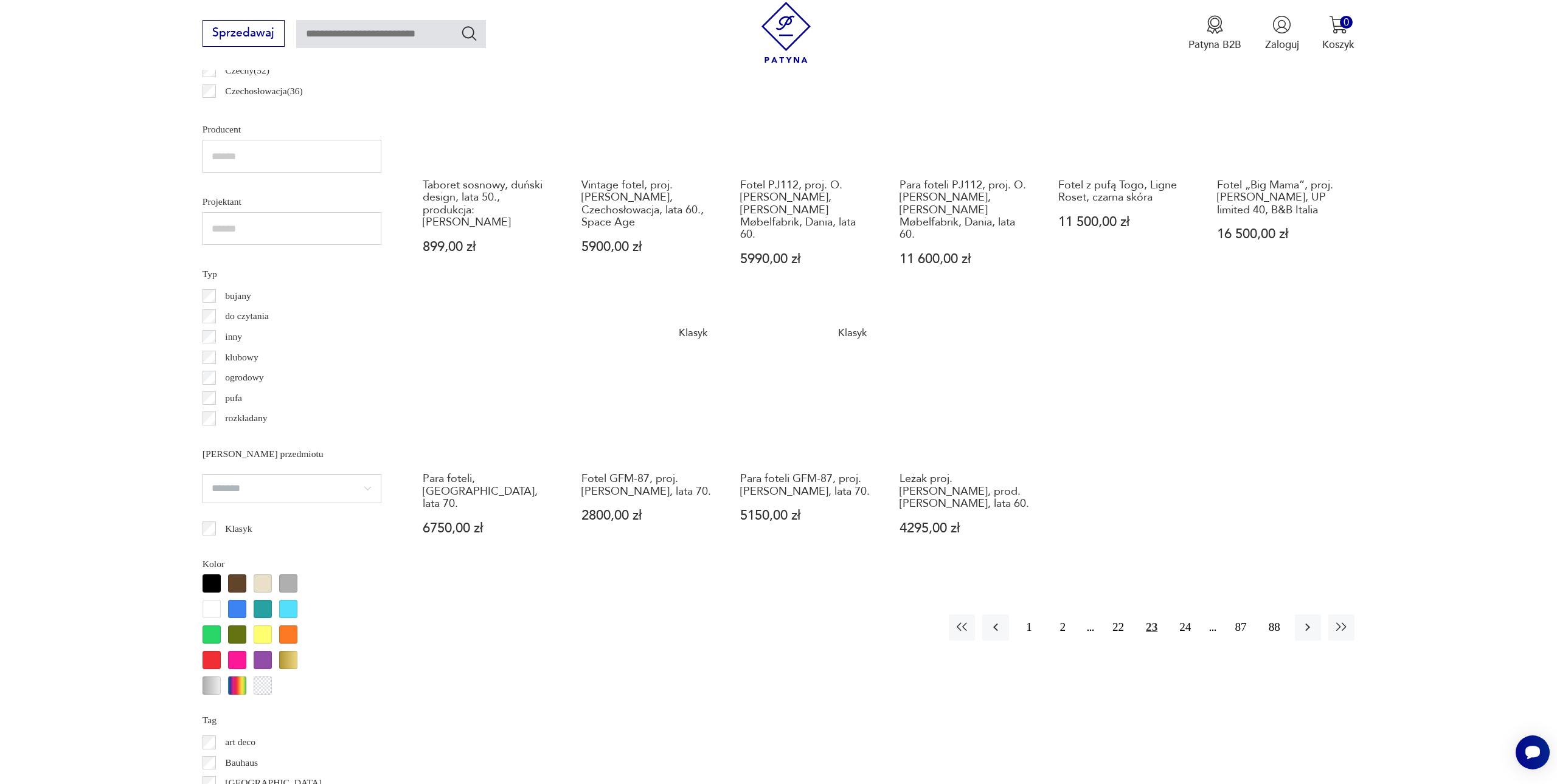
scroll to position [878, 0]
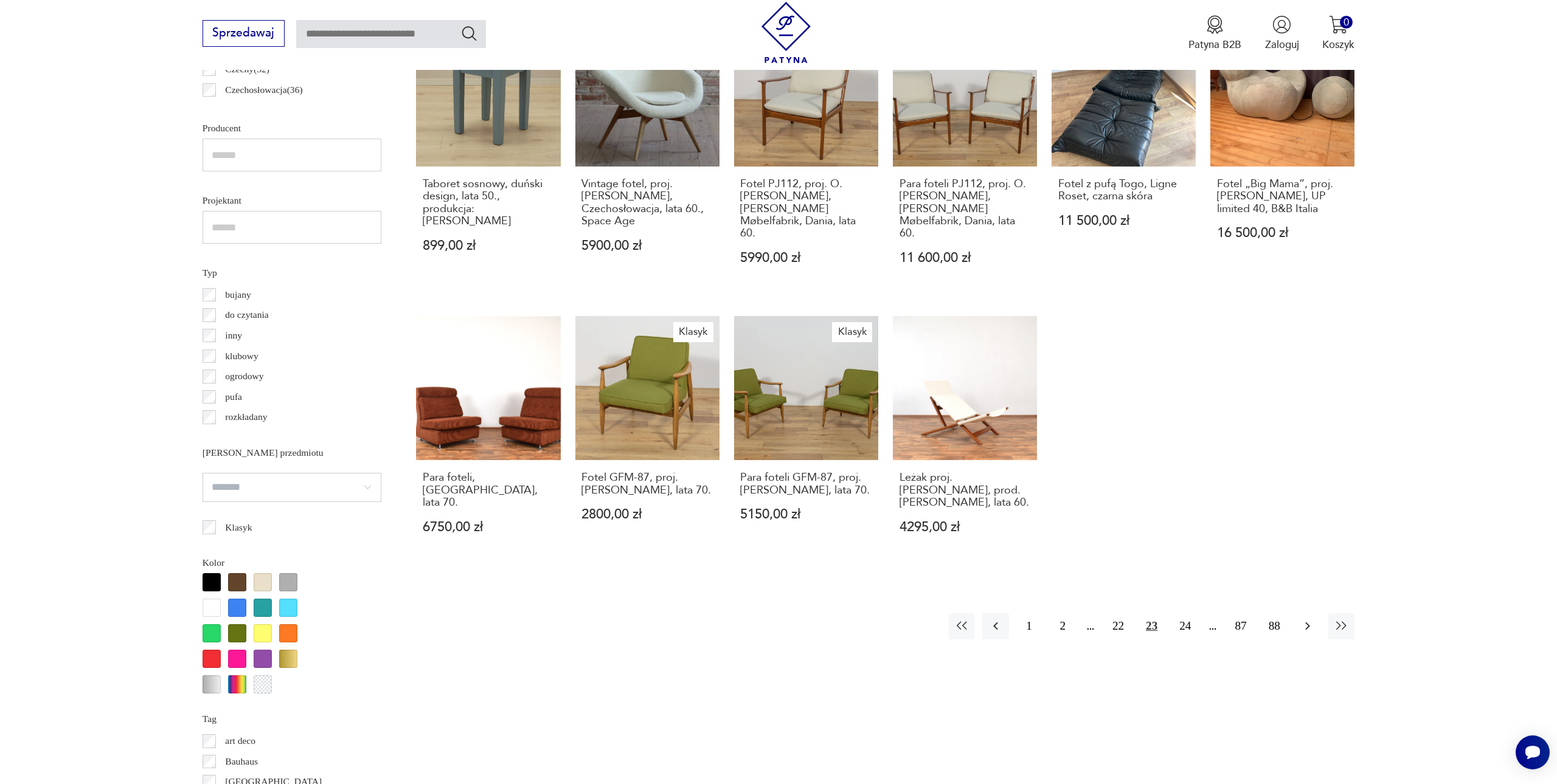
click at [1304, 619] on icon "button" at bounding box center [1307, 626] width 15 height 15
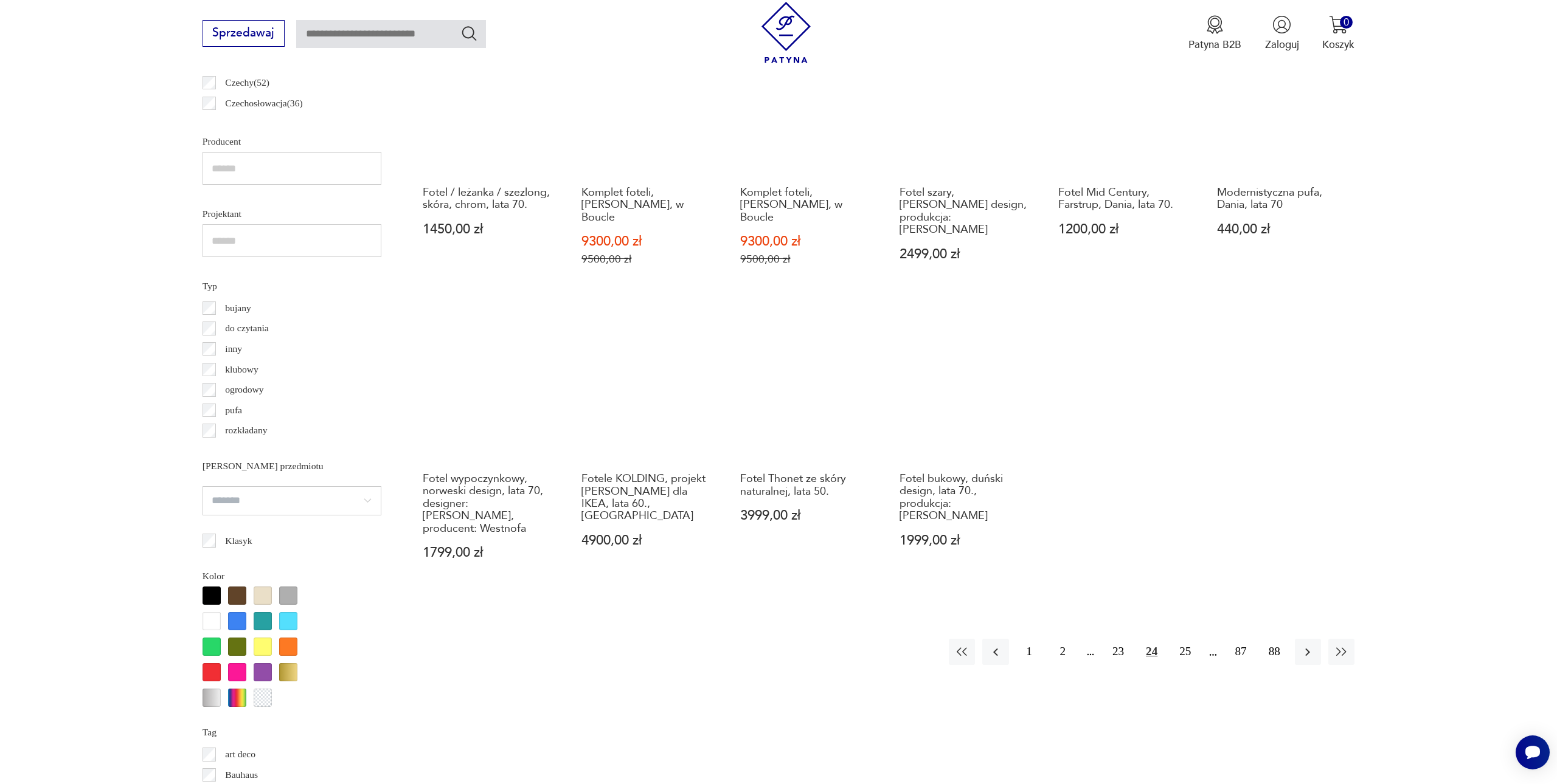
scroll to position [891, 0]
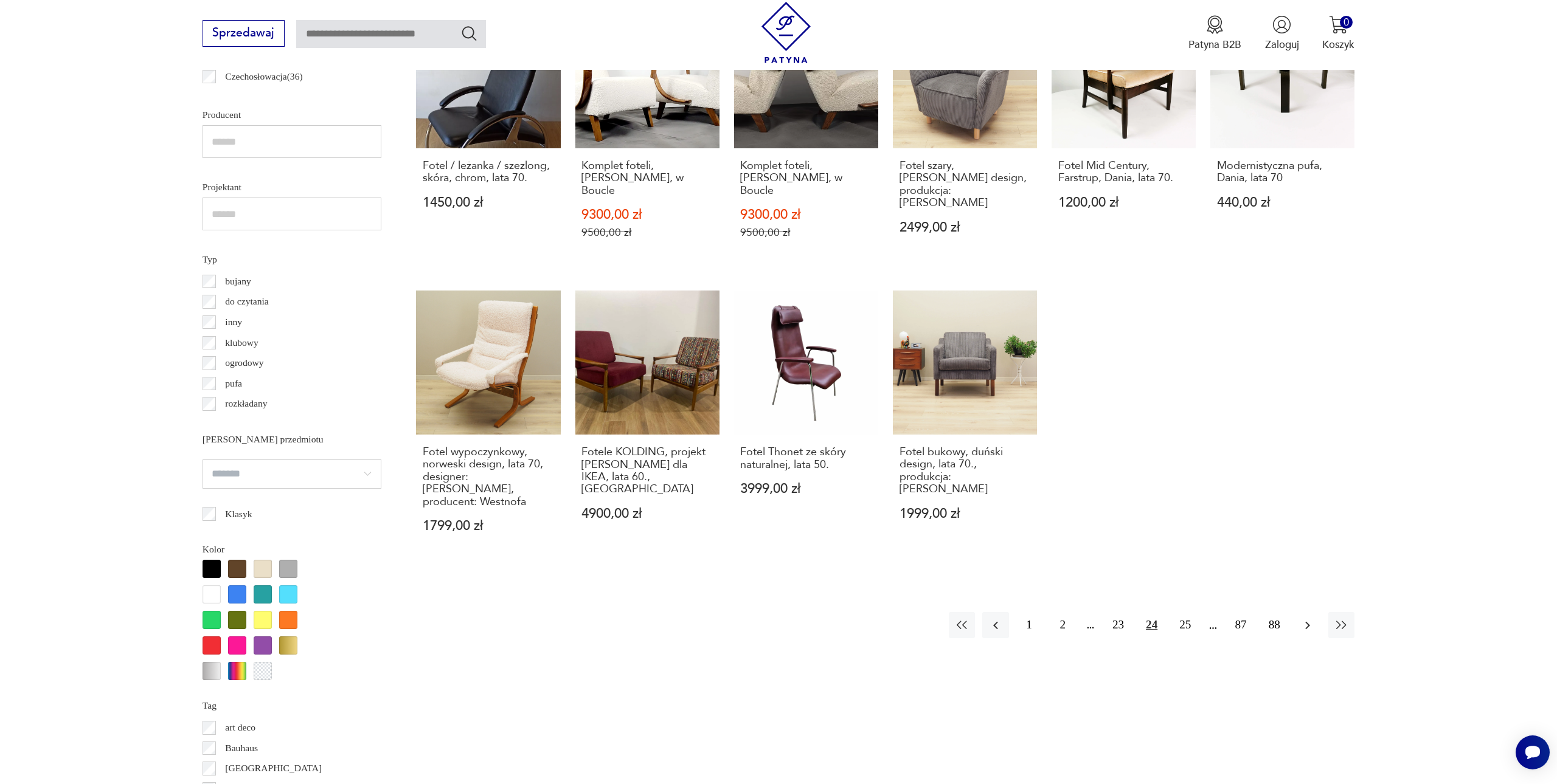
click at [1304, 618] on icon "button" at bounding box center [1307, 625] width 15 height 15
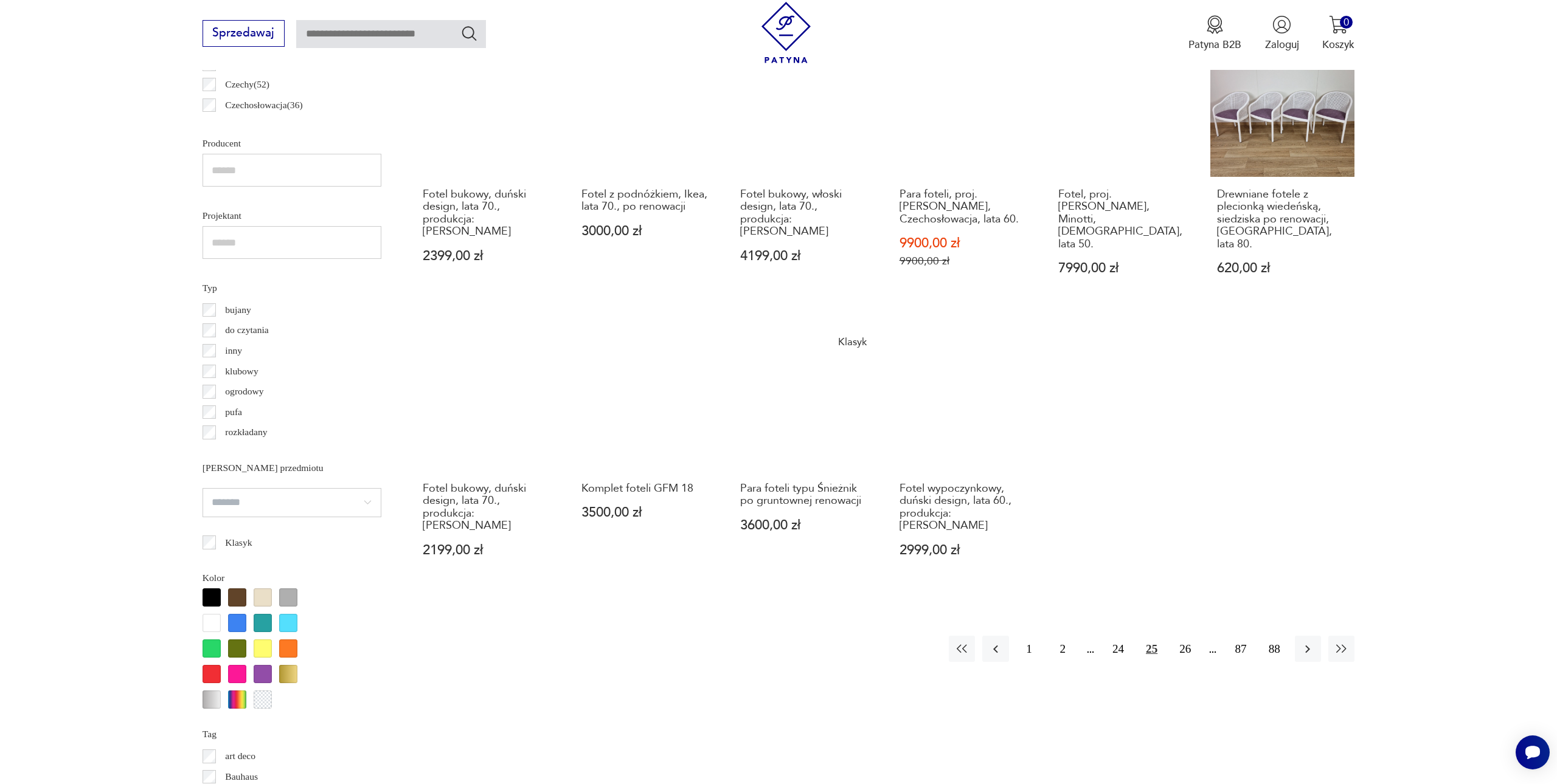
scroll to position [863, 0]
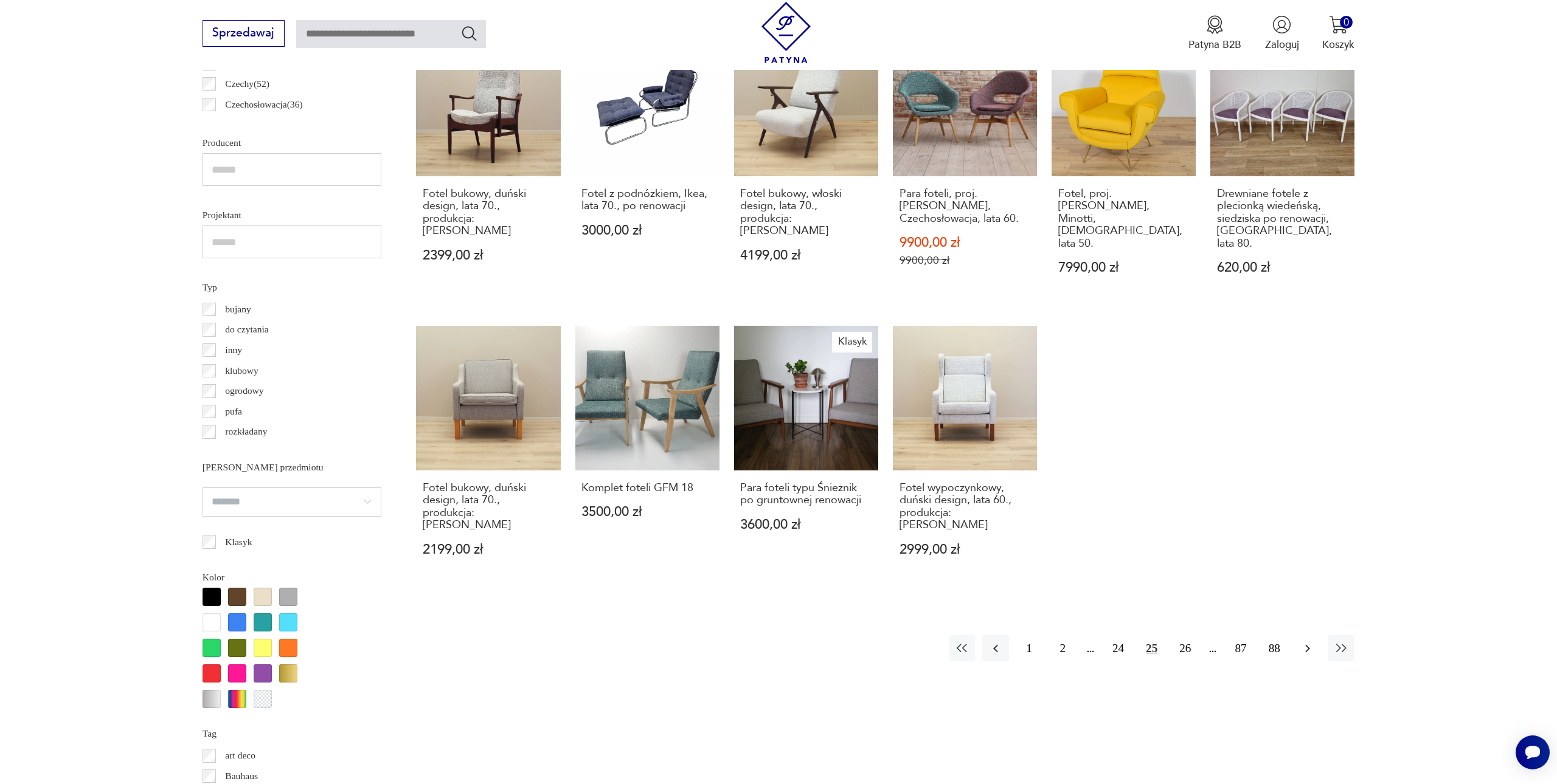
click at [1301, 641] on icon "button" at bounding box center [1307, 648] width 15 height 15
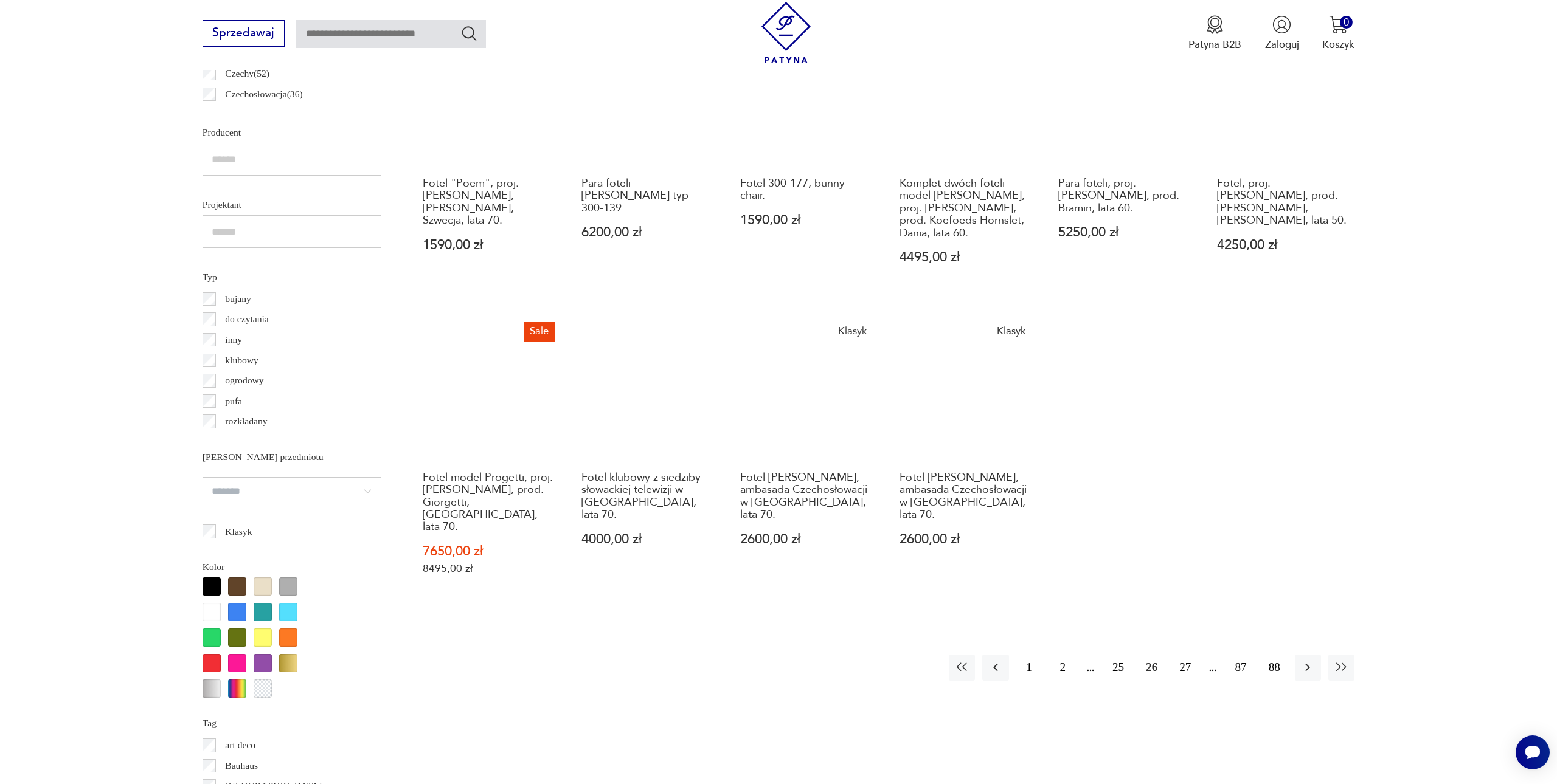
scroll to position [914, 0]
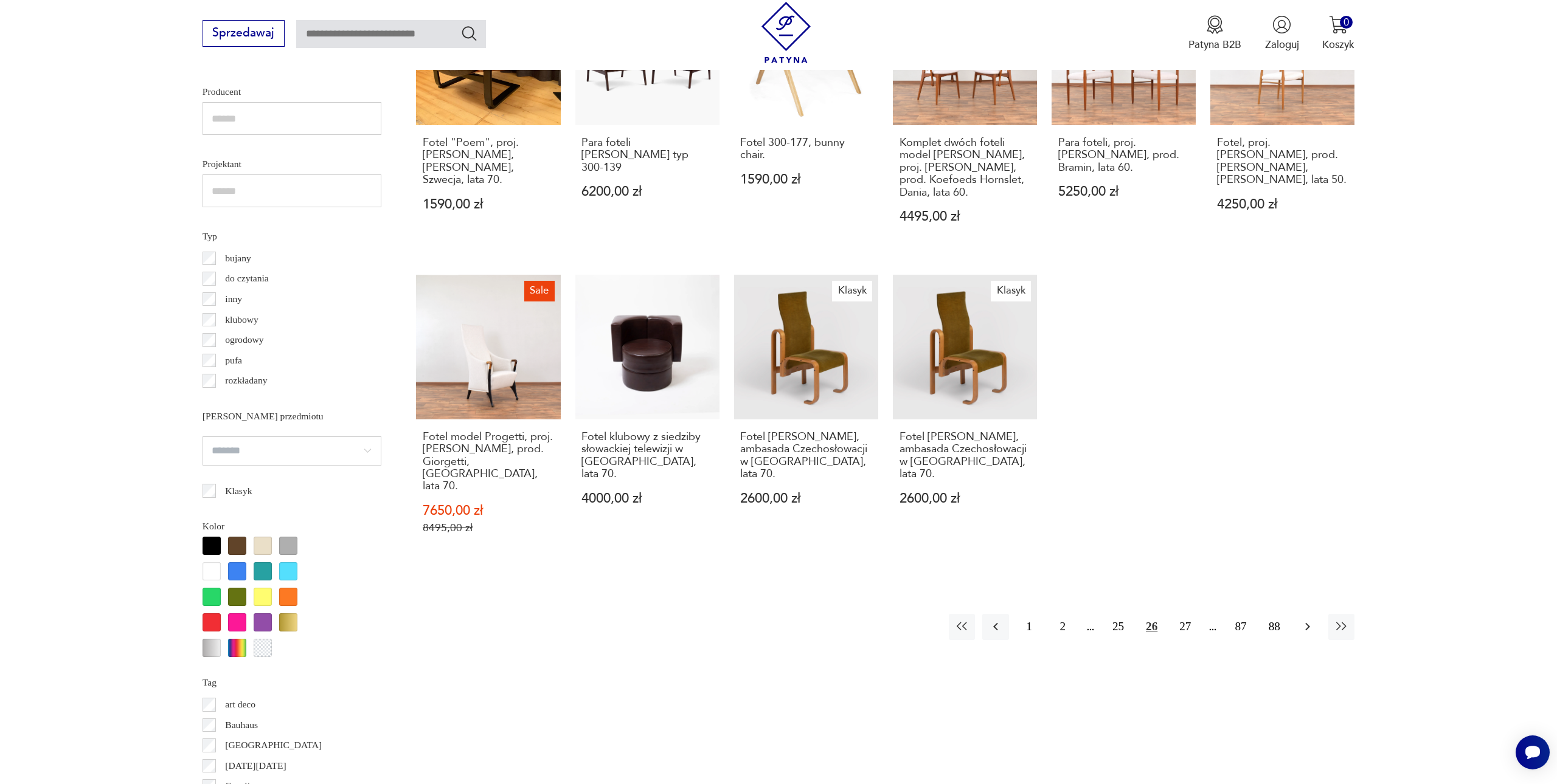
click at [1306, 623] on icon "button" at bounding box center [1308, 627] width 5 height 8
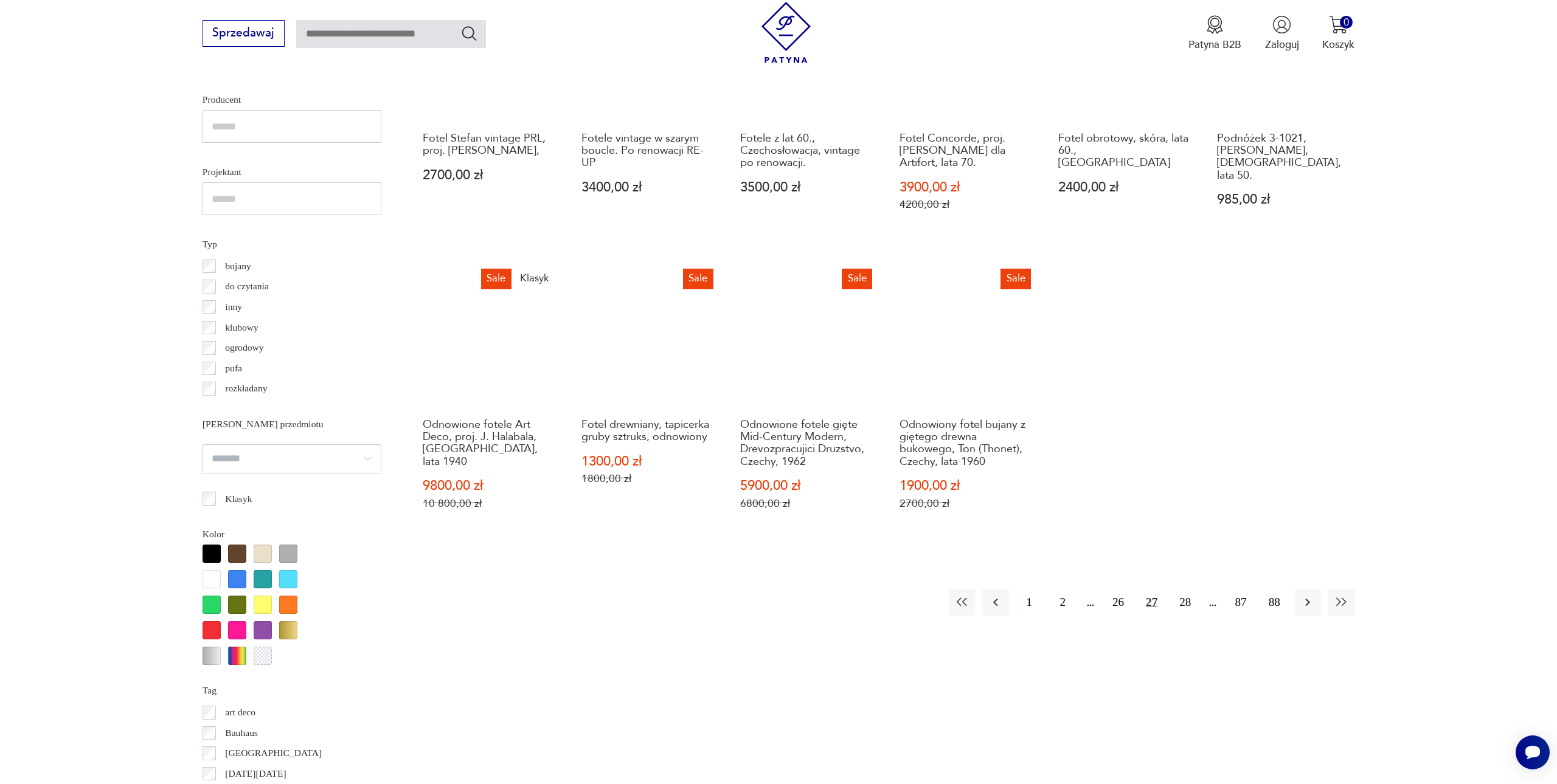
scroll to position [938, 0]
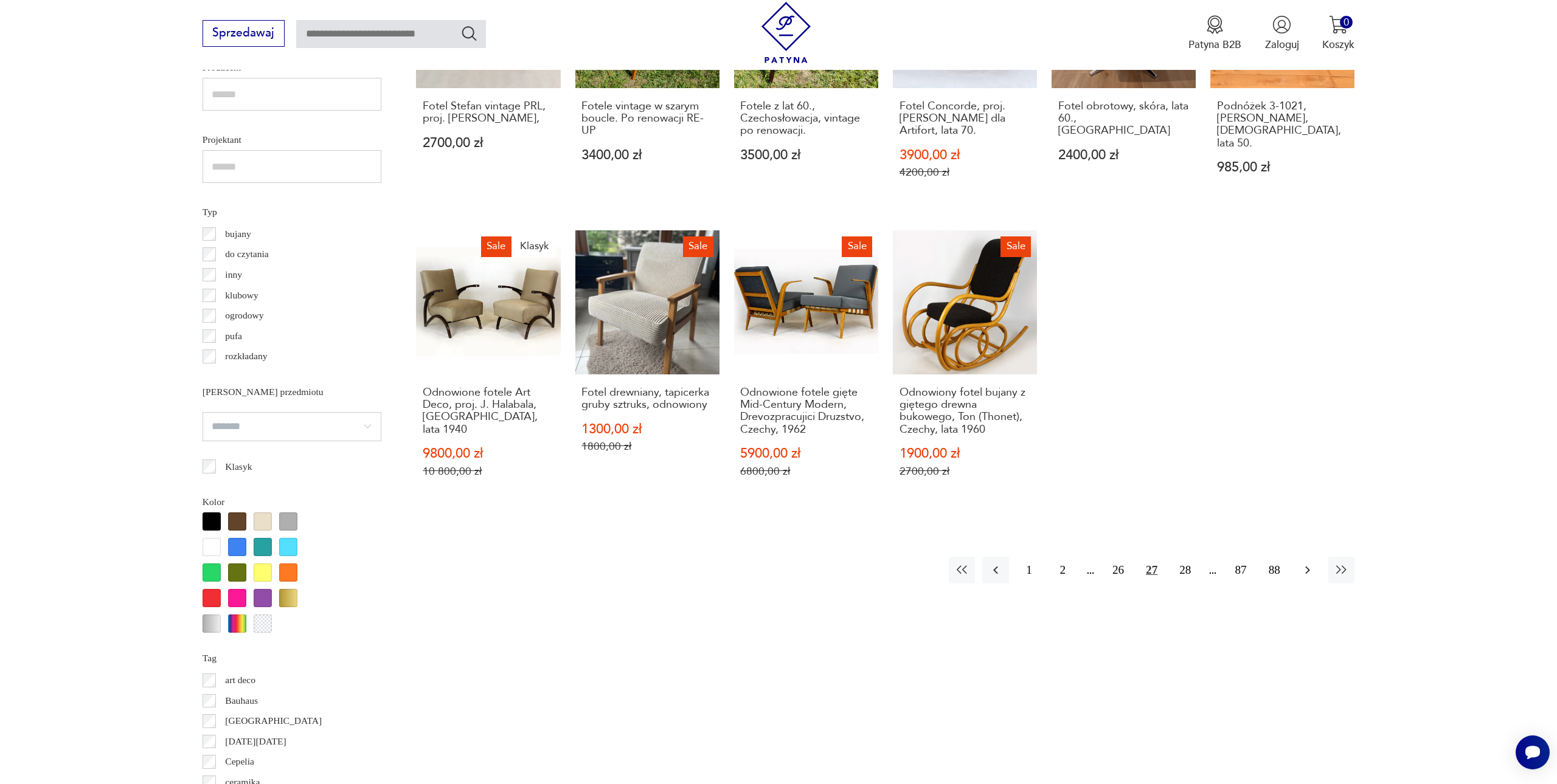
click at [1305, 563] on icon "button" at bounding box center [1307, 570] width 15 height 15
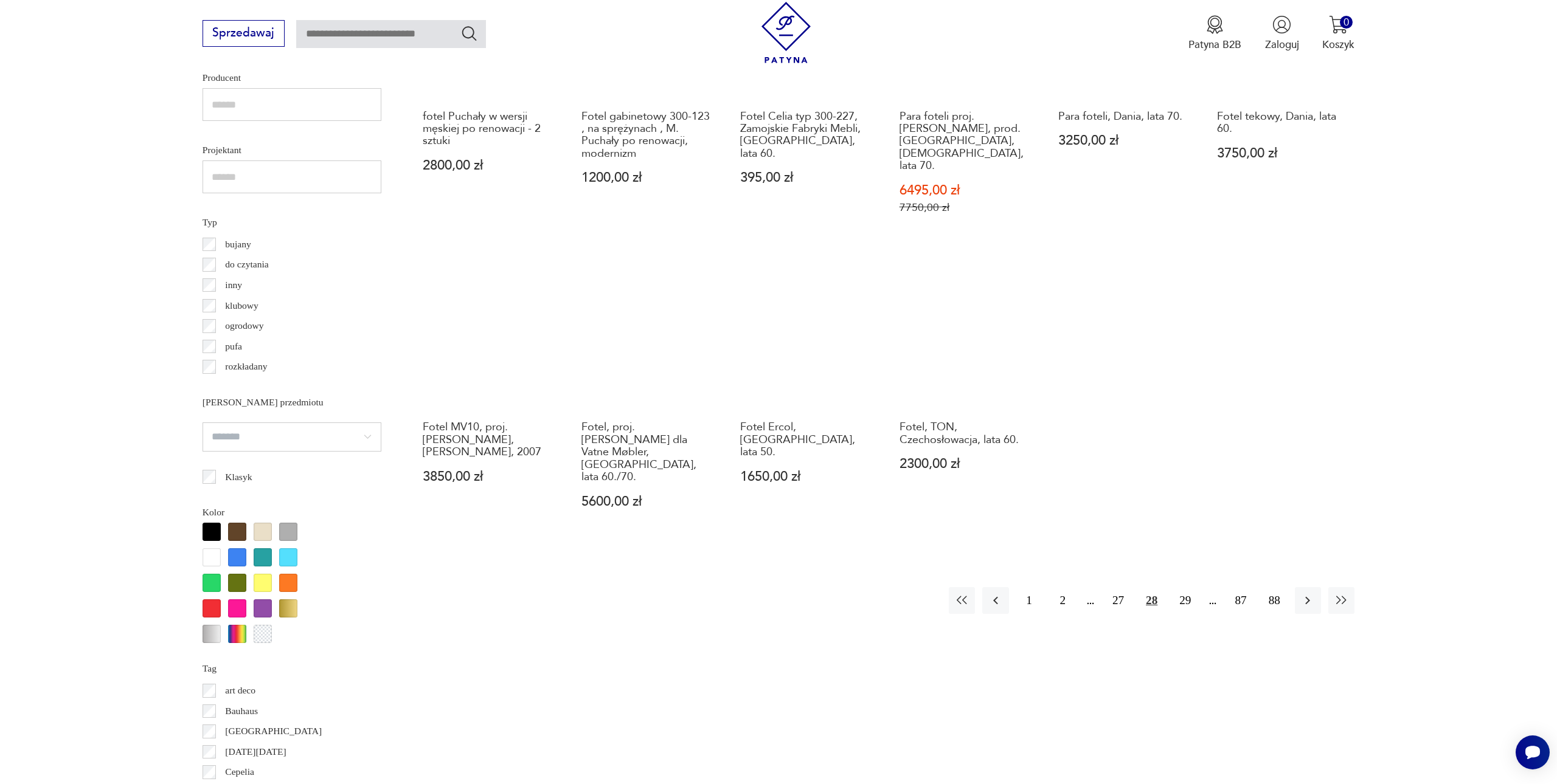
scroll to position [936, 0]
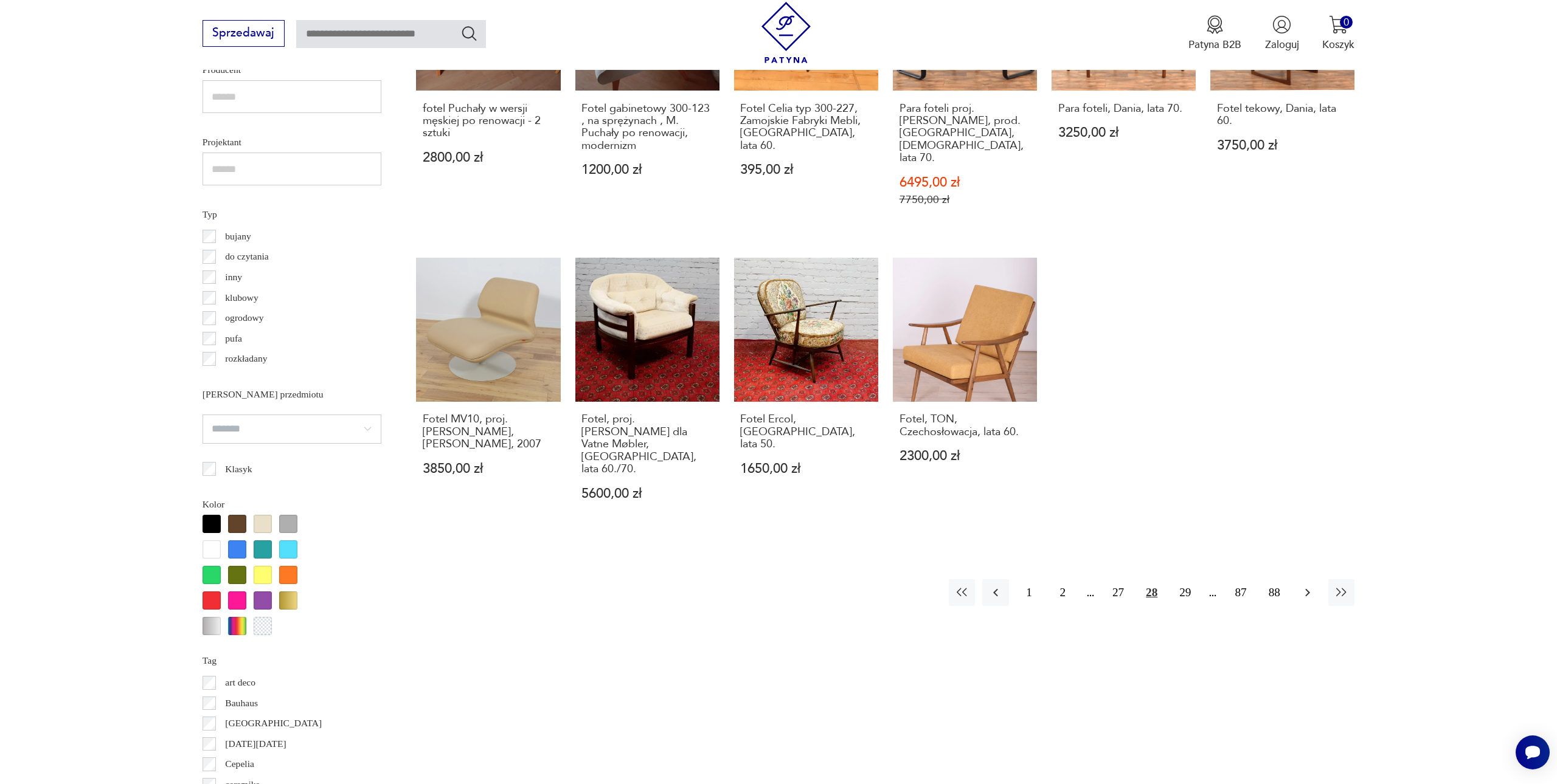
click at [1298, 579] on button "button" at bounding box center [1308, 592] width 26 height 26
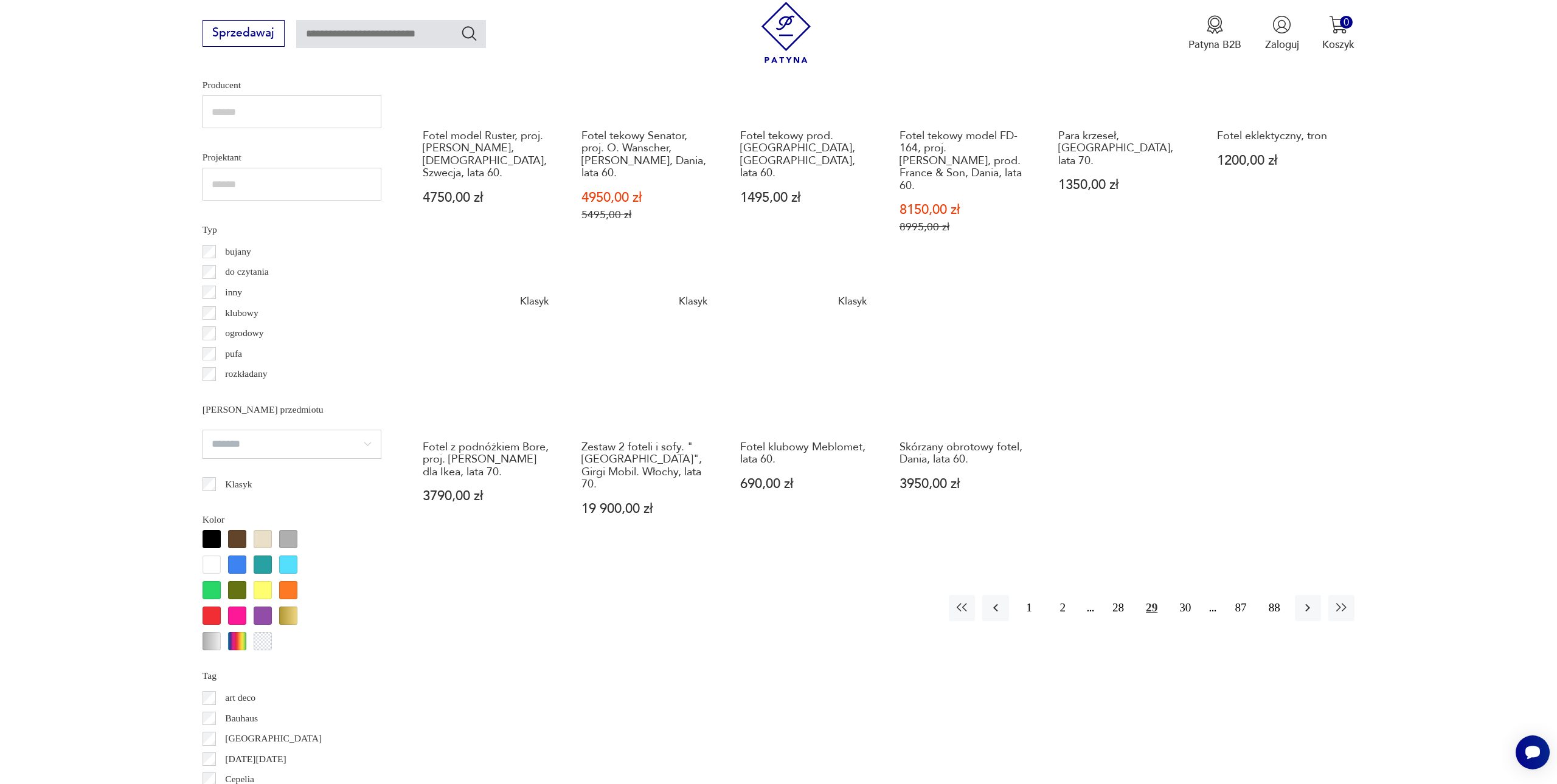
scroll to position [921, 0]
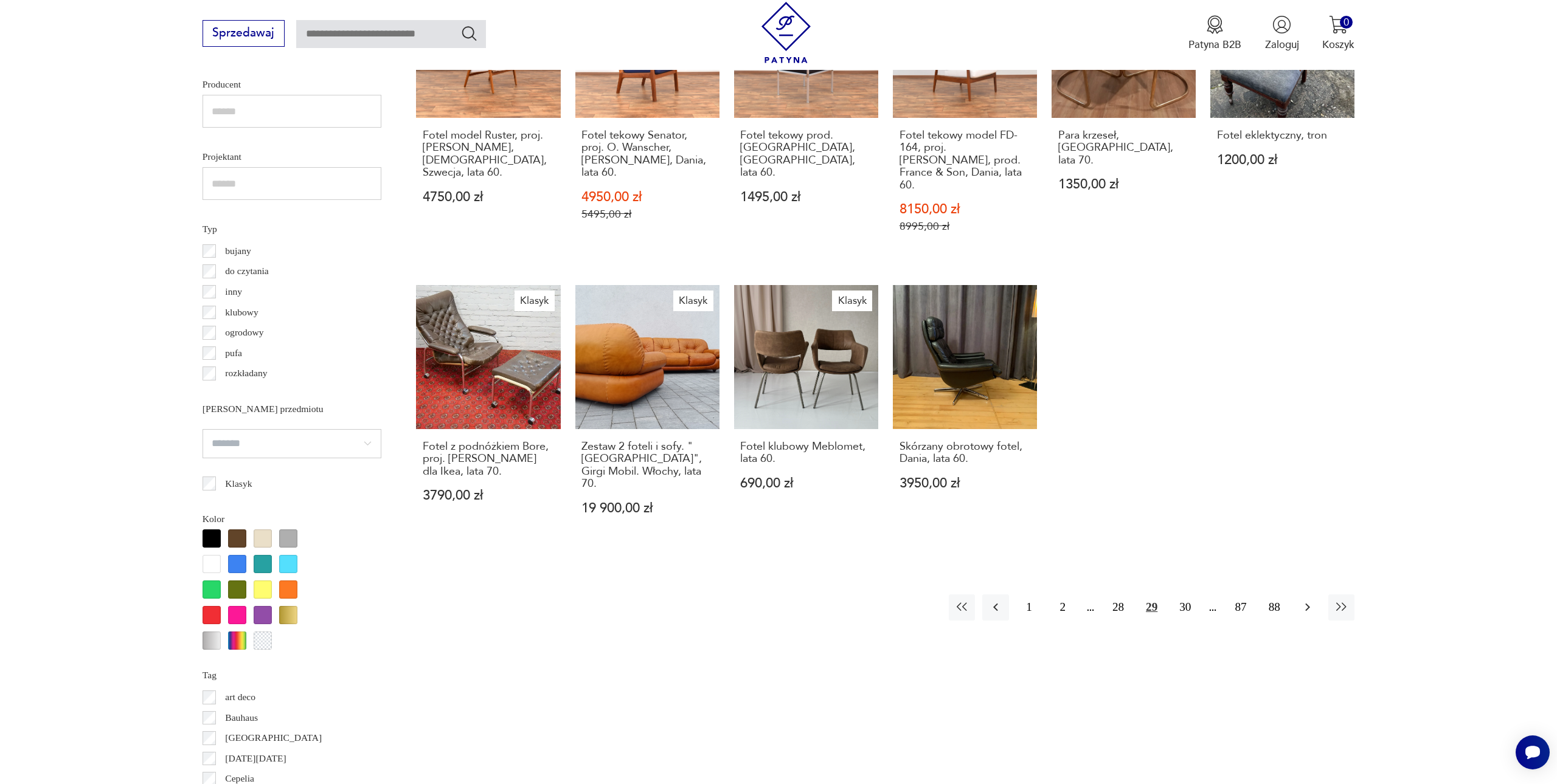
click at [1306, 600] on icon "button" at bounding box center [1307, 607] width 15 height 15
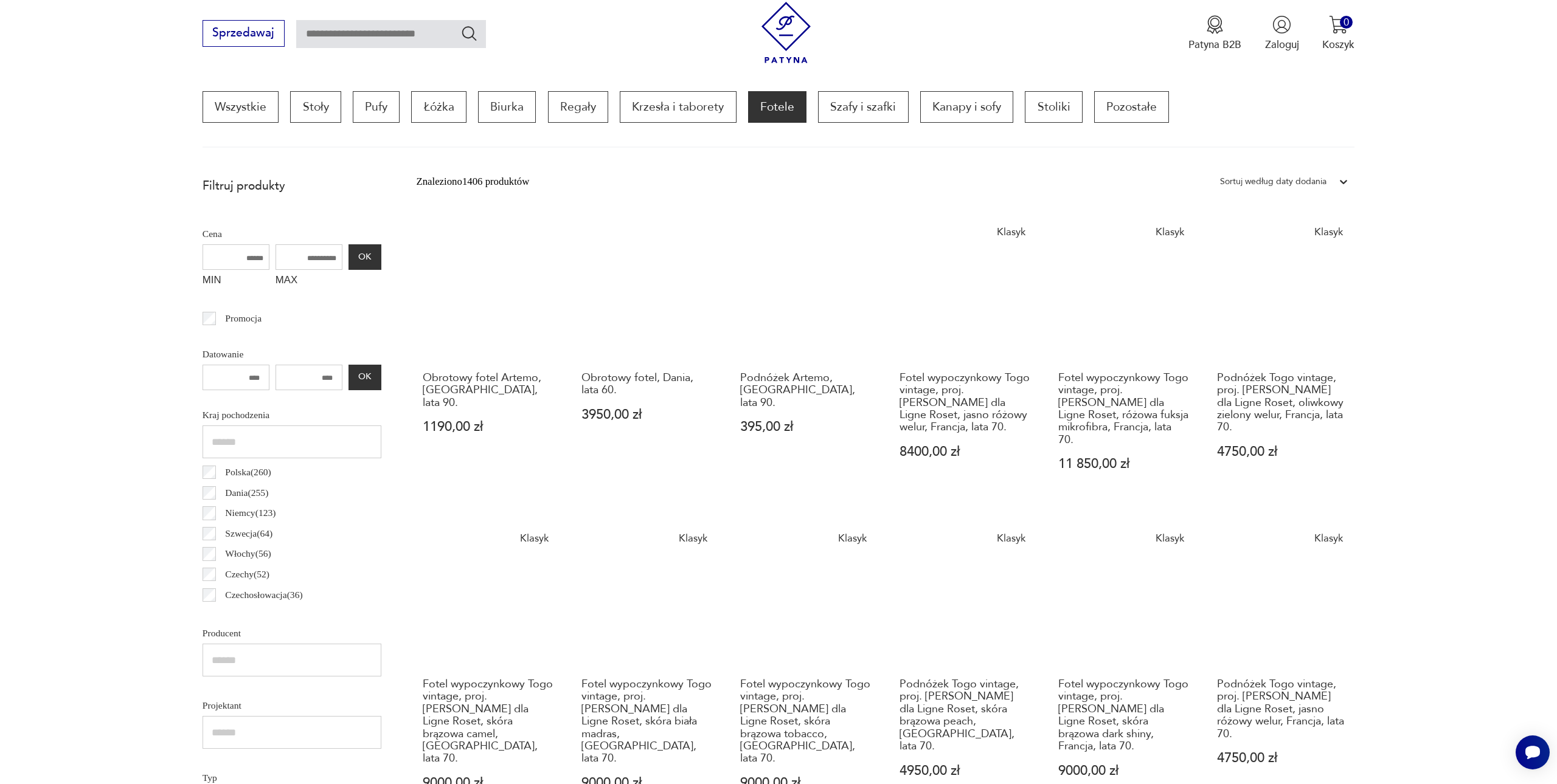
scroll to position [376, 0]
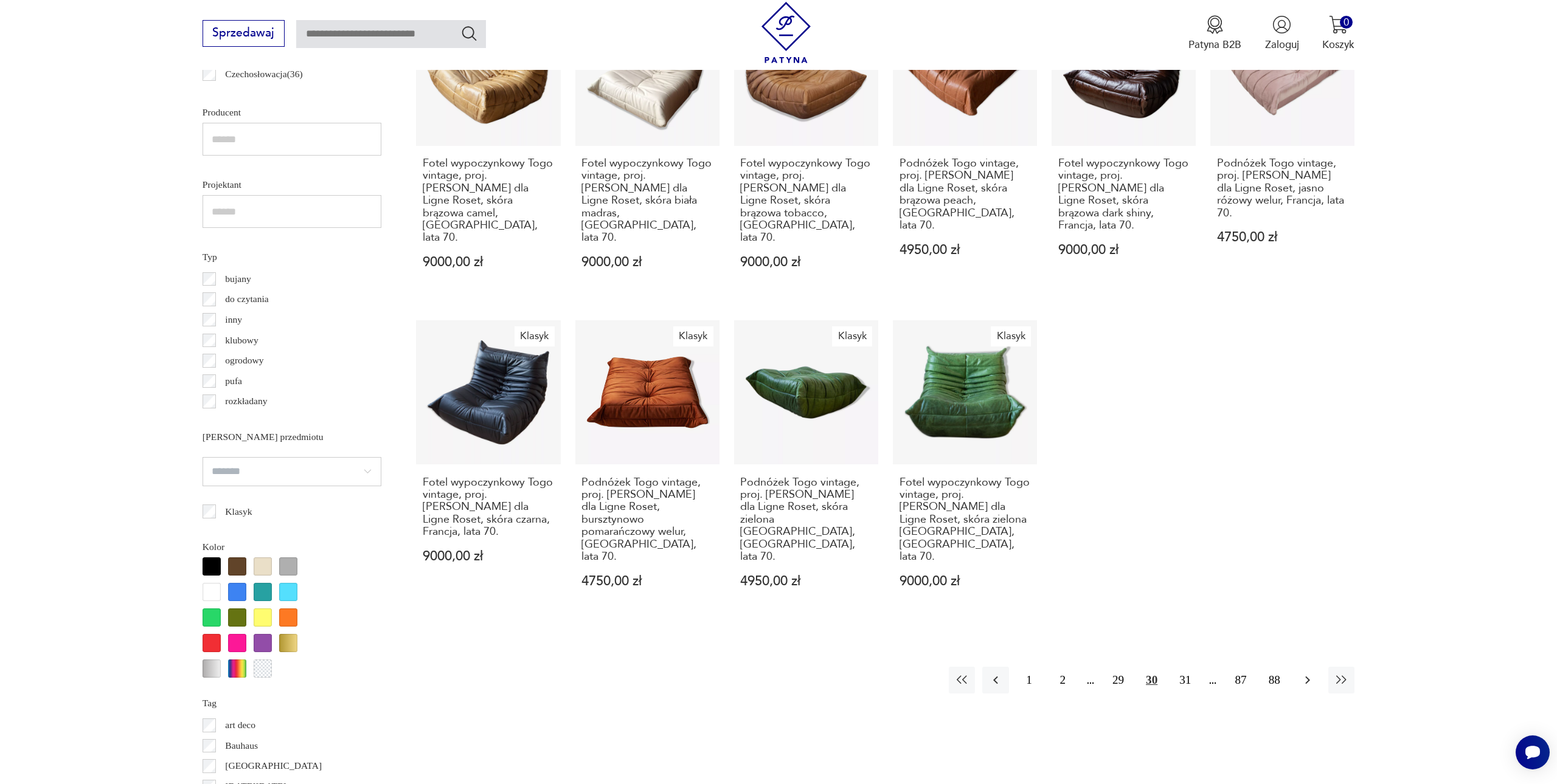
click at [1301, 673] on icon "button" at bounding box center [1307, 680] width 15 height 15
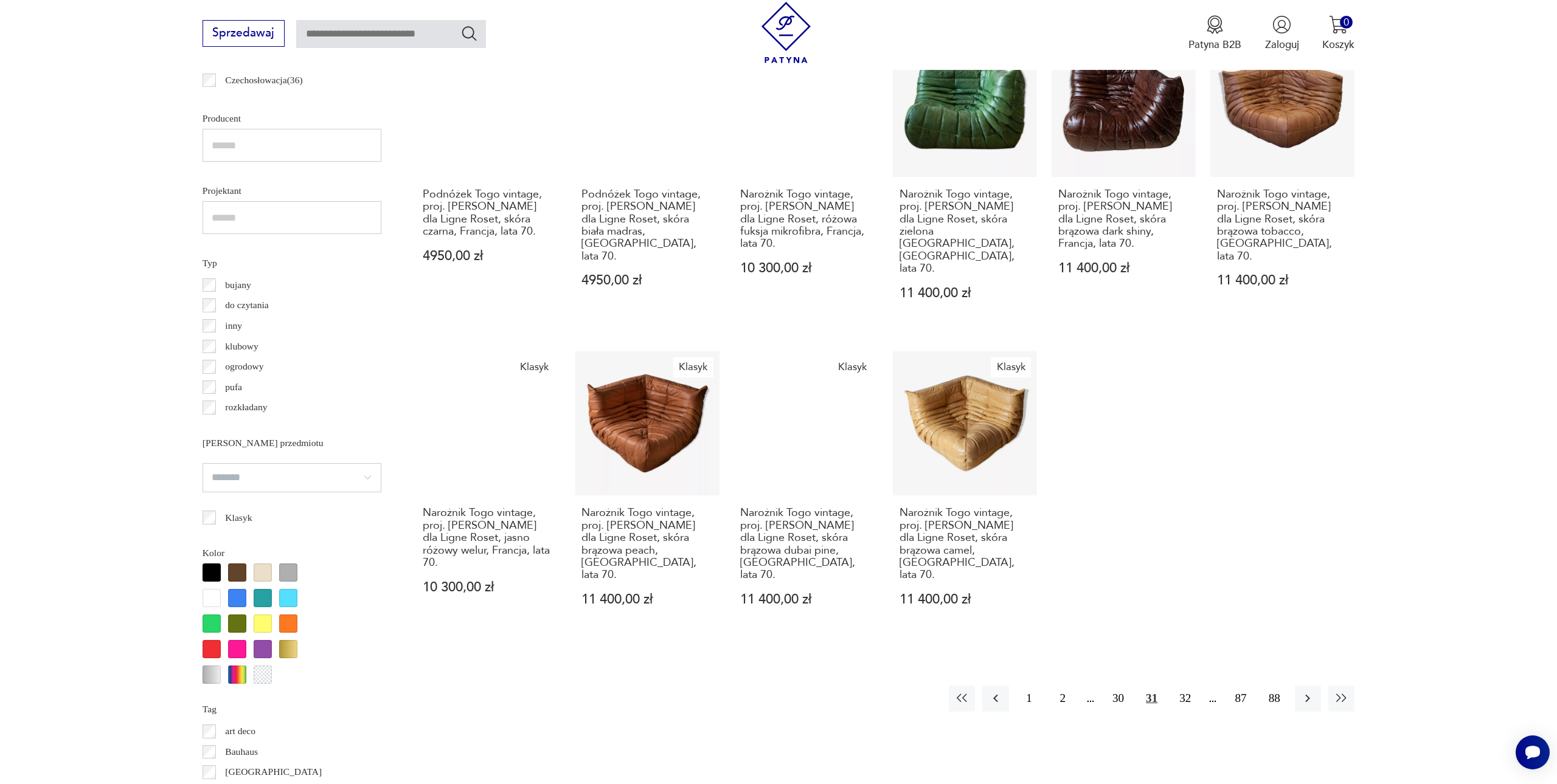
scroll to position [917, 0]
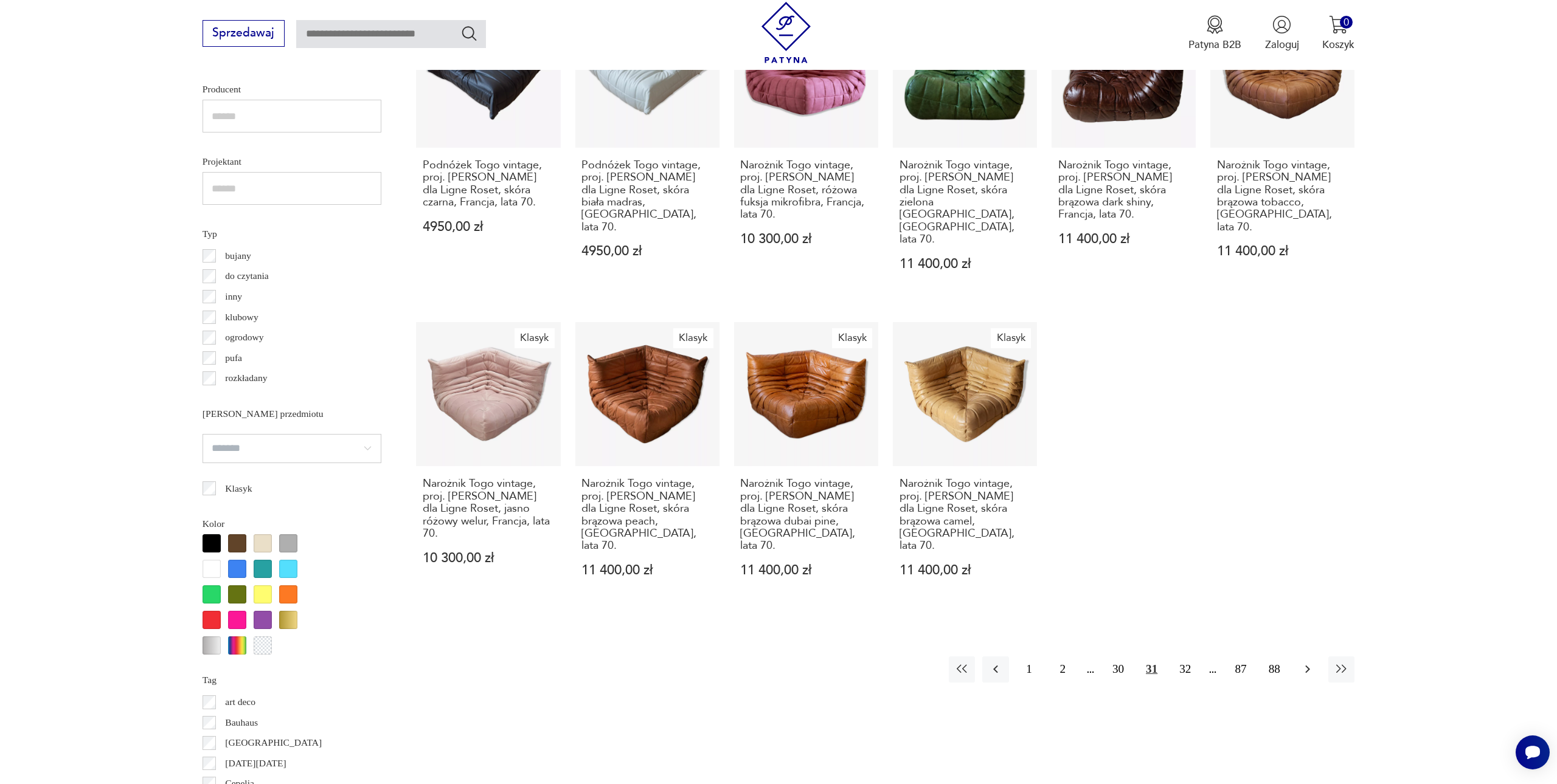
click at [1306, 665] on icon "button" at bounding box center [1308, 669] width 5 height 8
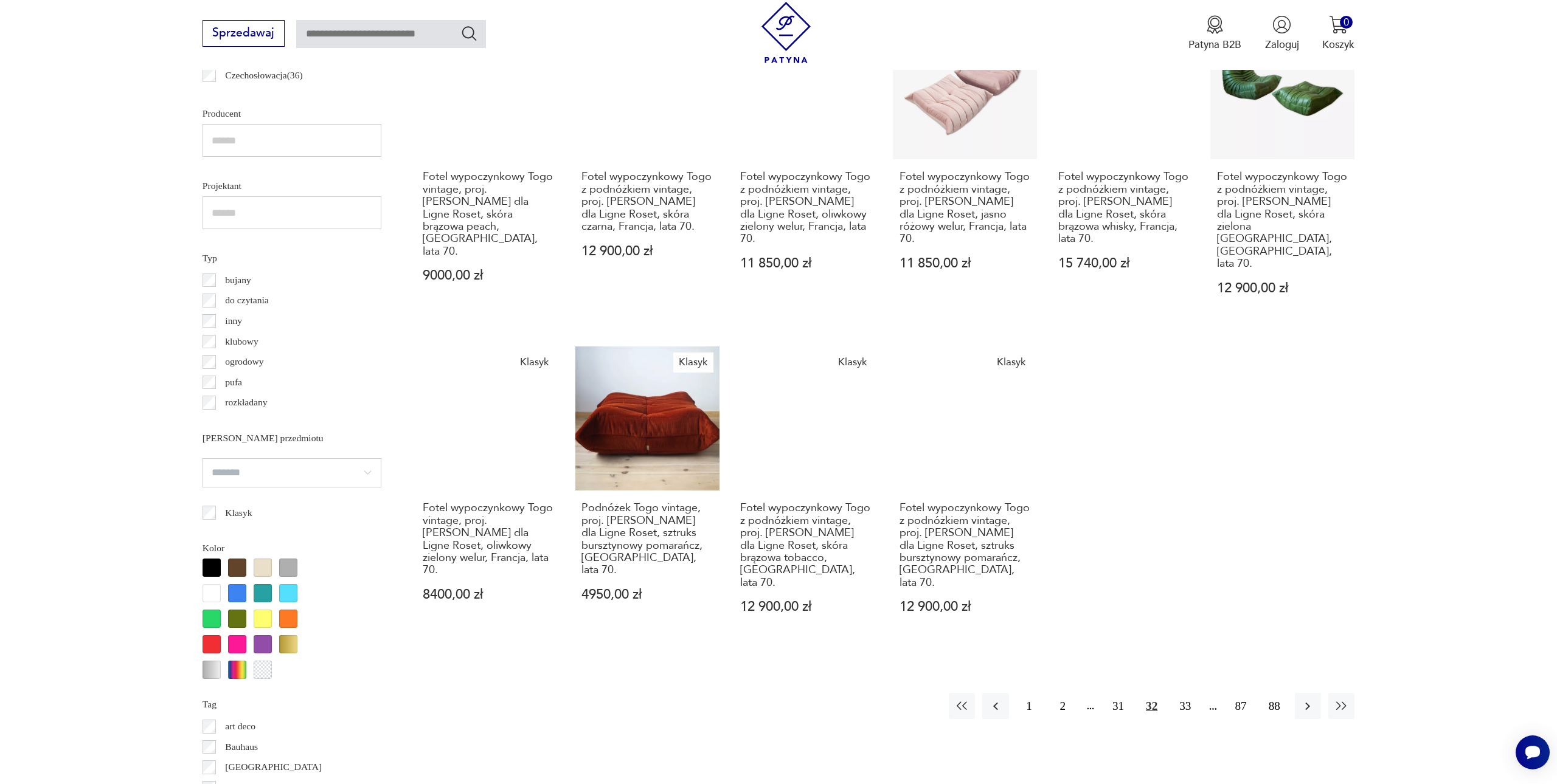
scroll to position [893, 0]
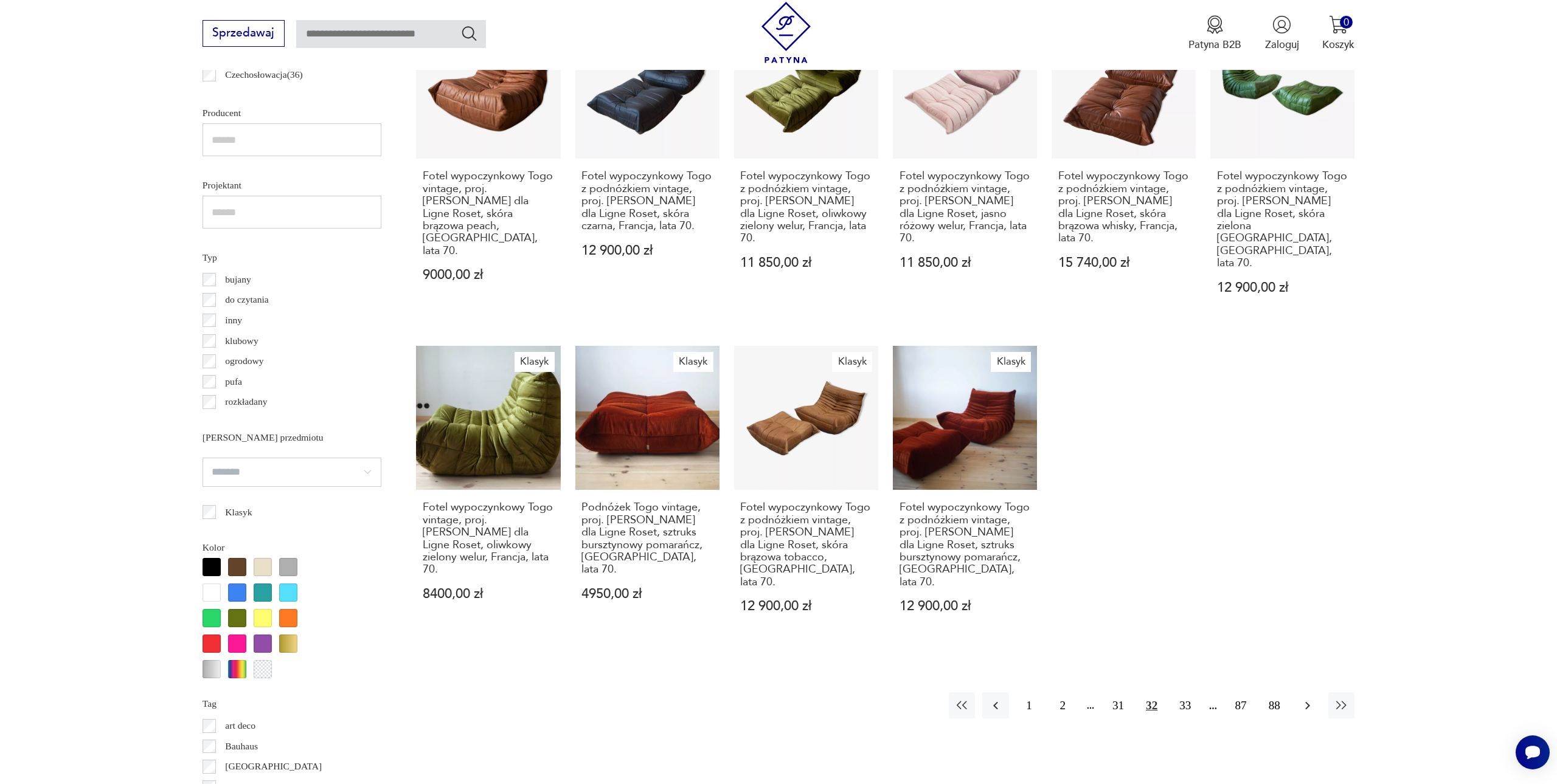
click at [1309, 699] on icon "button" at bounding box center [1307, 706] width 15 height 15
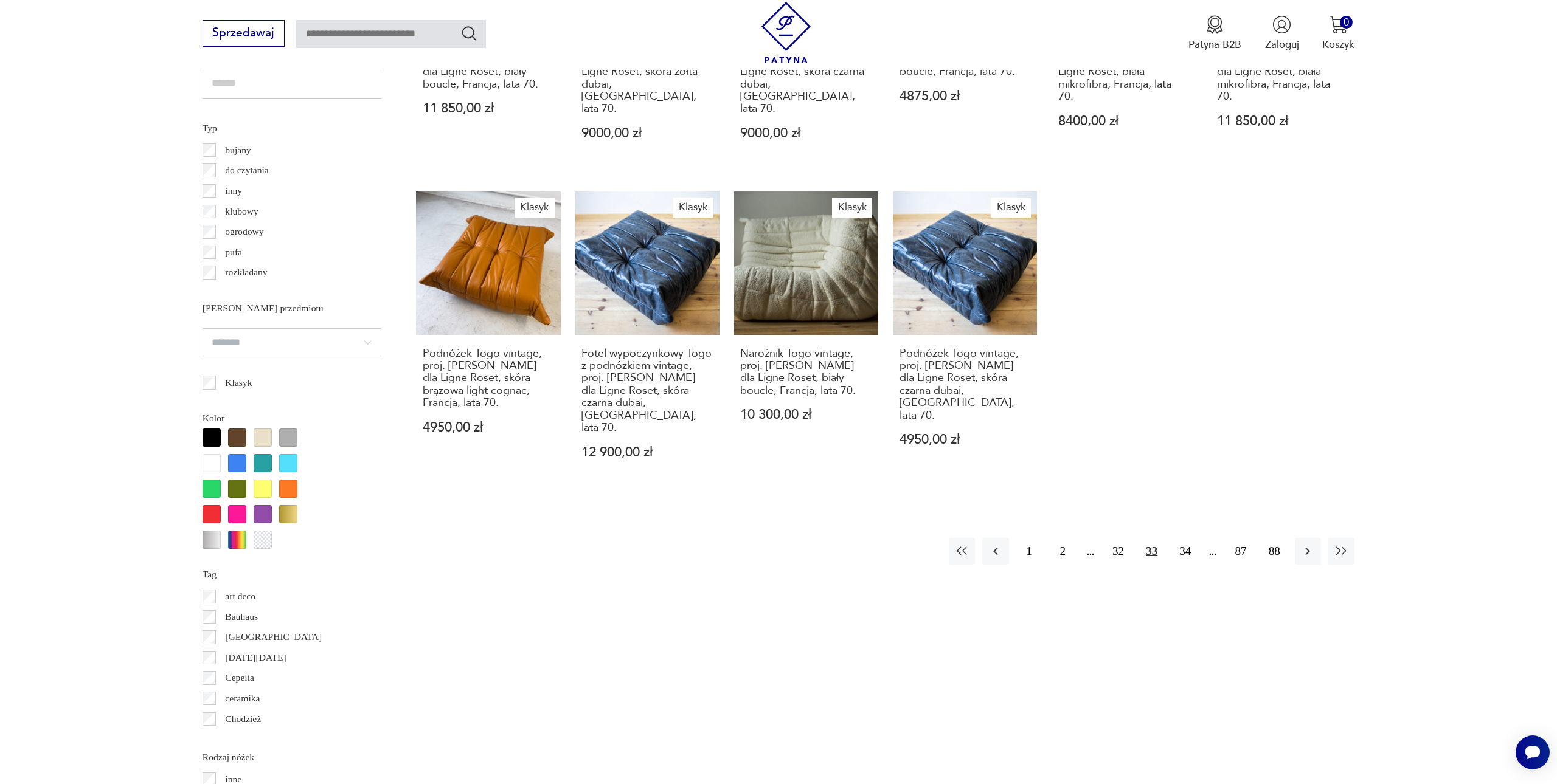
scroll to position [1024, 0]
click at [1309, 547] on icon "button" at bounding box center [1308, 551] width 5 height 8
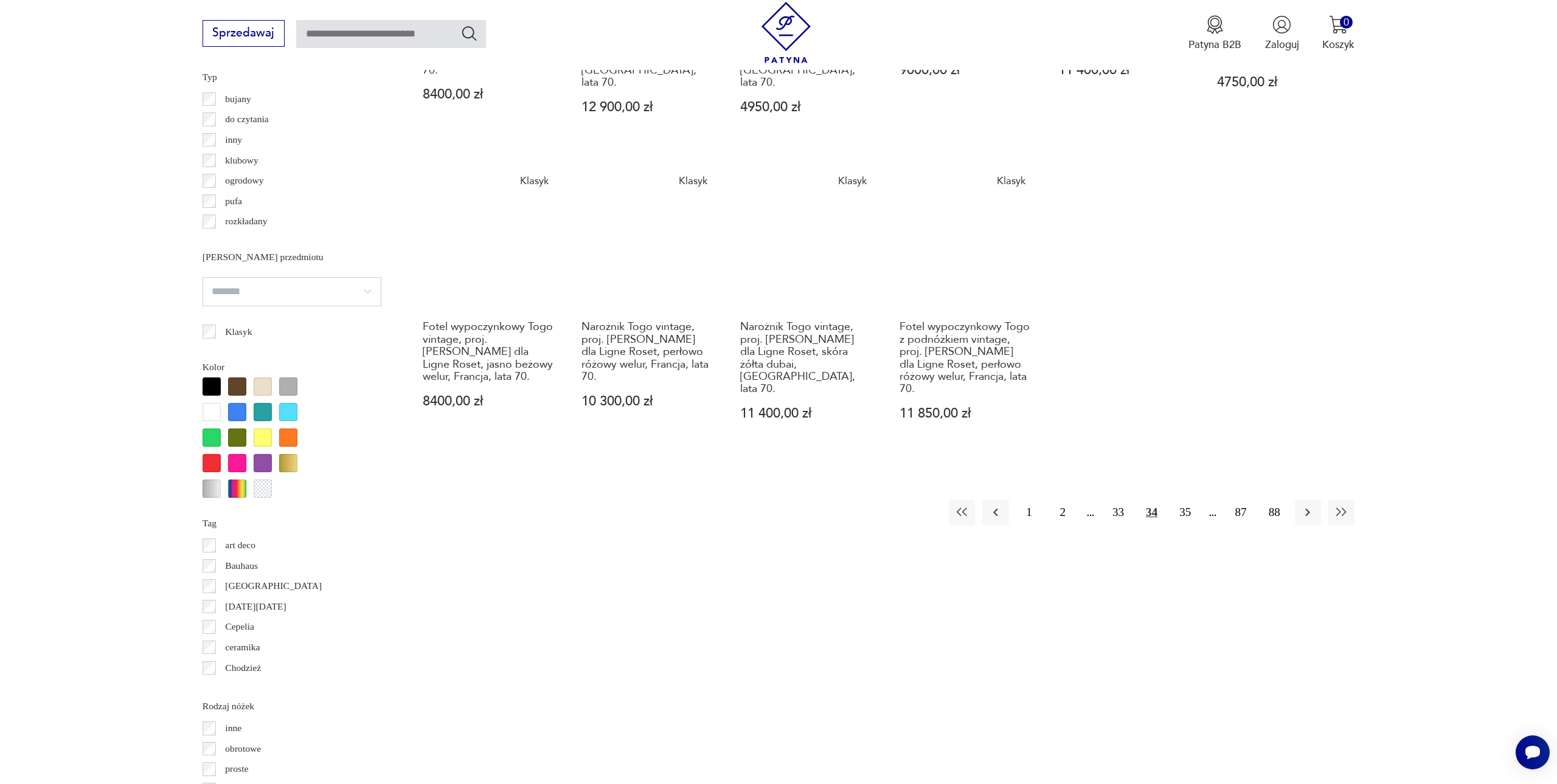
scroll to position [1073, 0]
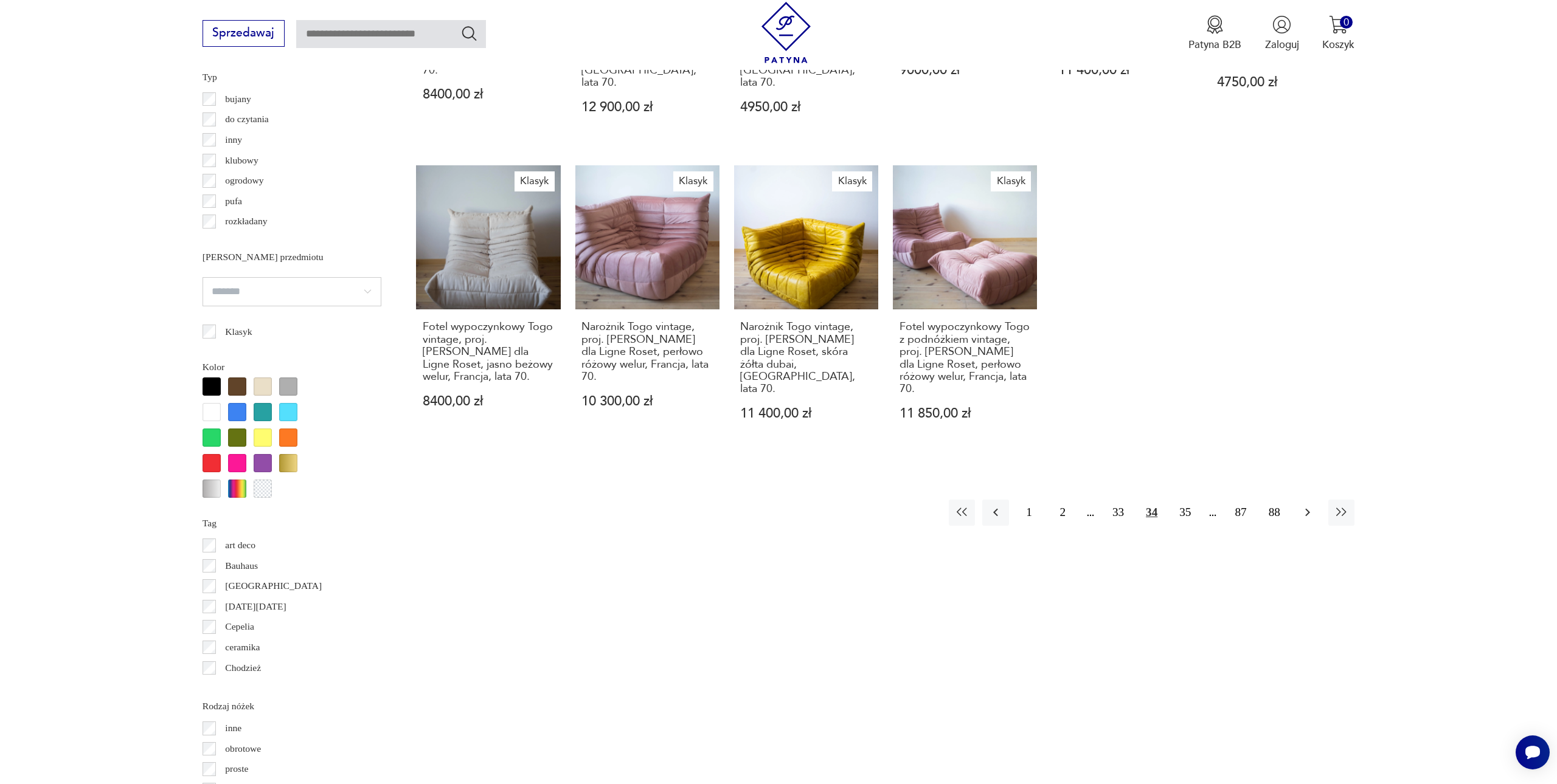
click at [1305, 505] on icon "button" at bounding box center [1307, 512] width 15 height 15
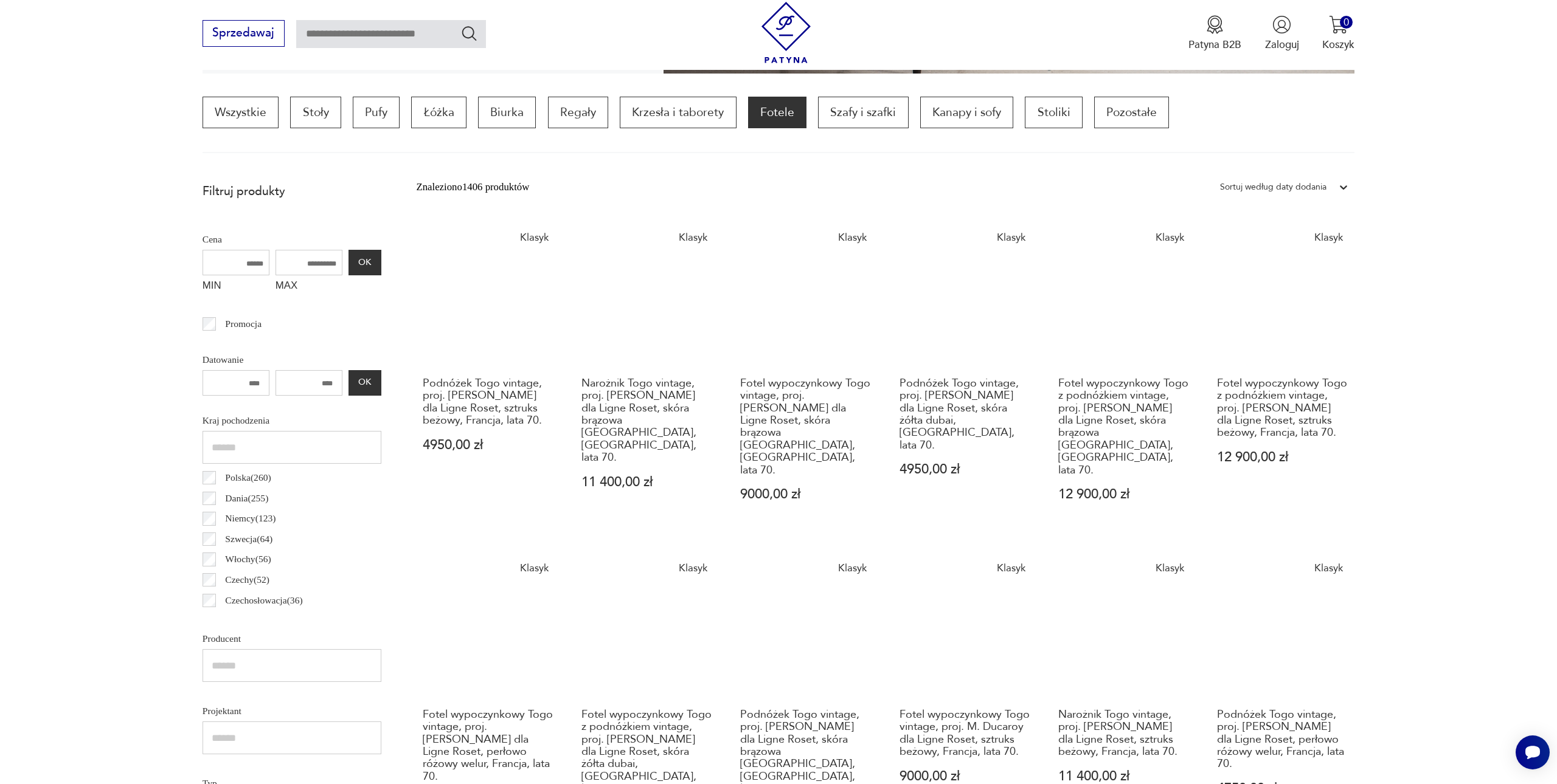
scroll to position [360, 0]
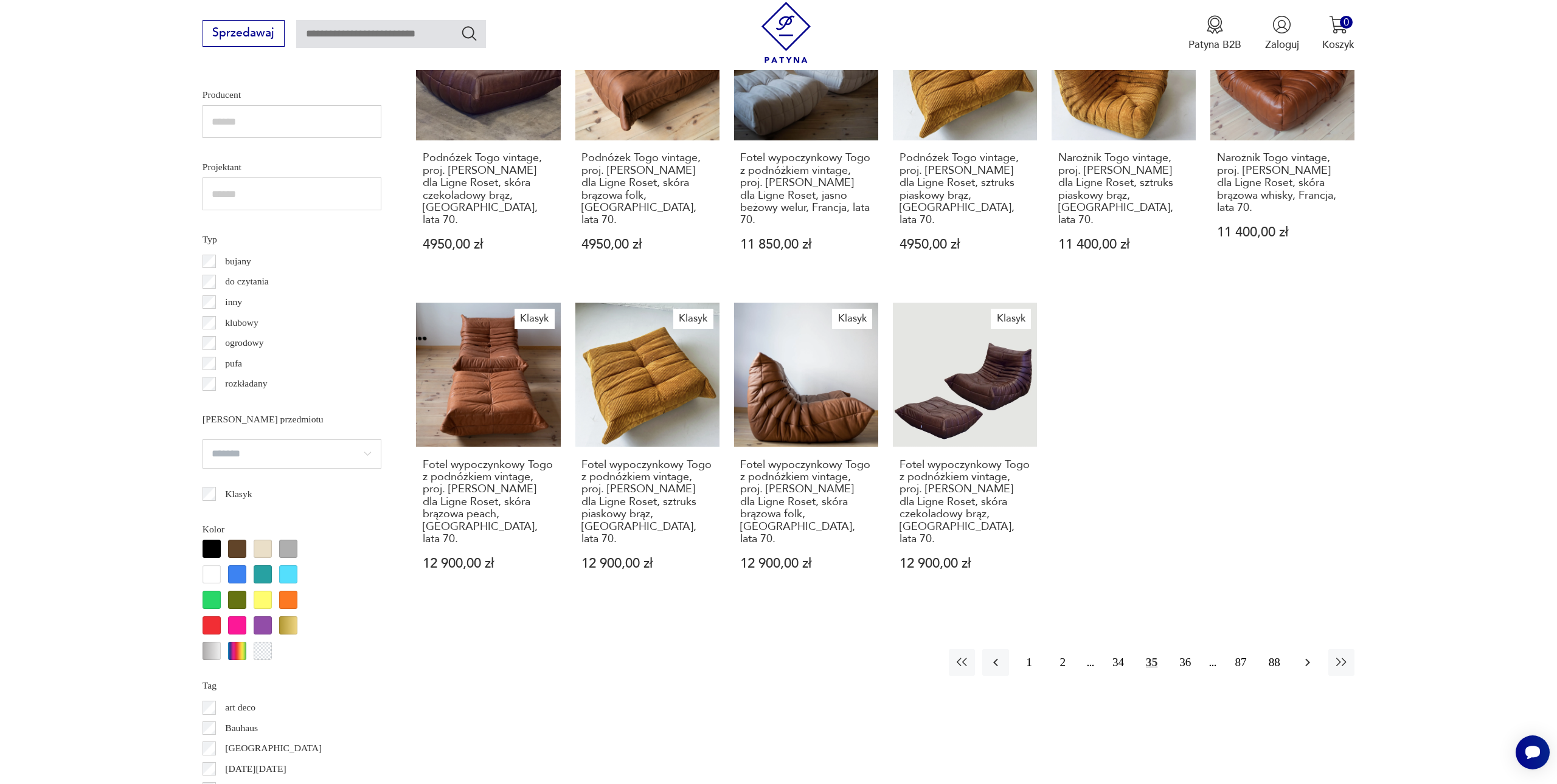
click at [1310, 655] on icon "button" at bounding box center [1307, 662] width 15 height 15
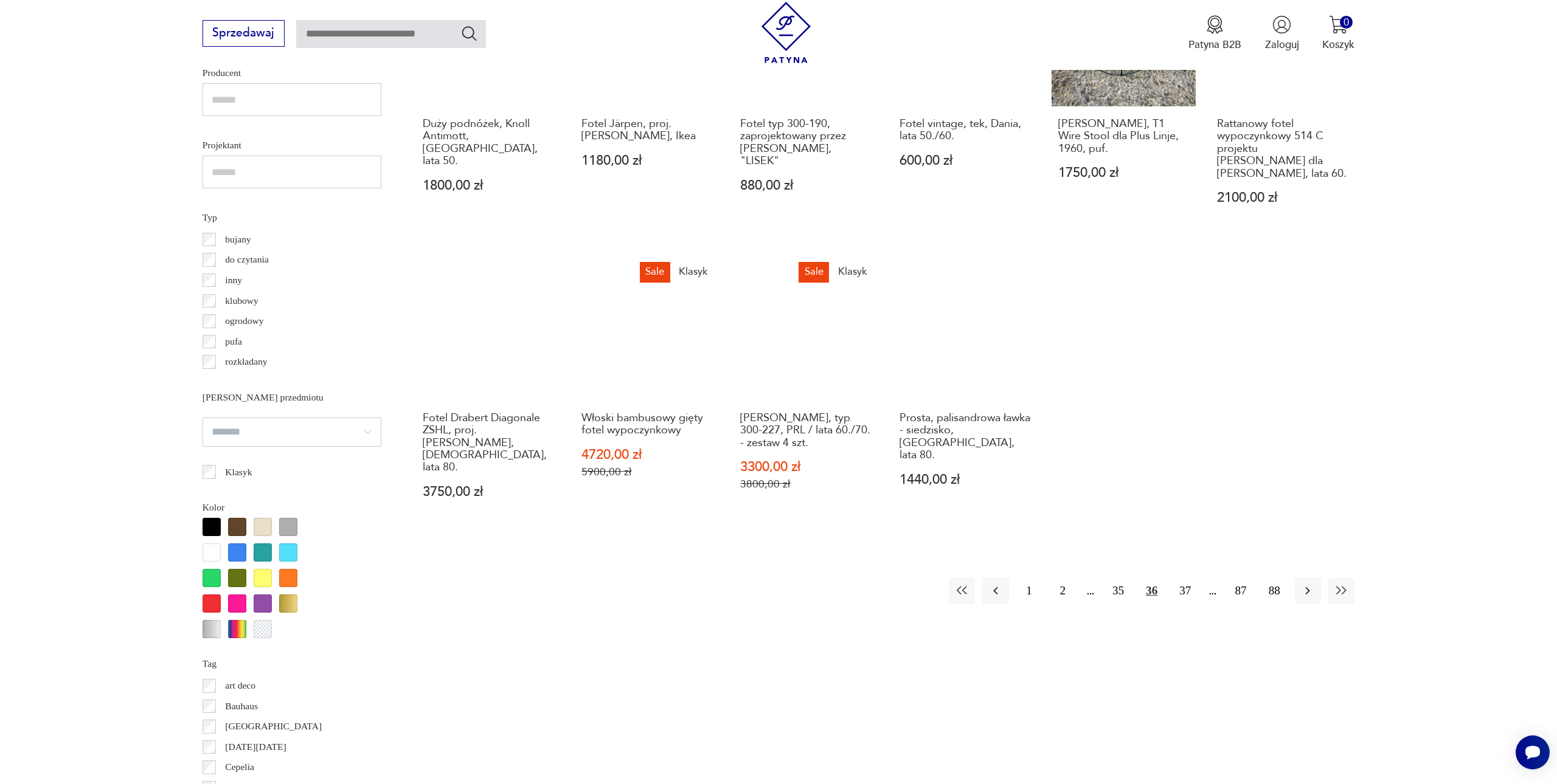
scroll to position [967, 0]
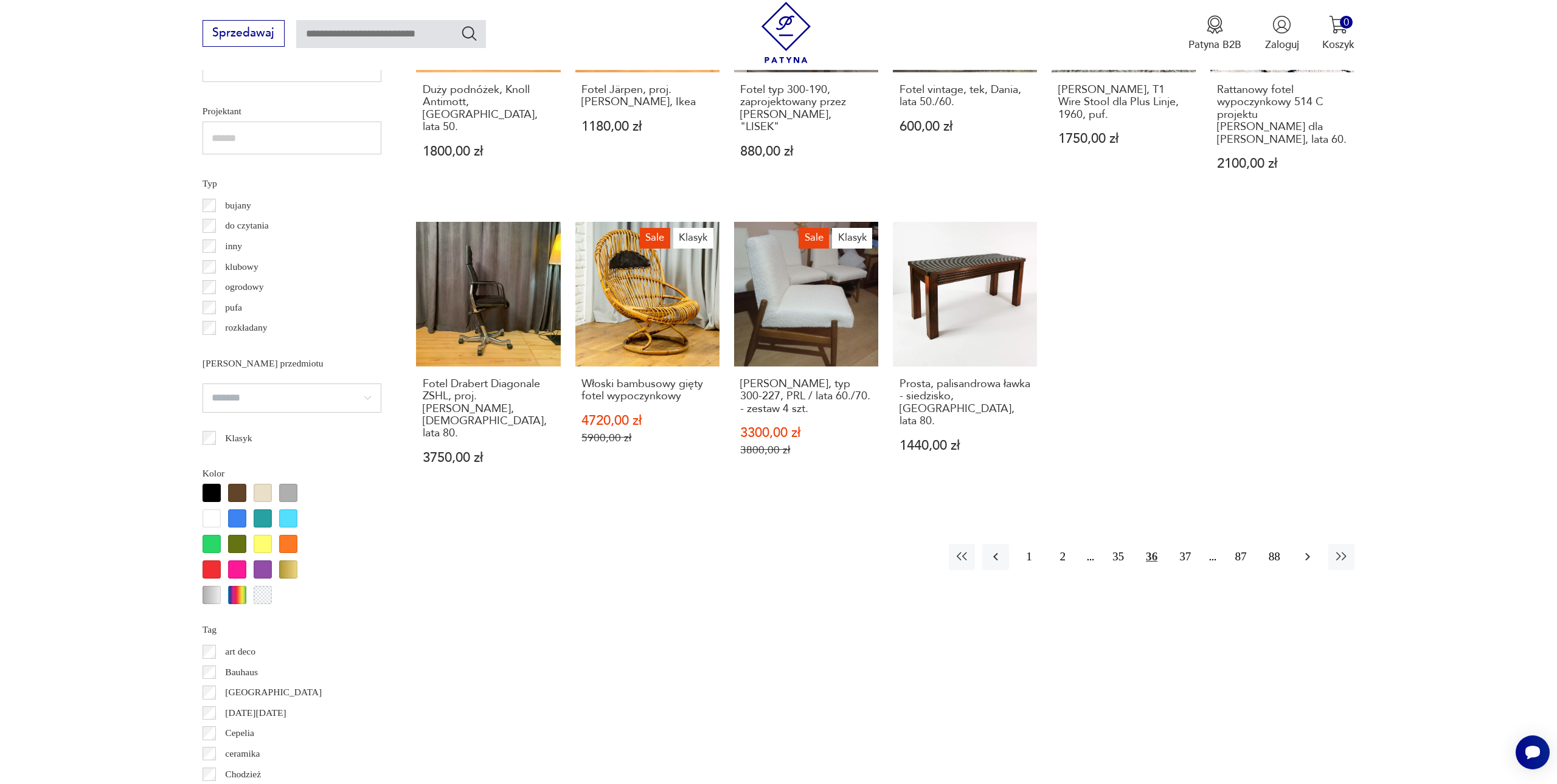
click at [1301, 550] on icon "button" at bounding box center [1307, 557] width 15 height 15
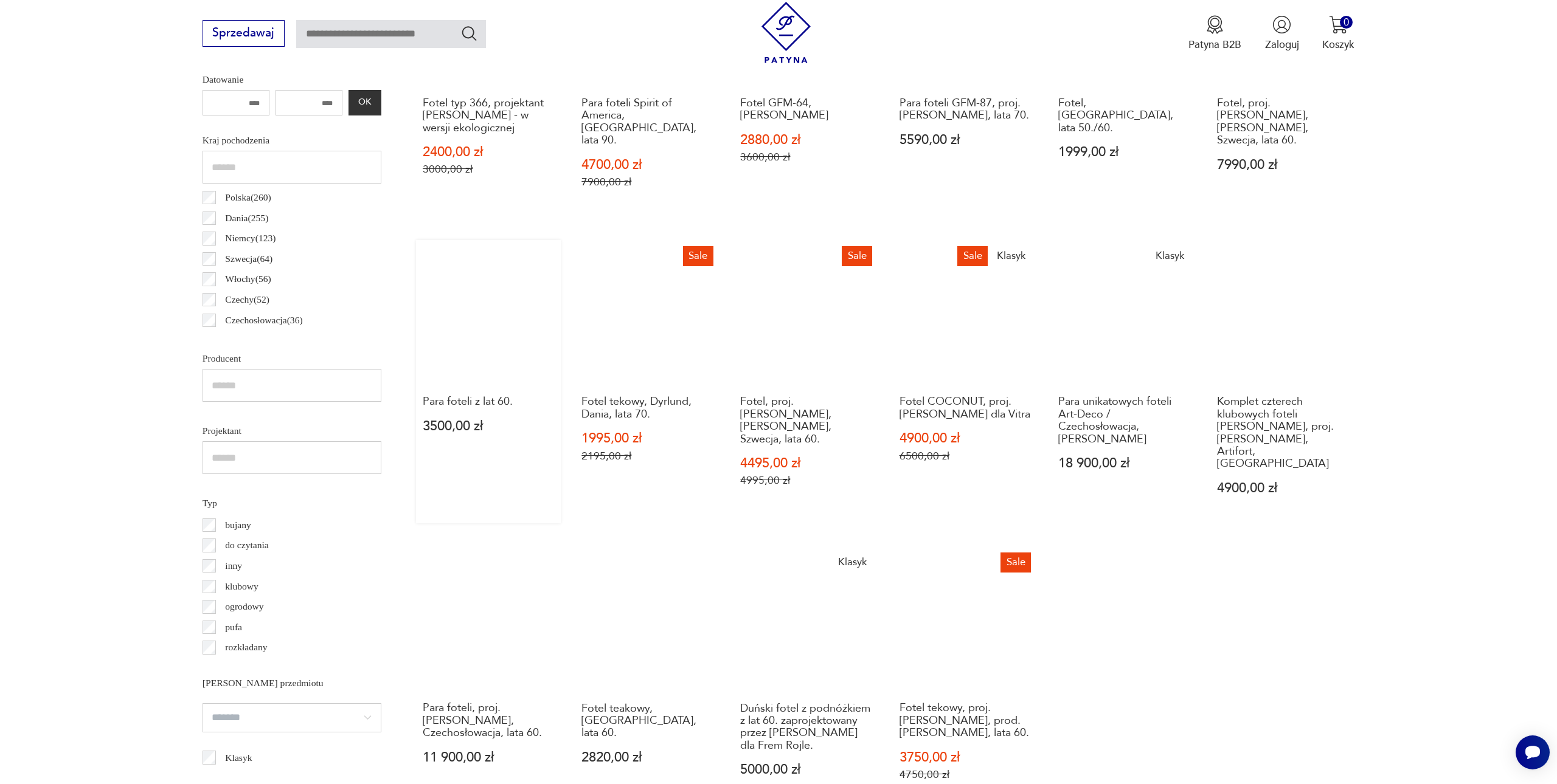
scroll to position [819, 0]
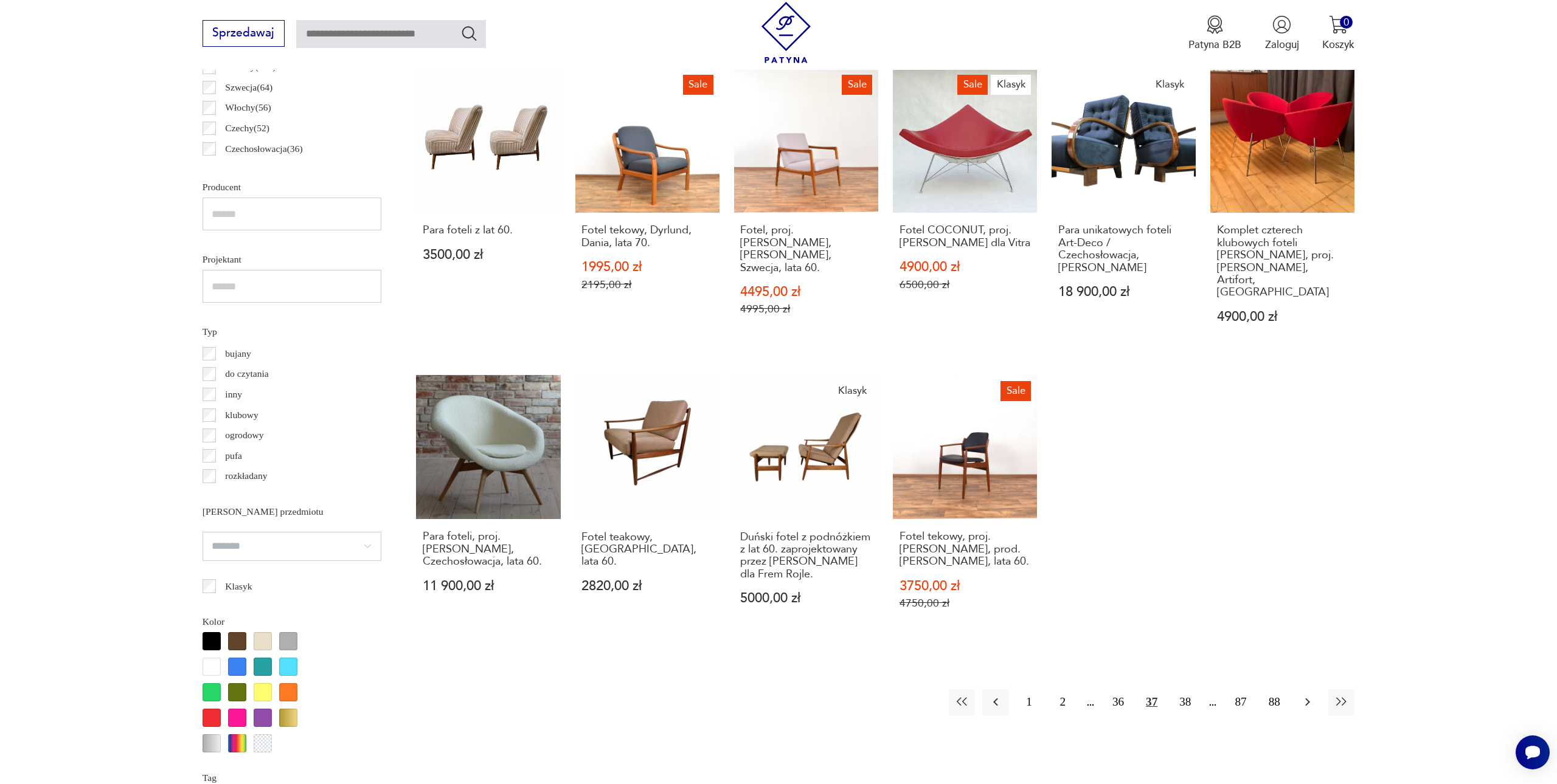
click at [1306, 695] on icon "button" at bounding box center [1307, 702] width 15 height 15
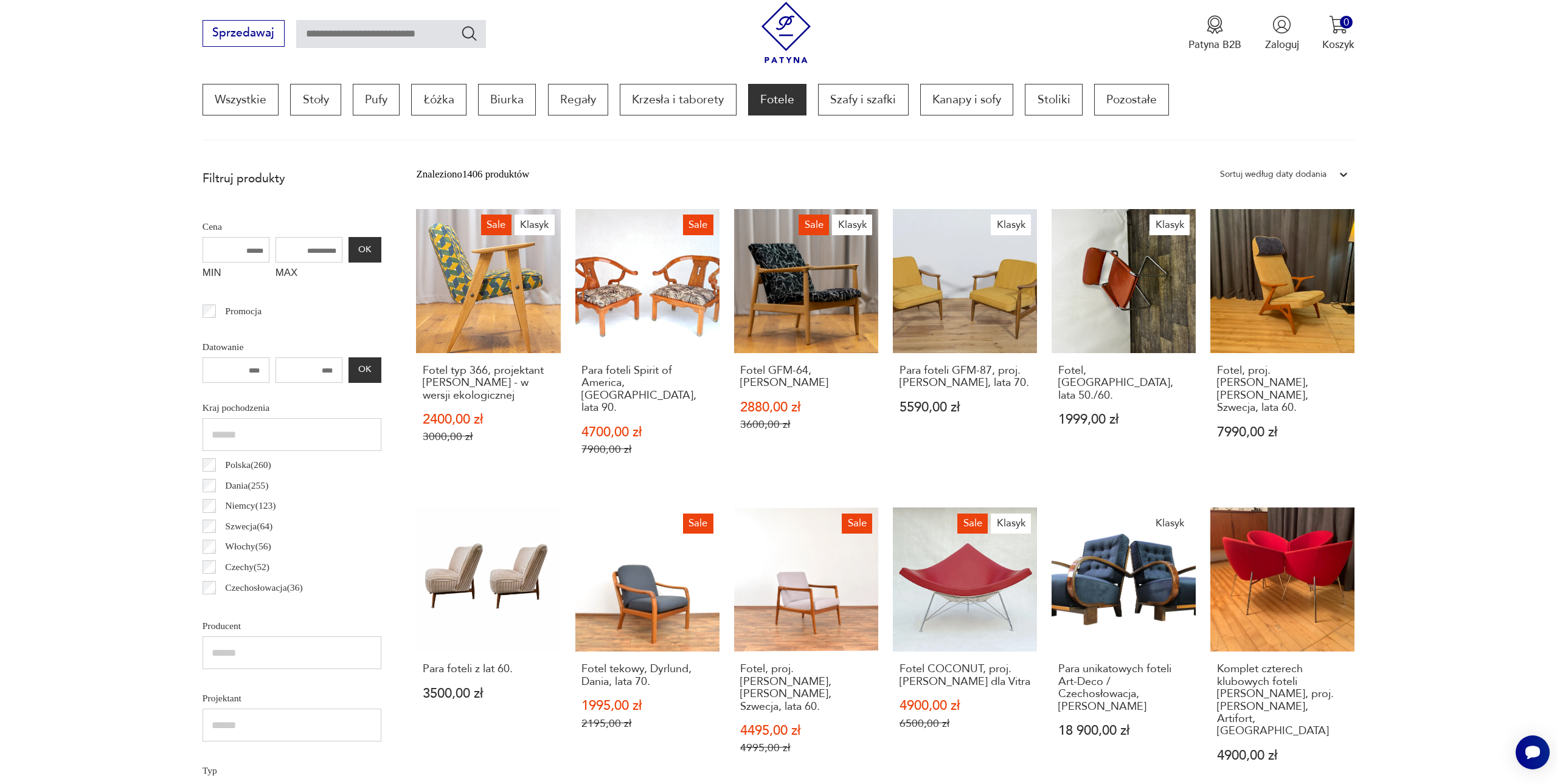
scroll to position [360, 0]
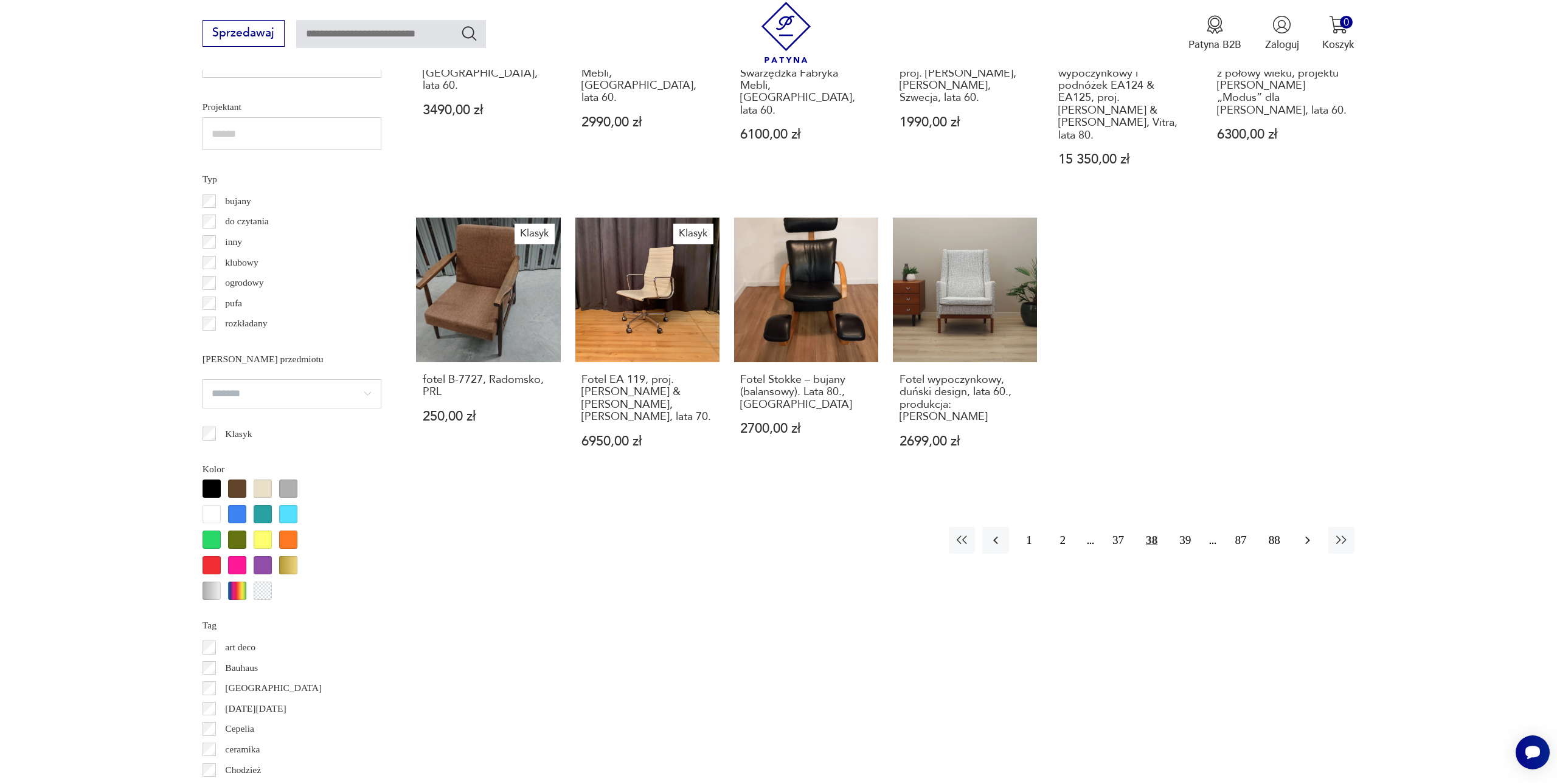
click at [1309, 527] on button "button" at bounding box center [1308, 541] width 26 height 26
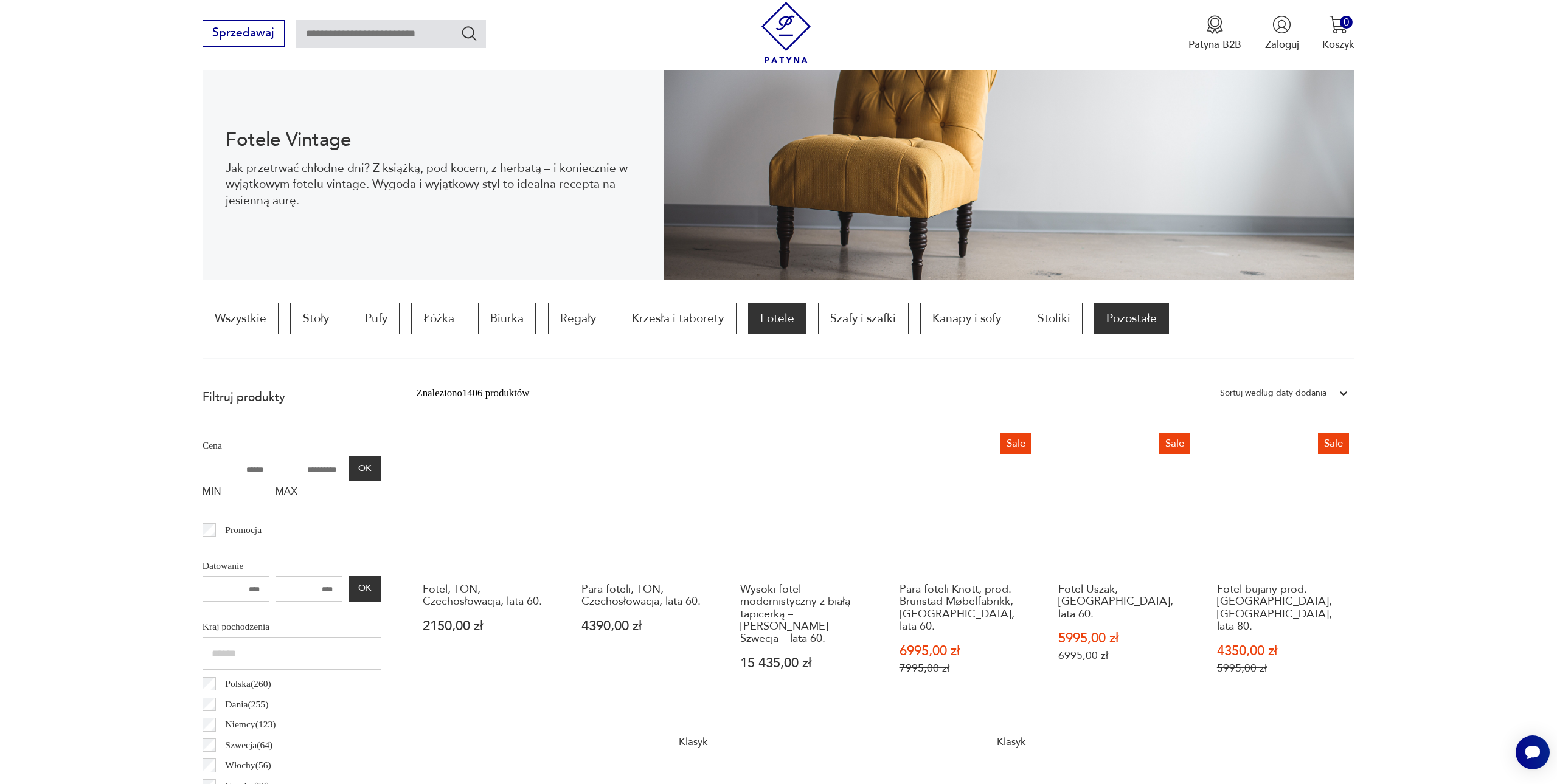
scroll to position [161, 0]
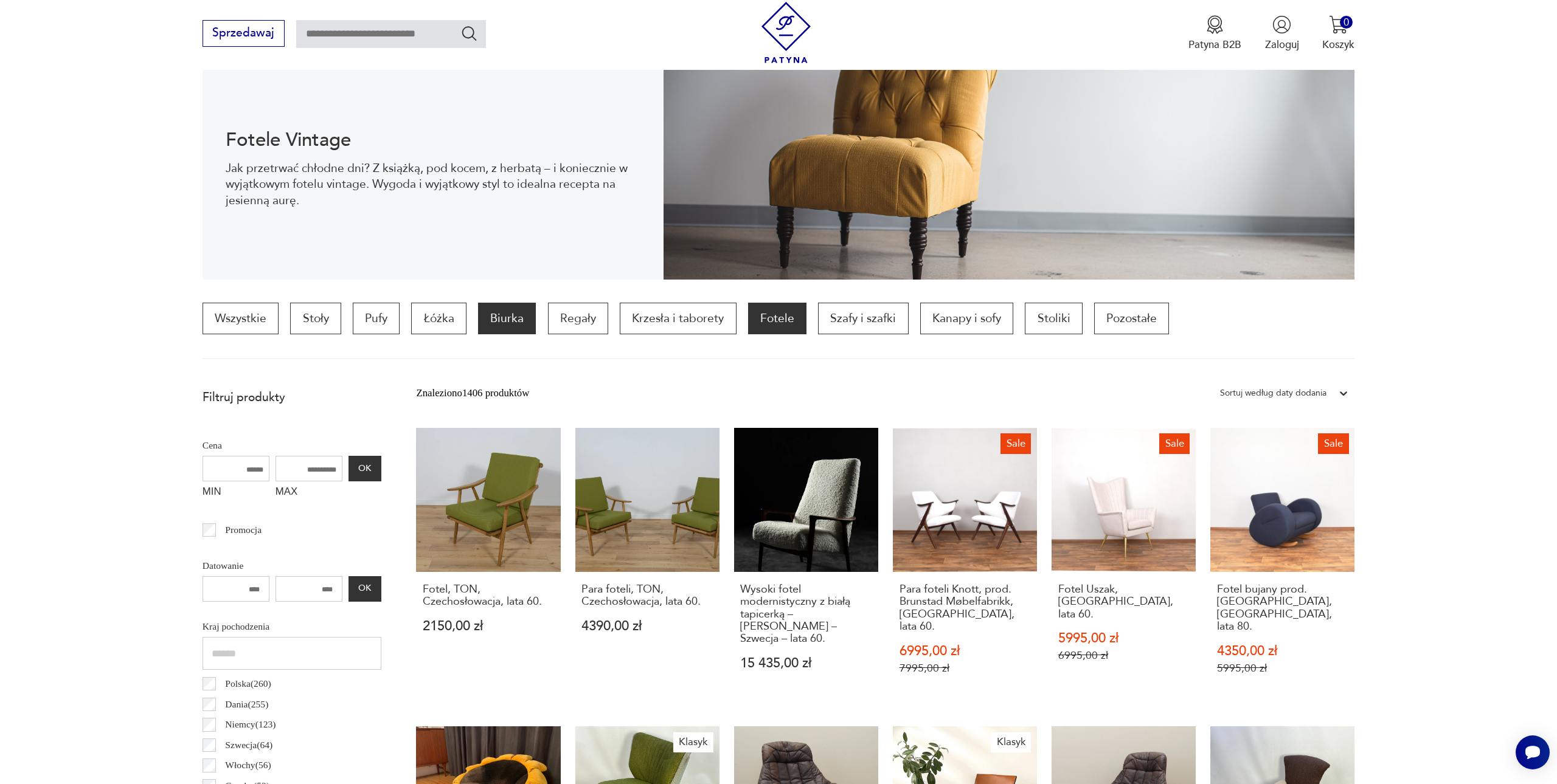
click at [528, 319] on p "Biurka" at bounding box center [507, 318] width 57 height 32
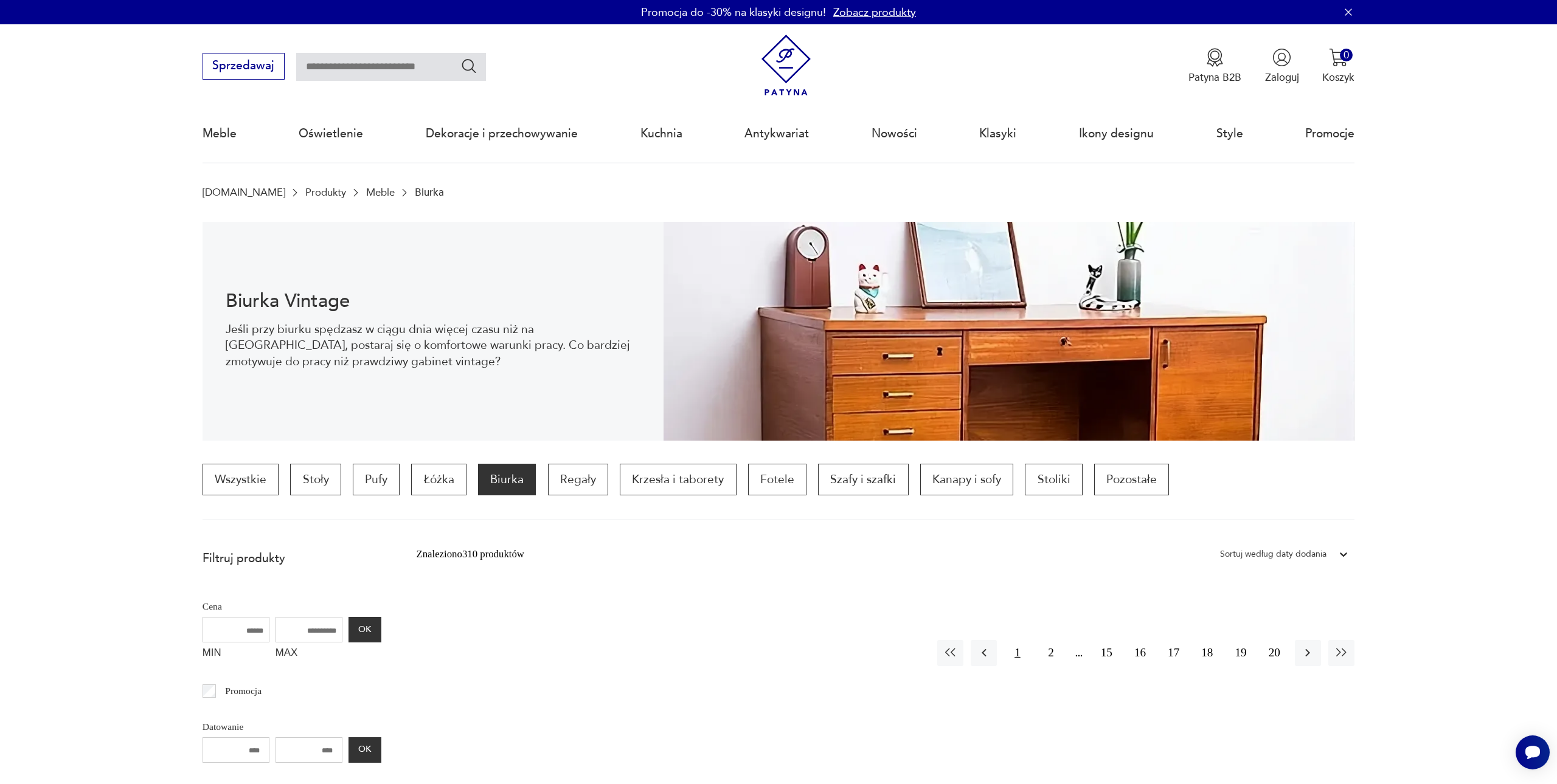
click at [1017, 655] on button "1" at bounding box center [1017, 653] width 26 height 26
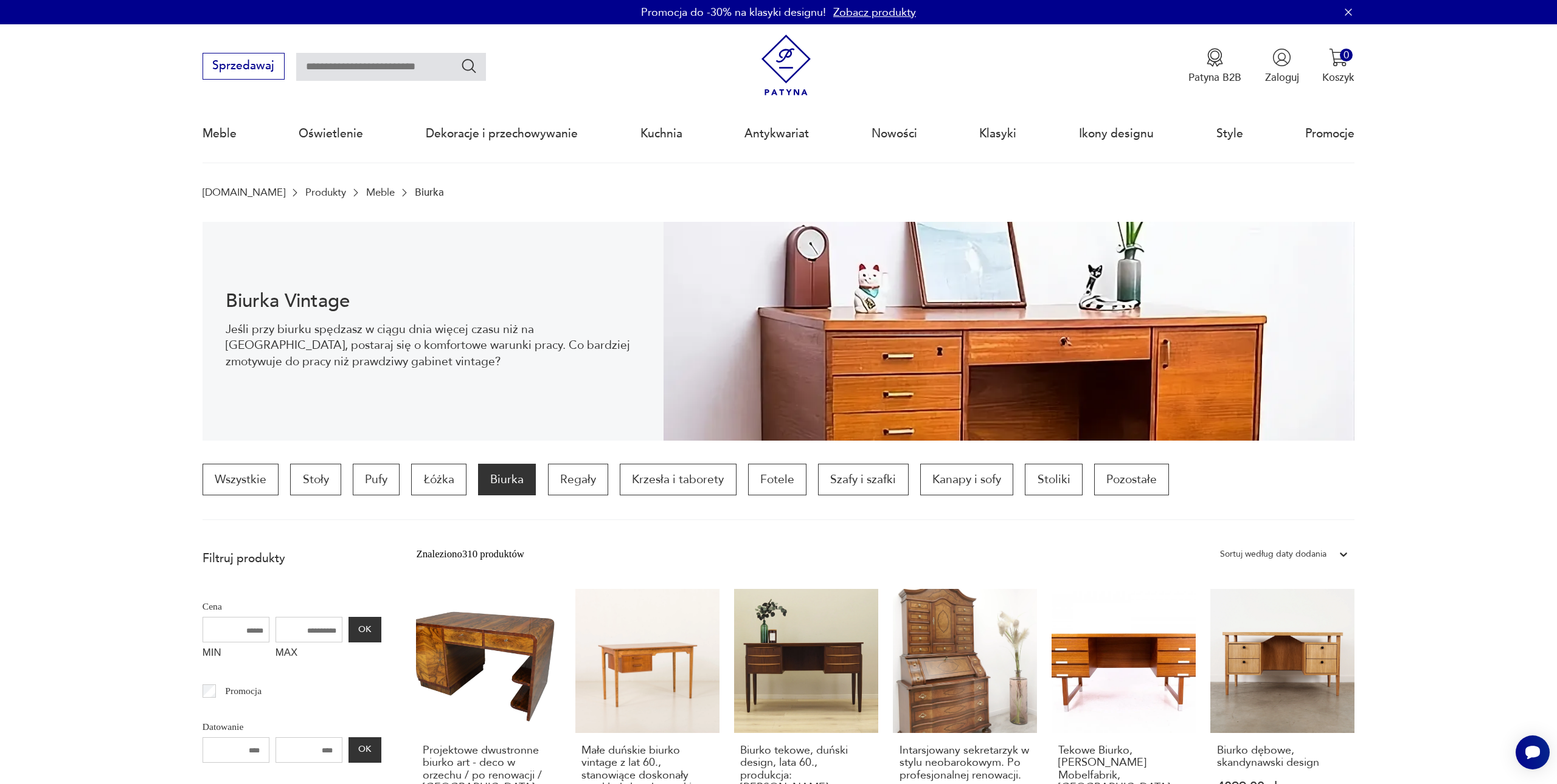
click at [387, 67] on input "text" at bounding box center [391, 67] width 190 height 28
type input "**********"
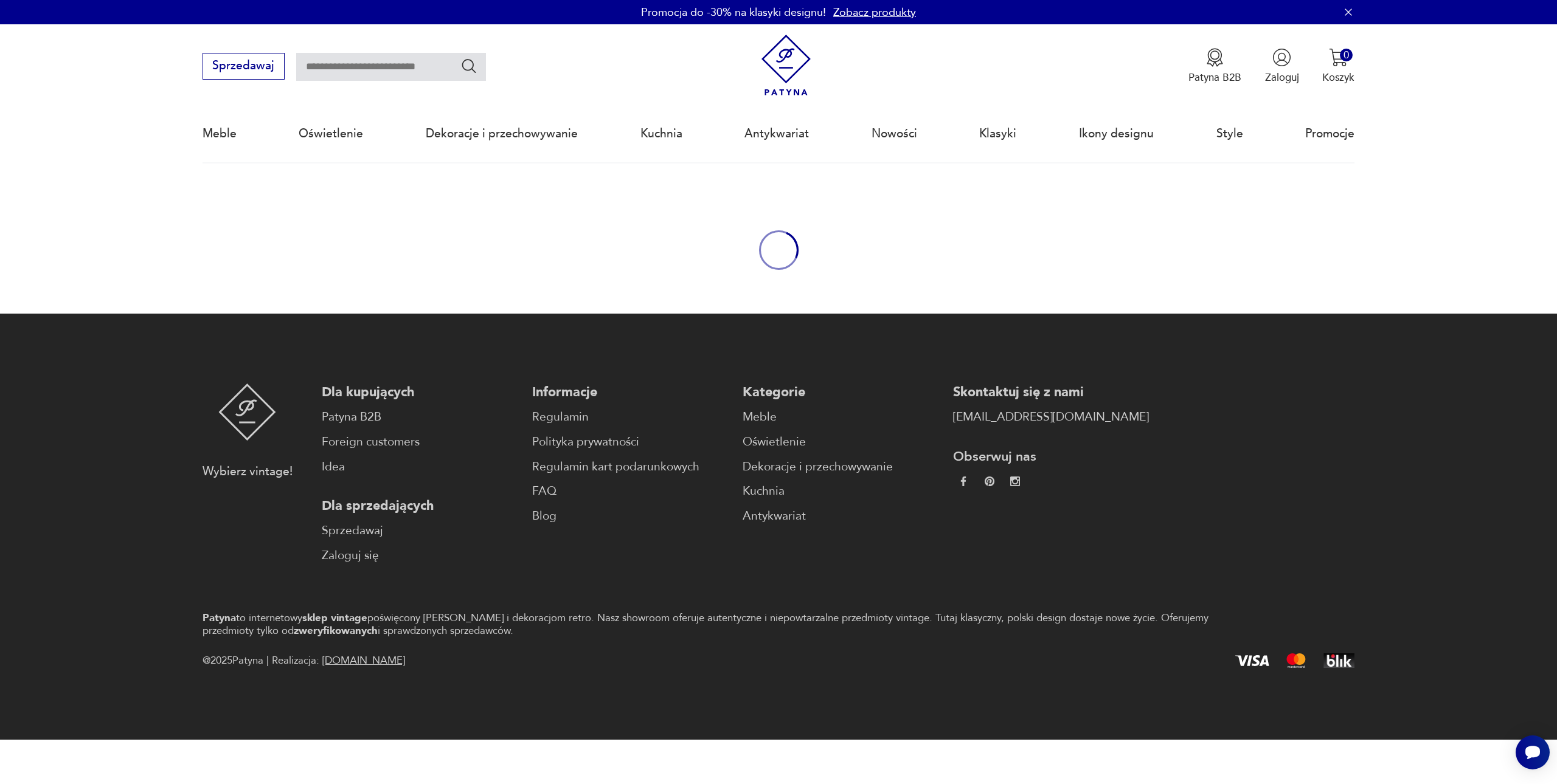
type input "**********"
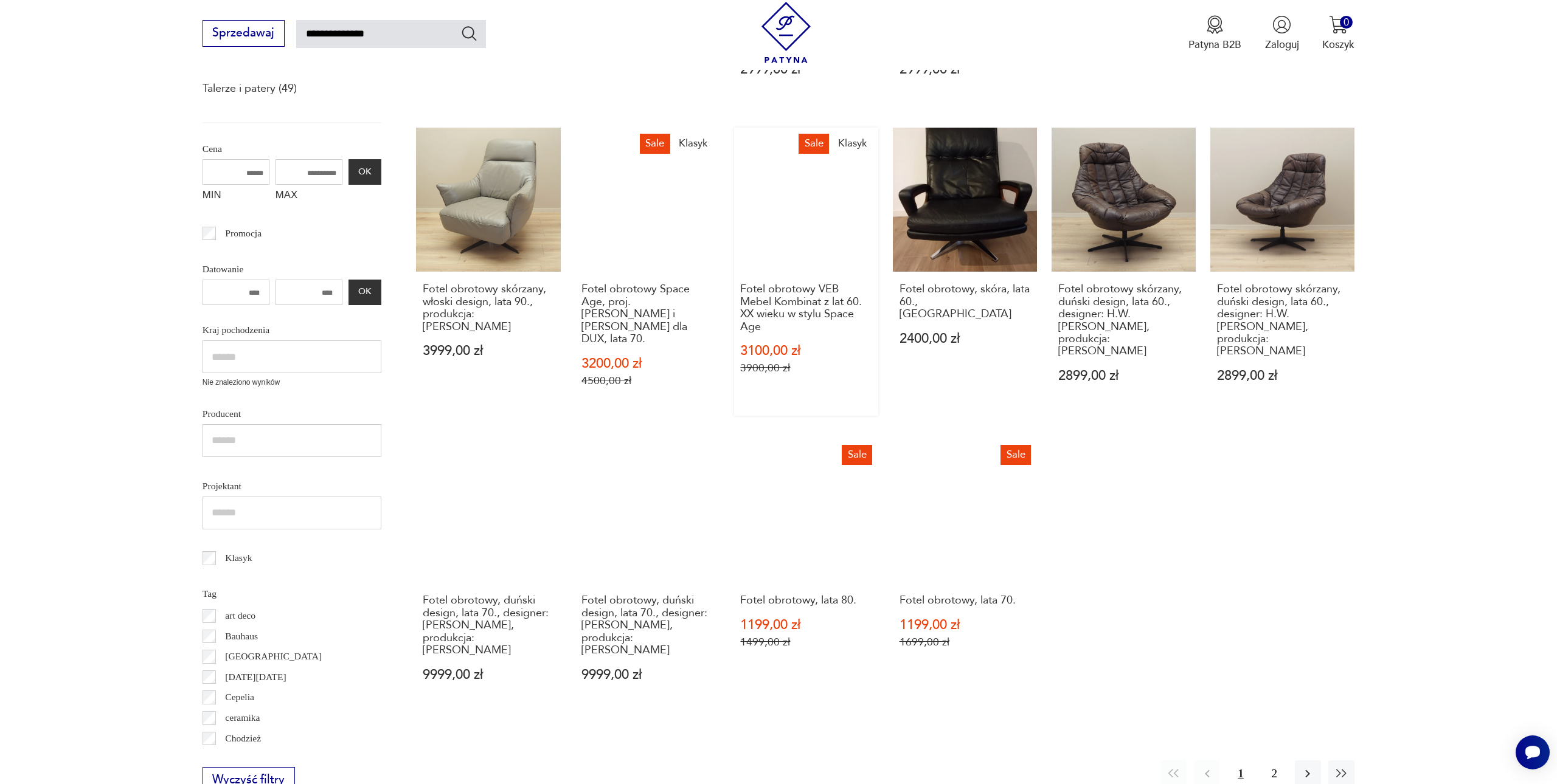
scroll to position [479, 0]
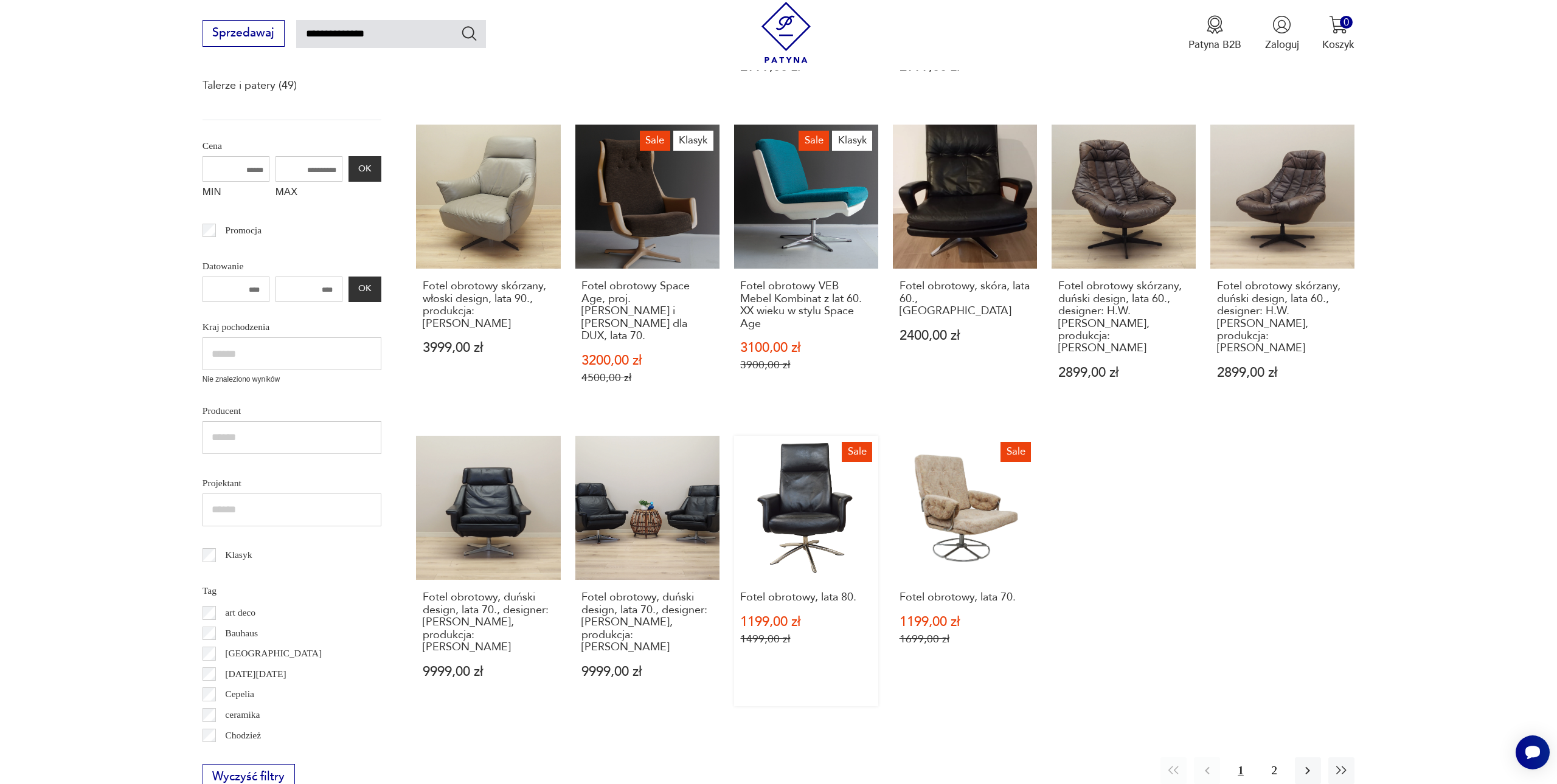
click at [734, 455] on link "Sale Fotel obrotowy, lata 80. 1199,00 zł 1499,00 zł" at bounding box center [806, 571] width 144 height 271
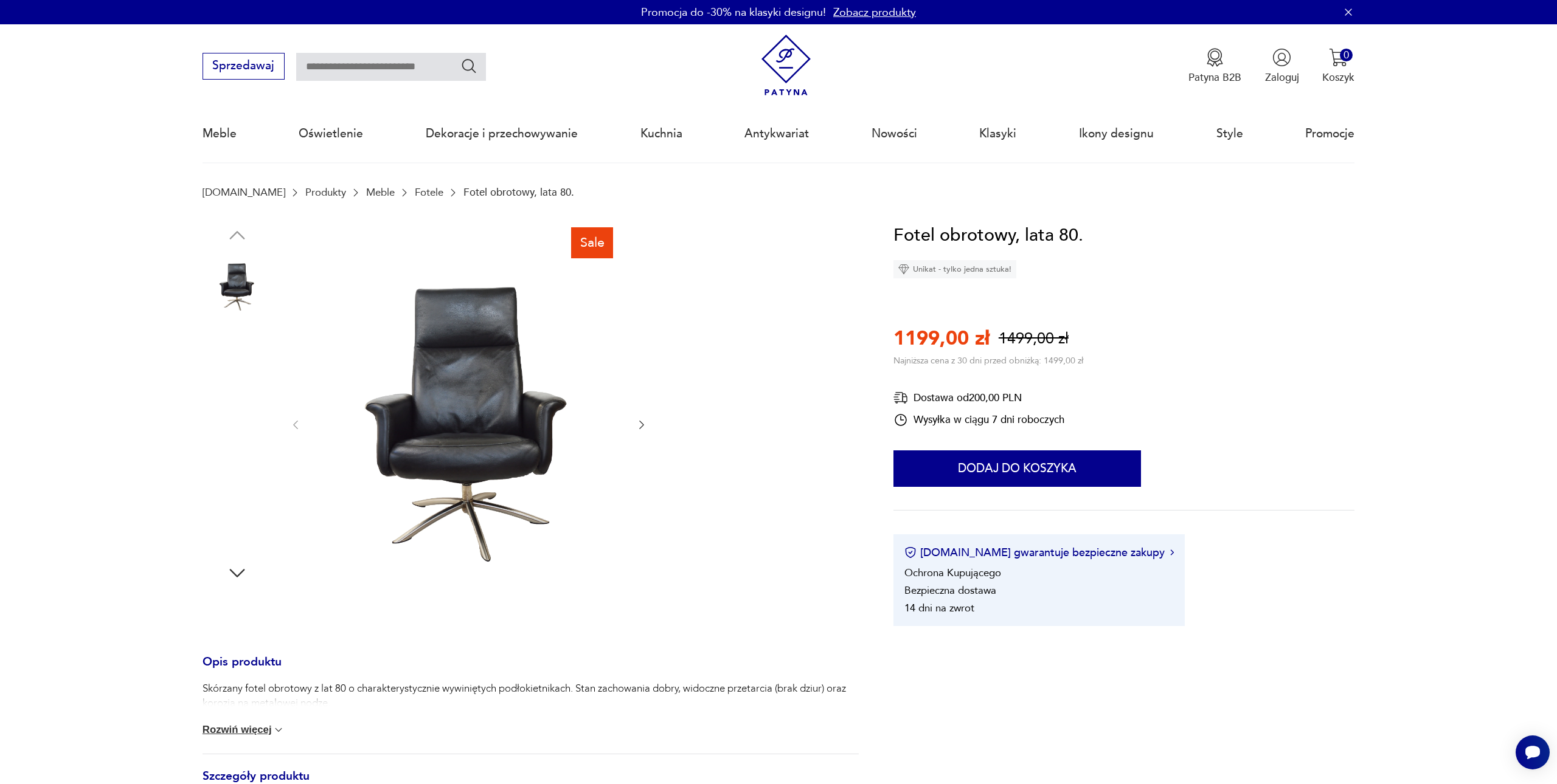
click at [510, 431] on img at bounding box center [469, 423] width 305 height 404
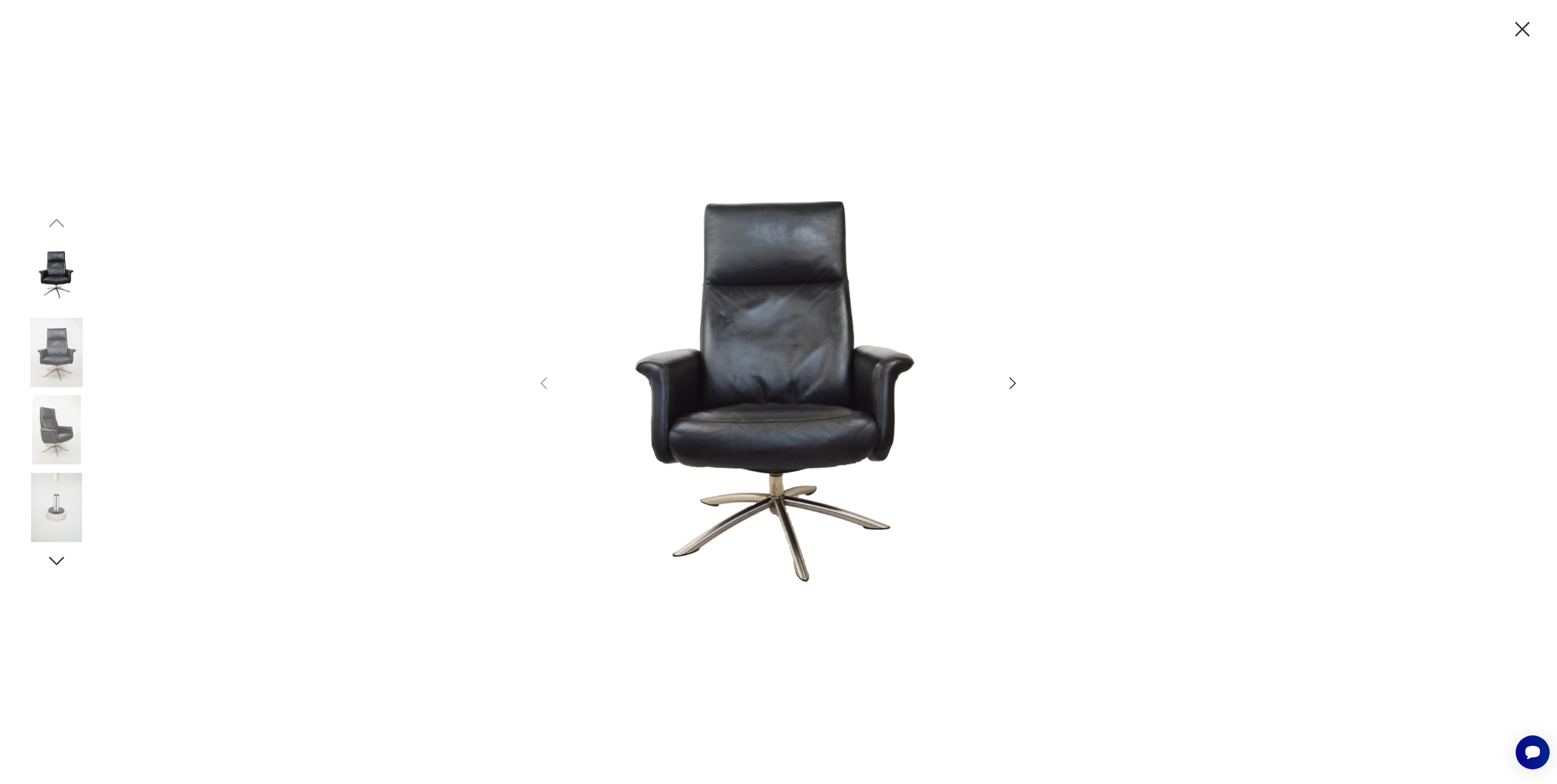
click at [71, 440] on img at bounding box center [56, 429] width 69 height 69
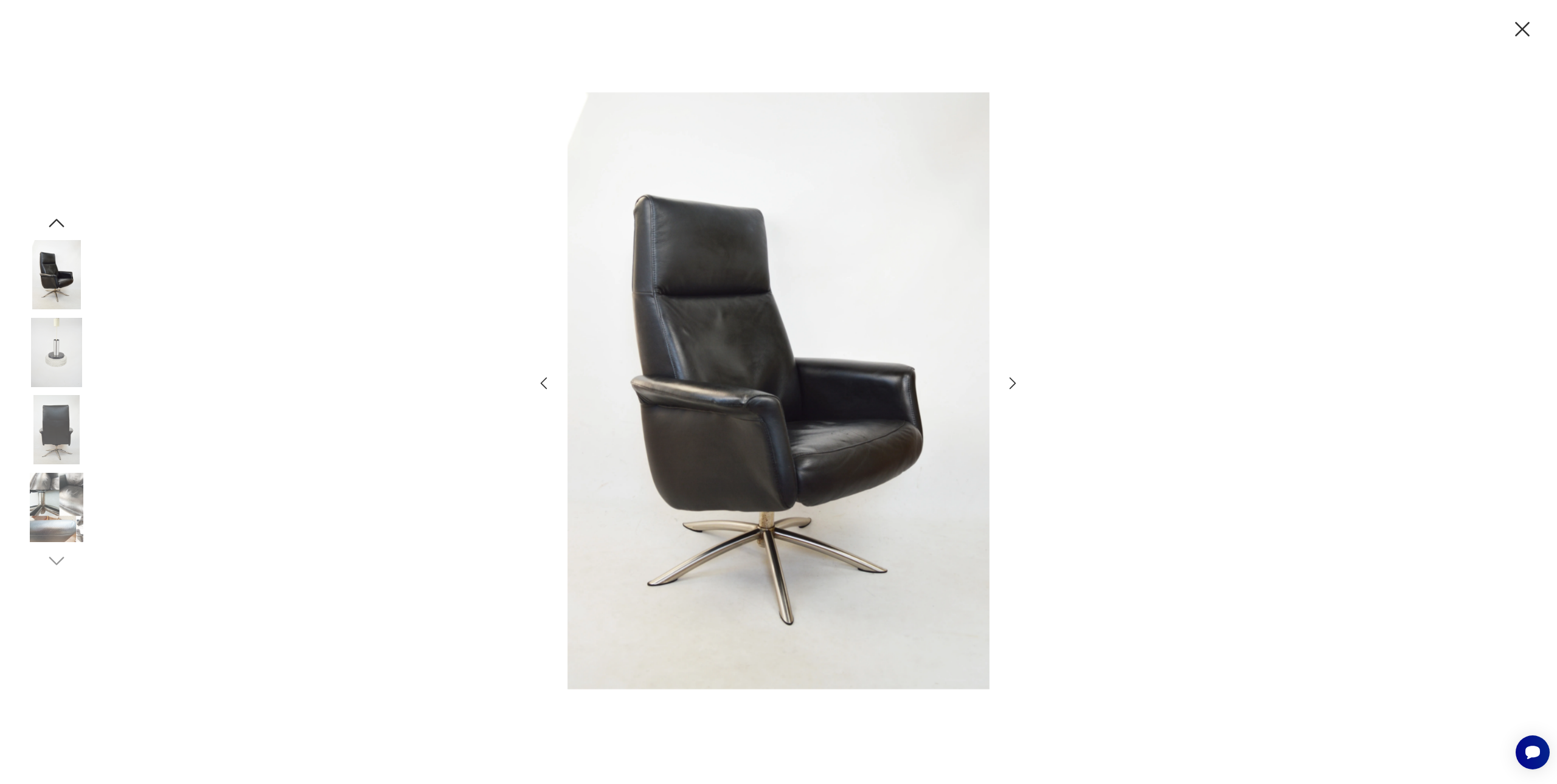
type input "**********"
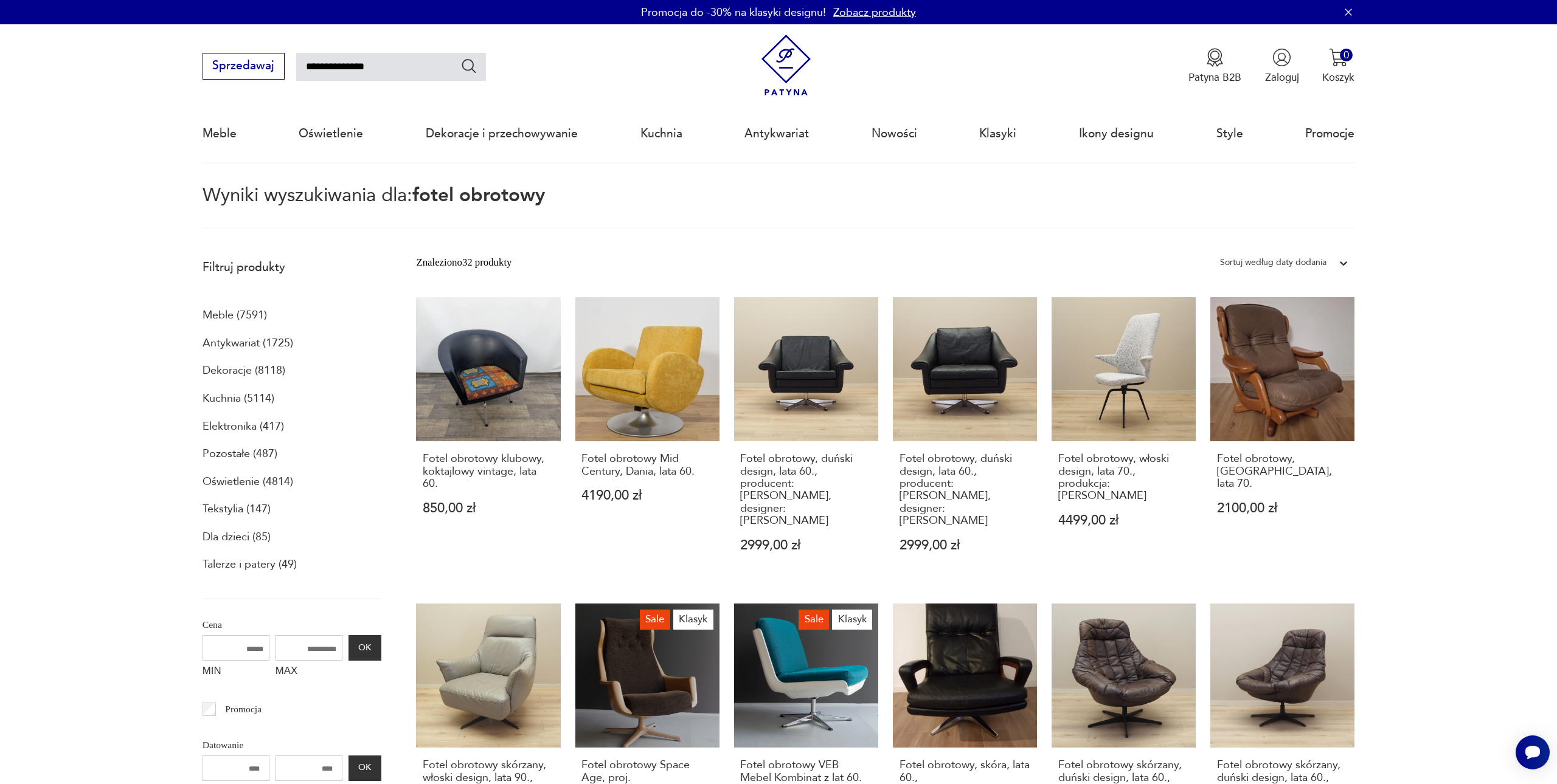
click at [1447, 513] on section "Filtruj produkty Meble (7591) Antykwariat (1725) Dekoracje (8118) Kuchnia (5114…" at bounding box center [778, 796] width 1557 height 1087
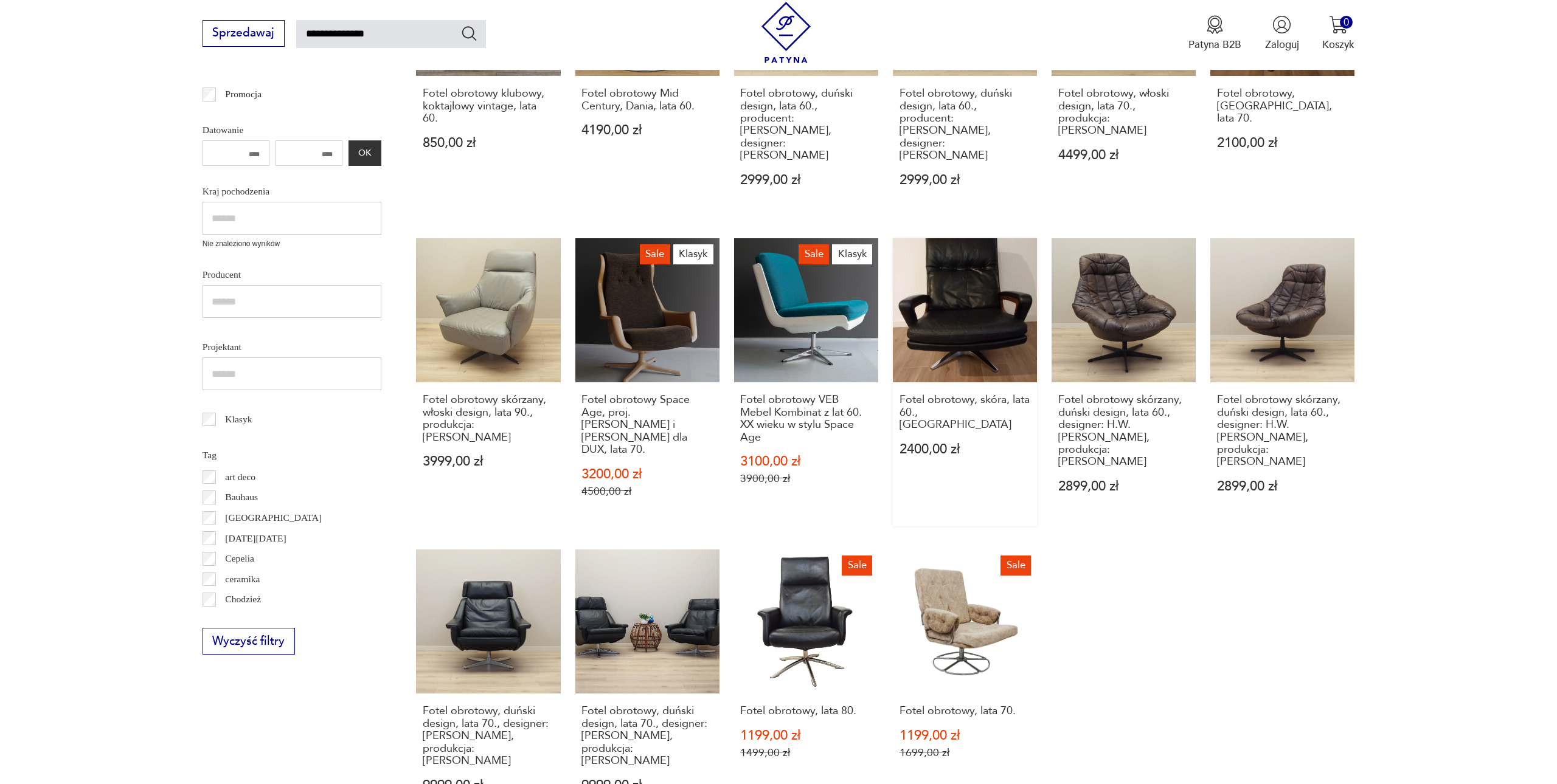
click at [893, 281] on link "Fotel obrotowy, skóra, lata 60., Niemcy 2400,00 zł" at bounding box center [965, 382] width 144 height 288
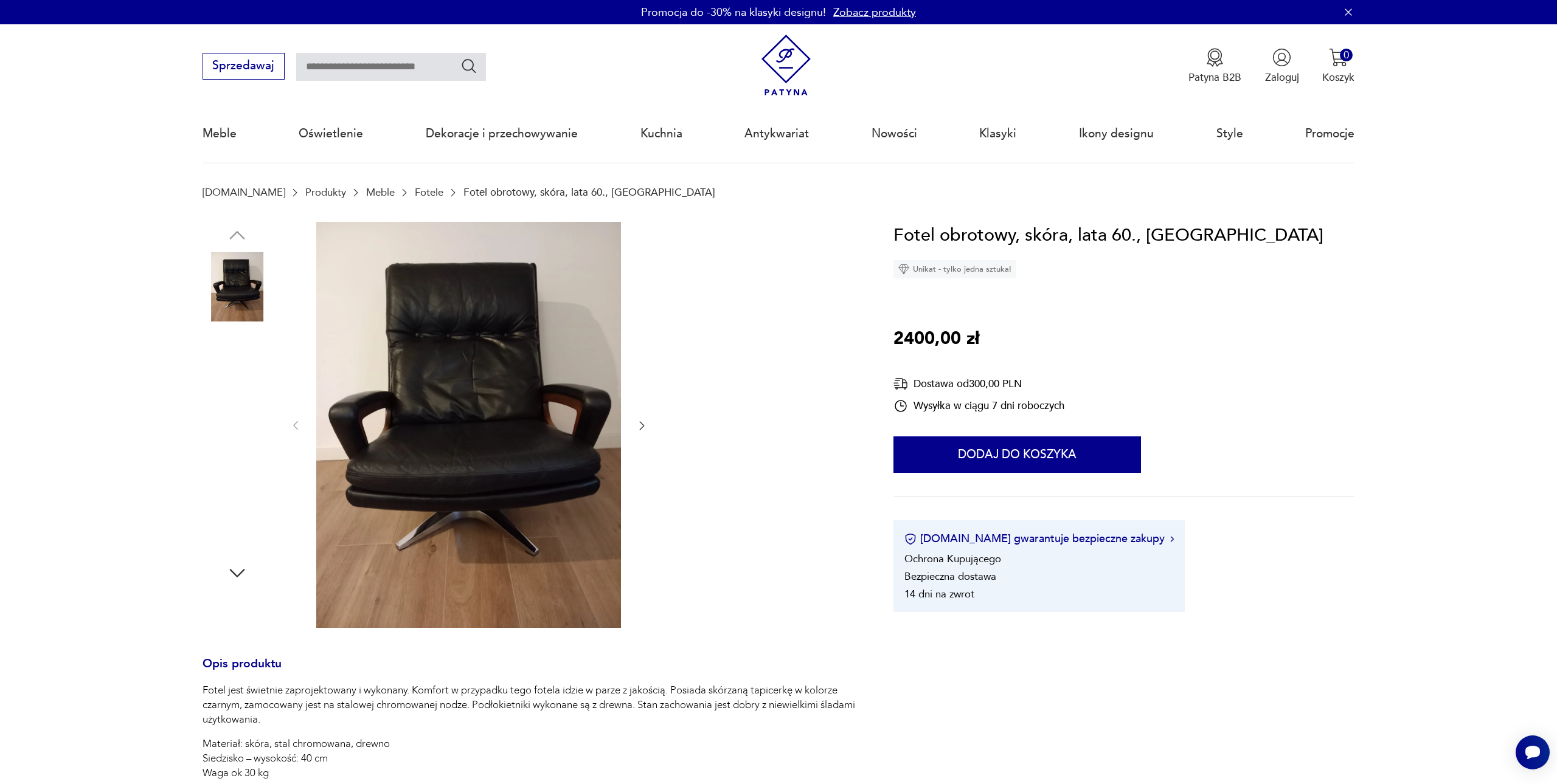
click at [505, 392] on img at bounding box center [469, 425] width 305 height 406
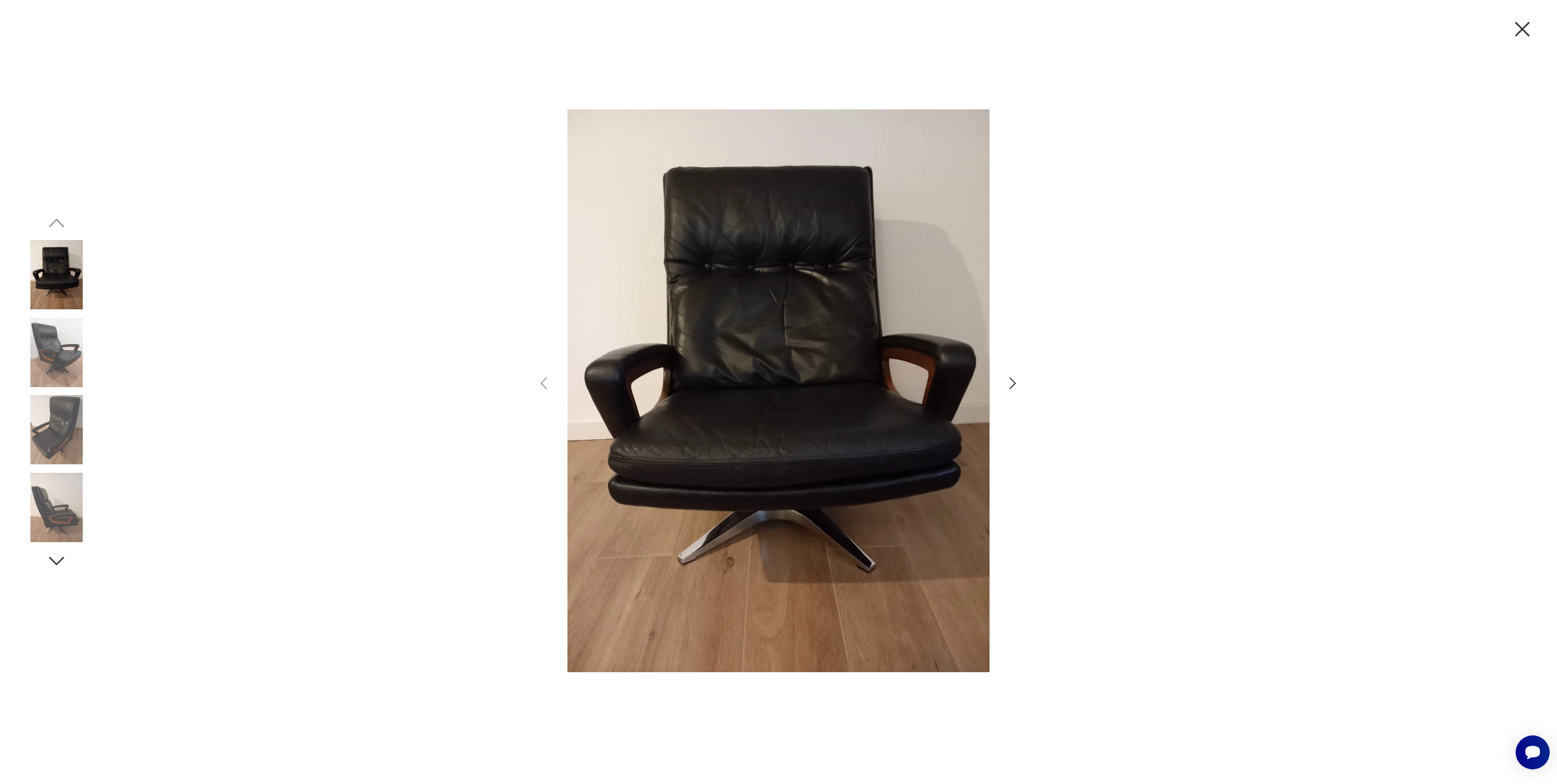
click at [1016, 384] on icon "button" at bounding box center [1012, 383] width 18 height 18
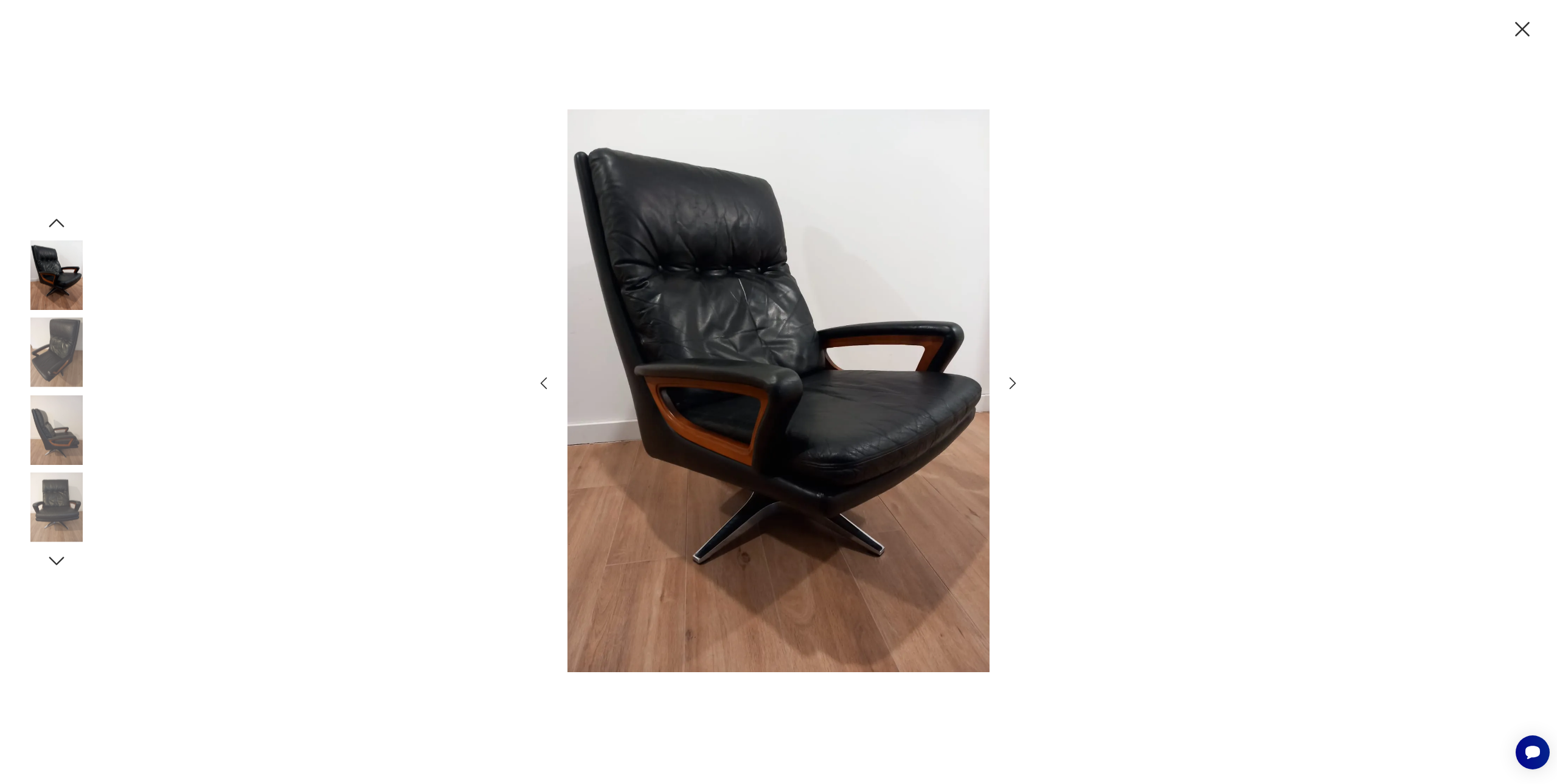
click at [1016, 384] on icon "button" at bounding box center [1012, 384] width 7 height 12
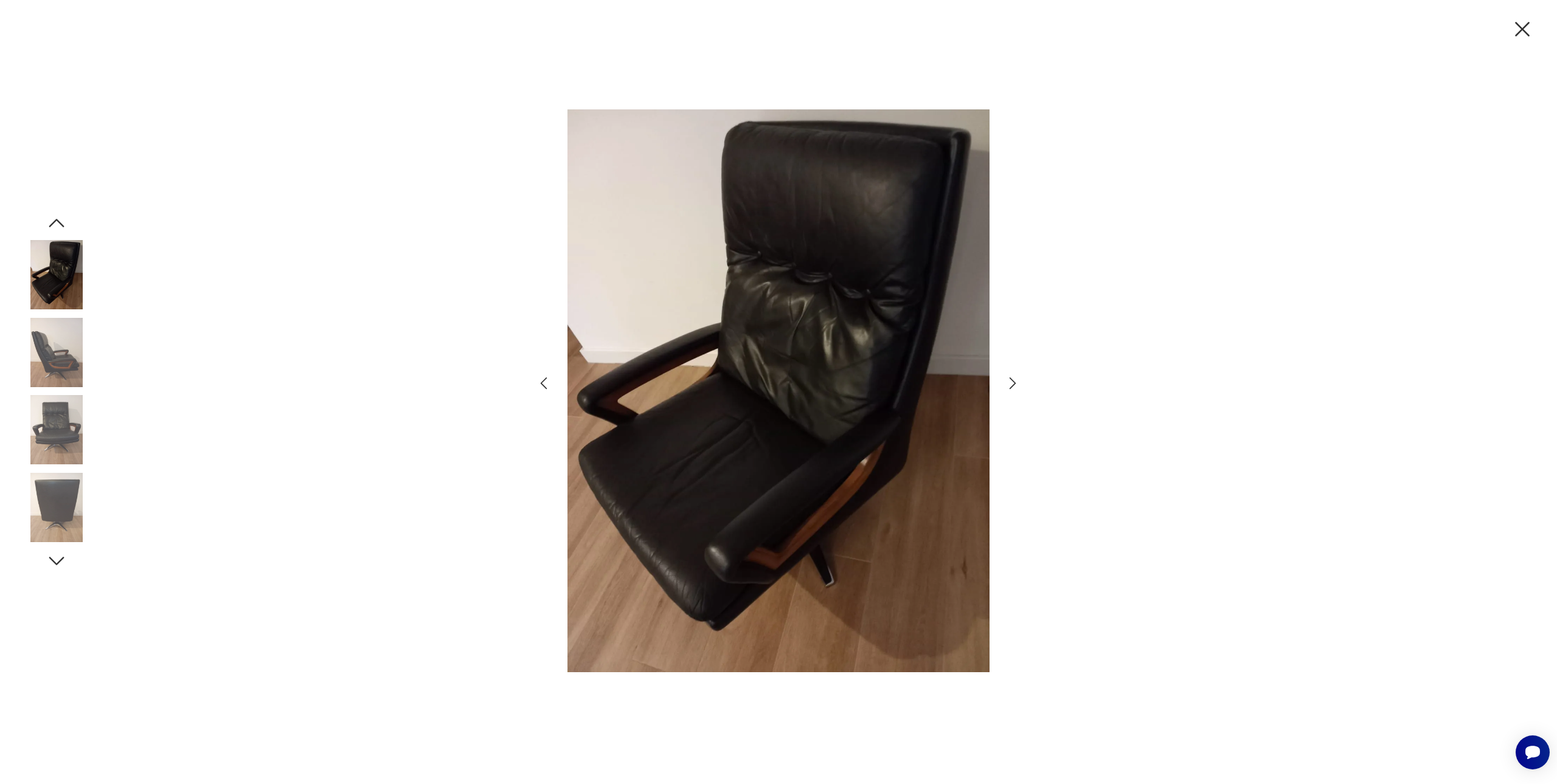
click at [1016, 384] on icon "button" at bounding box center [1012, 384] width 7 height 12
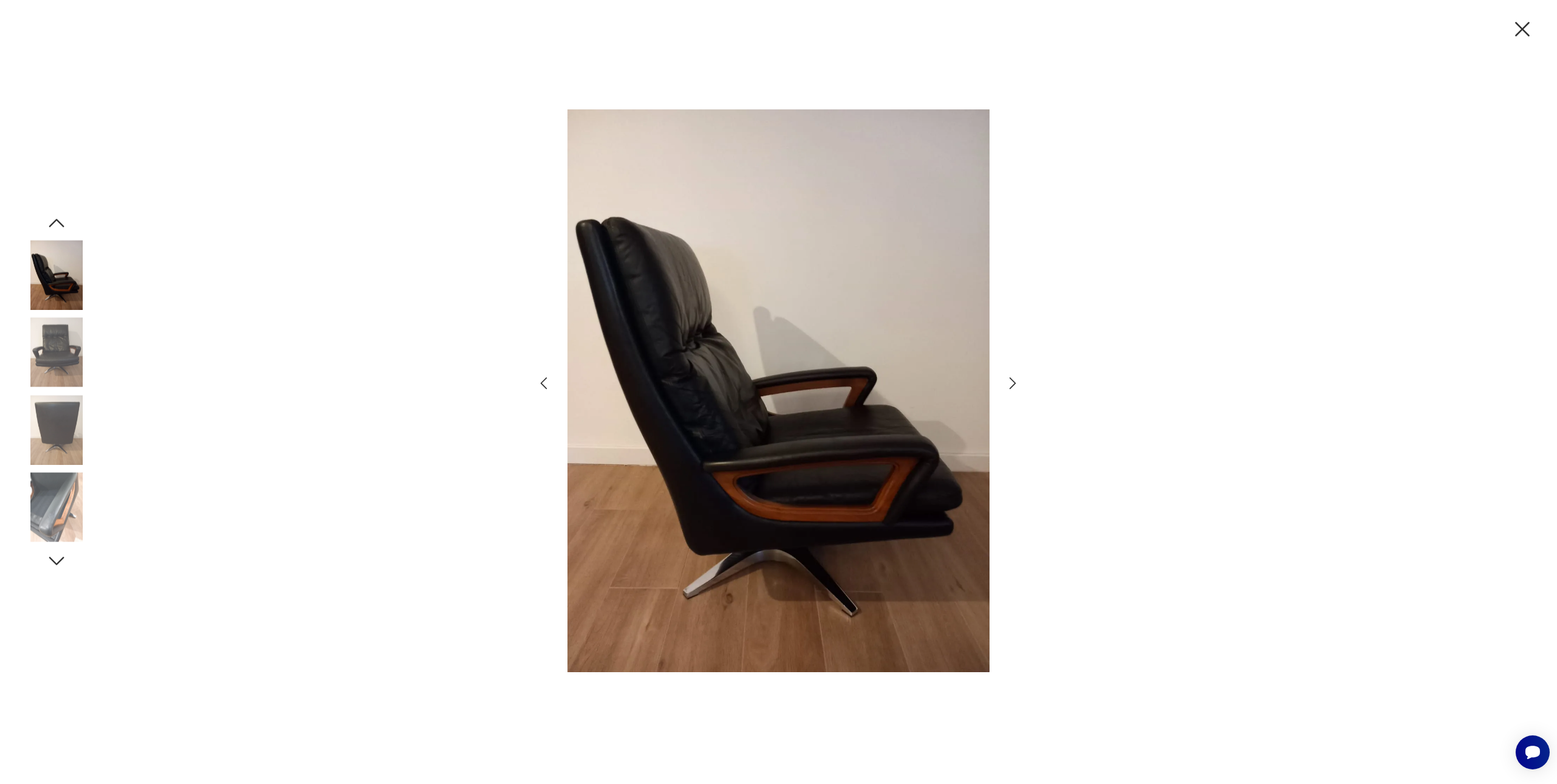
click at [1016, 384] on icon "button" at bounding box center [1012, 384] width 7 height 12
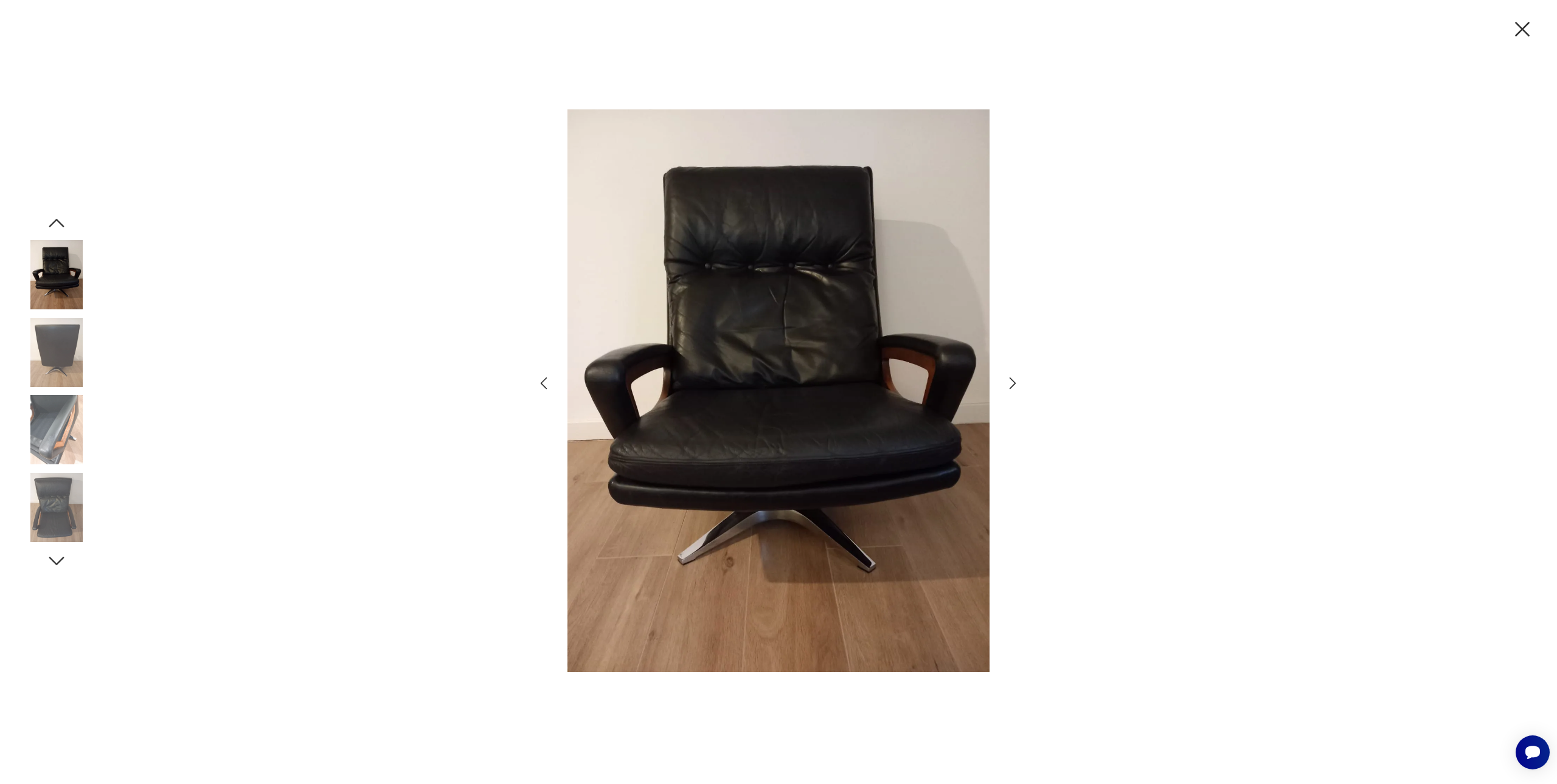
click at [1016, 384] on icon "button" at bounding box center [1012, 384] width 7 height 12
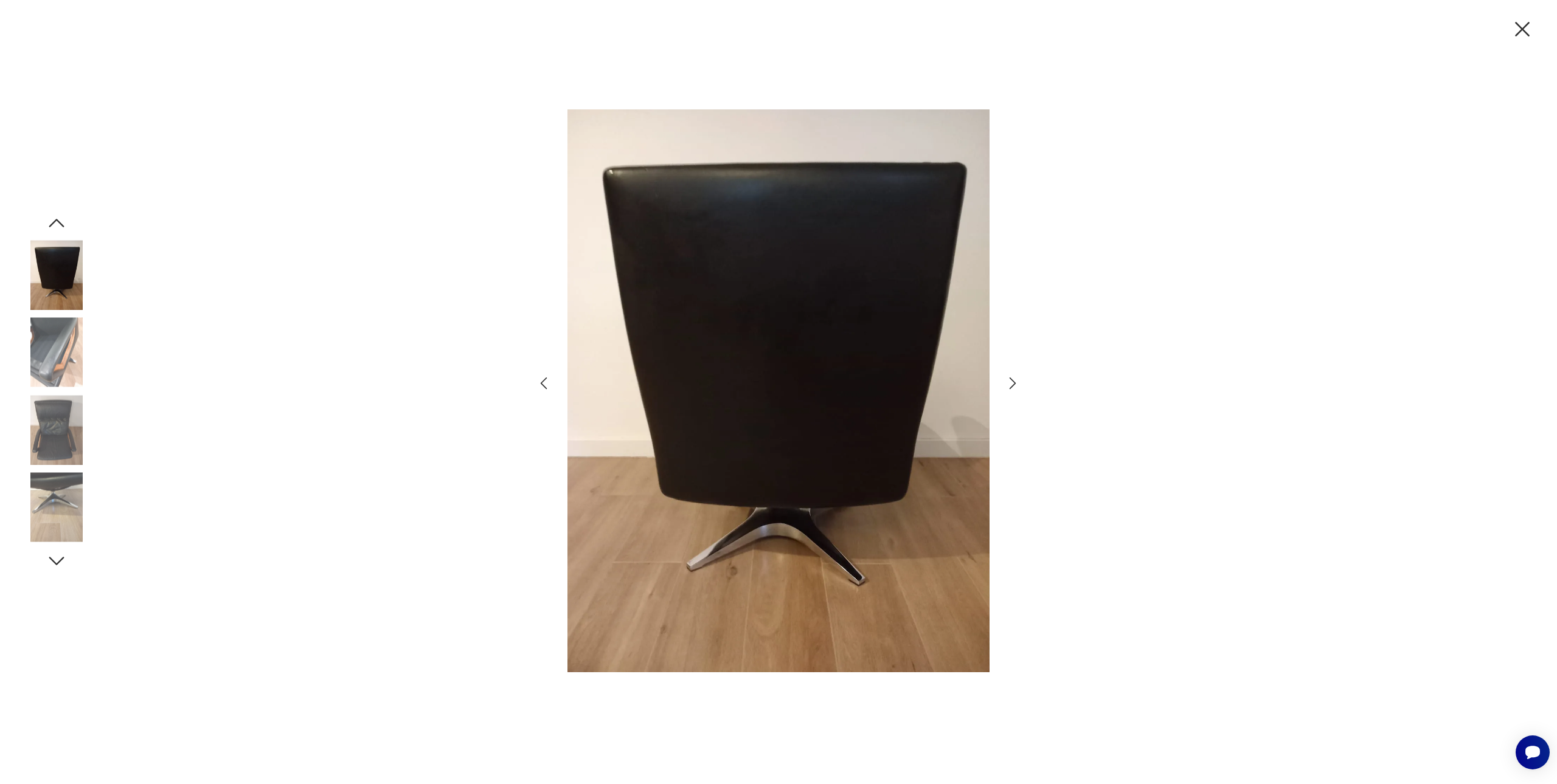
click at [1016, 384] on icon "button" at bounding box center [1012, 384] width 7 height 12
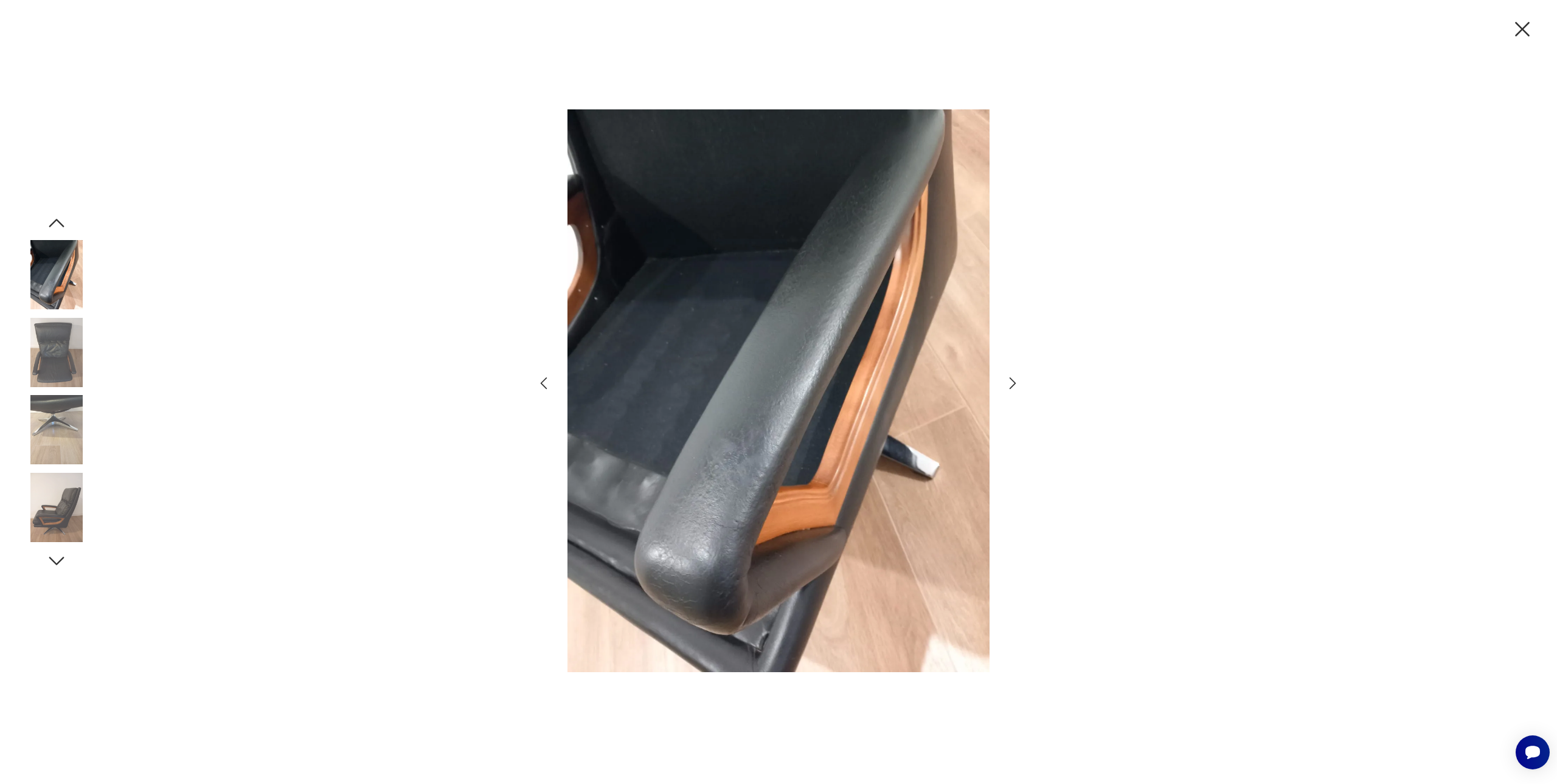
click at [1016, 384] on icon "button" at bounding box center [1012, 384] width 7 height 12
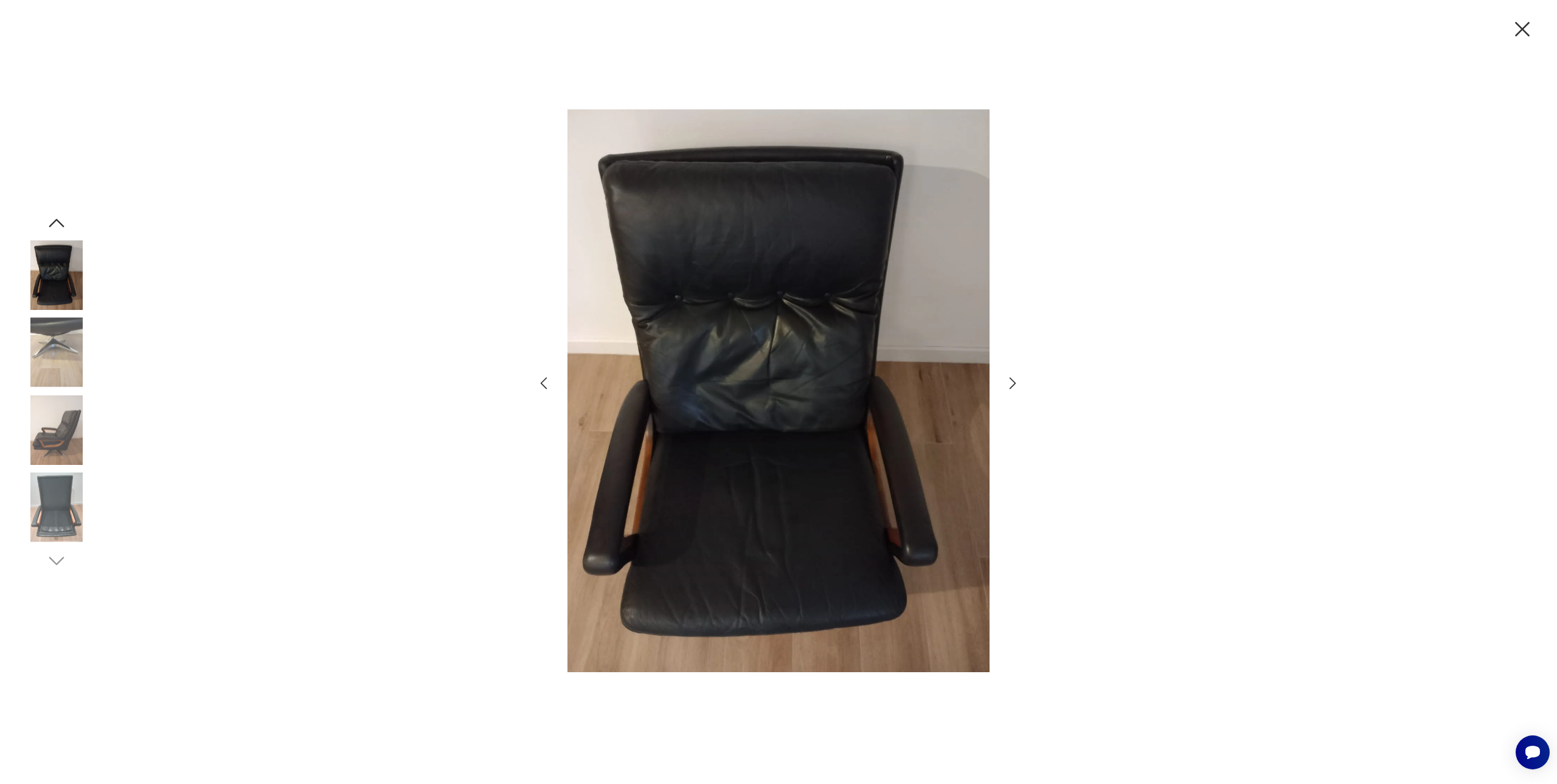
click at [1016, 384] on icon "button" at bounding box center [1012, 384] width 7 height 12
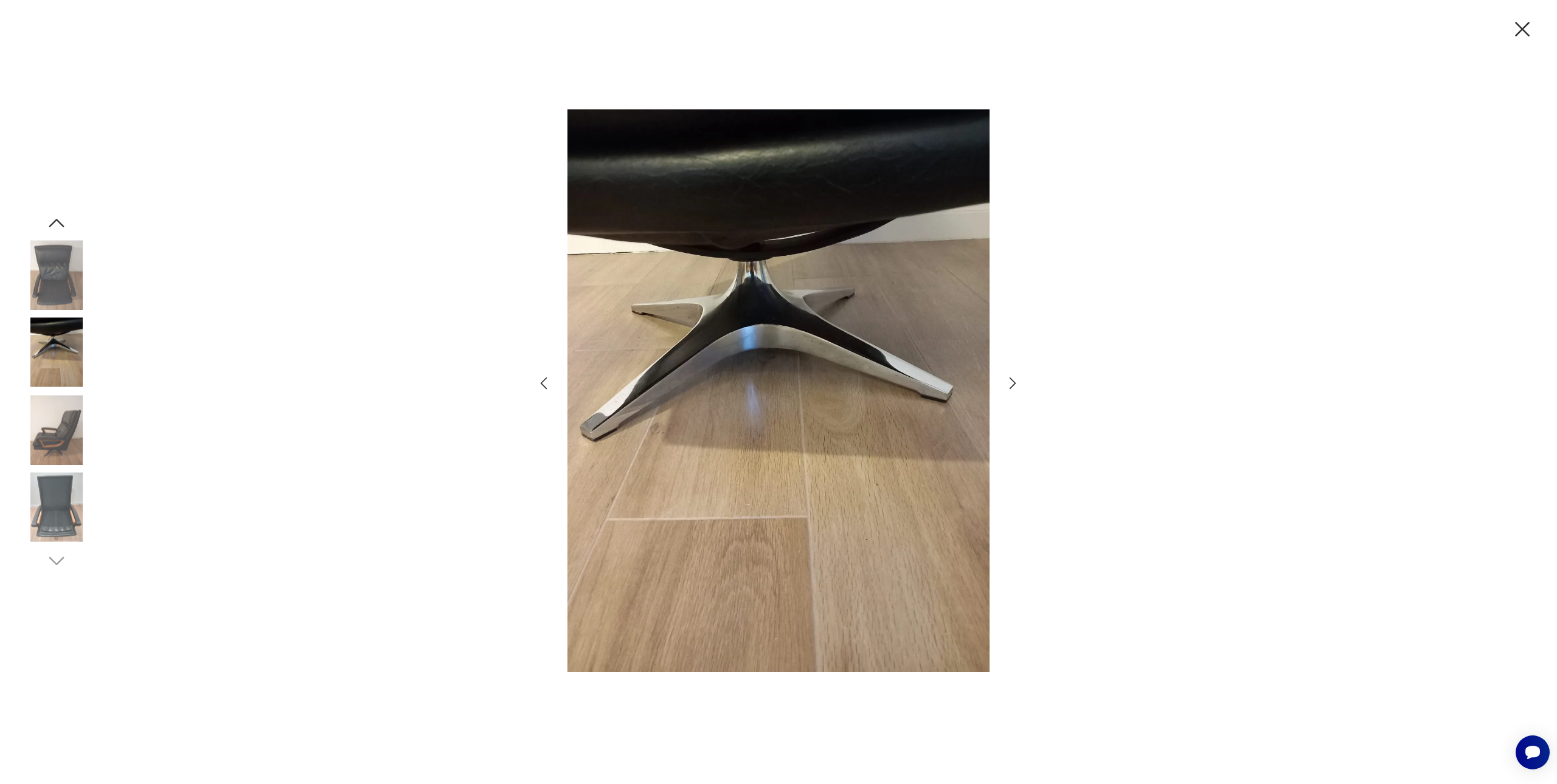
type input "**********"
